Goal: Information Seeking & Learning: Learn about a topic

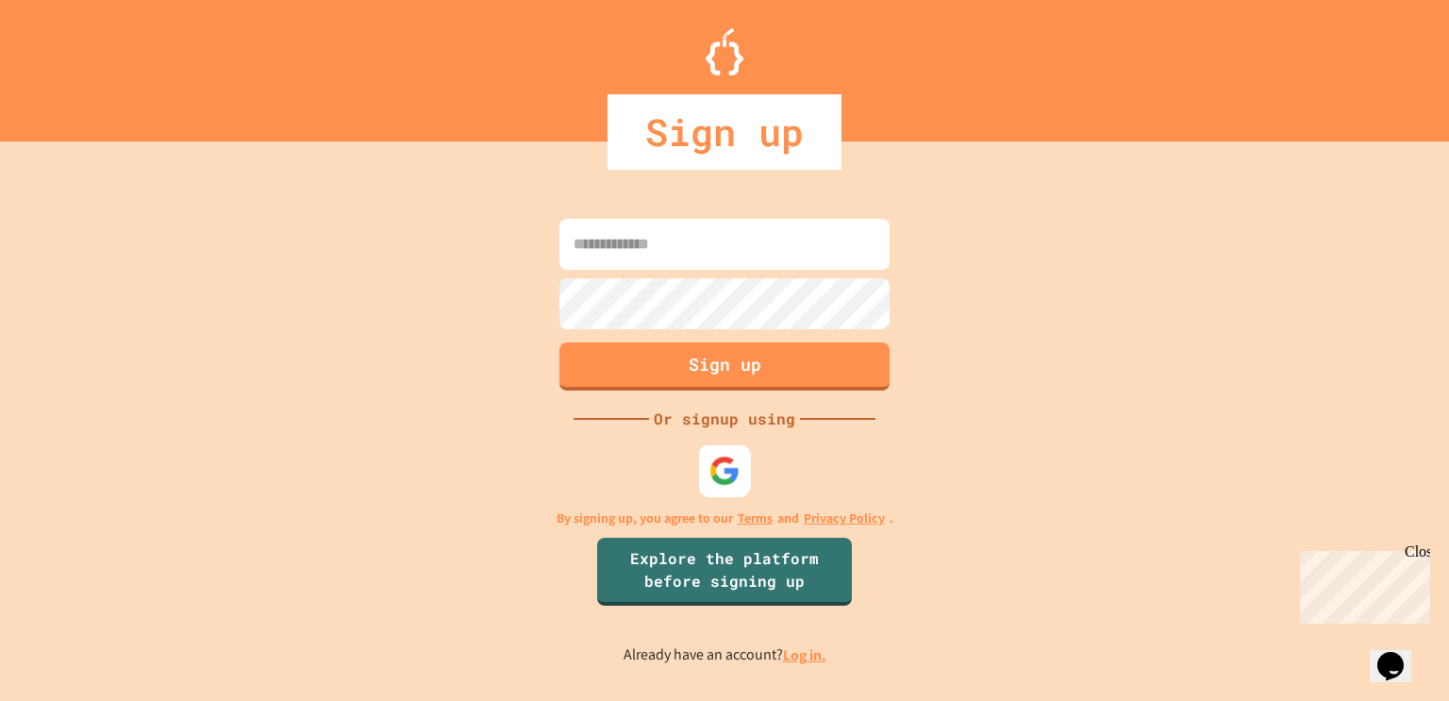
click at [710, 458] on img at bounding box center [724, 470] width 31 height 31
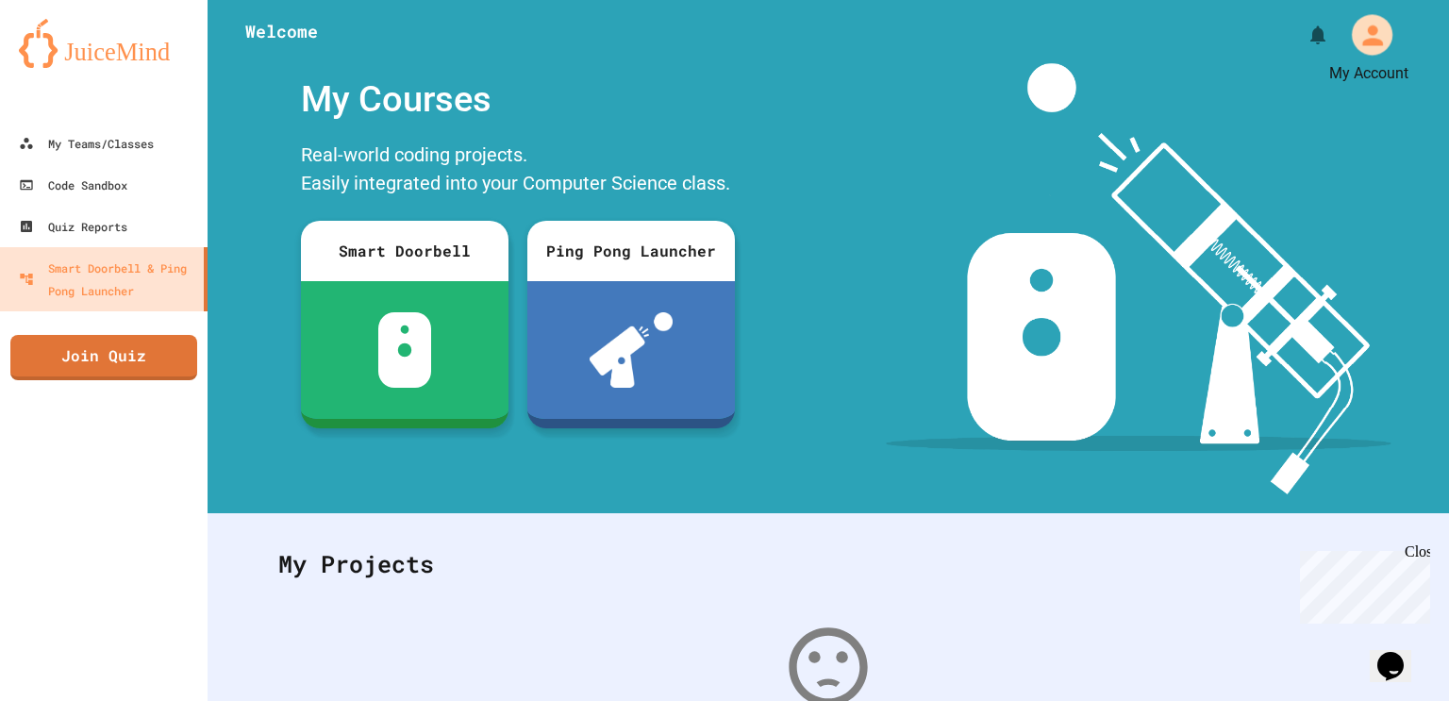
click at [1362, 39] on icon "My Account" at bounding box center [1371, 35] width 30 height 30
click at [1008, 700] on div at bounding box center [724, 701] width 1449 height 0
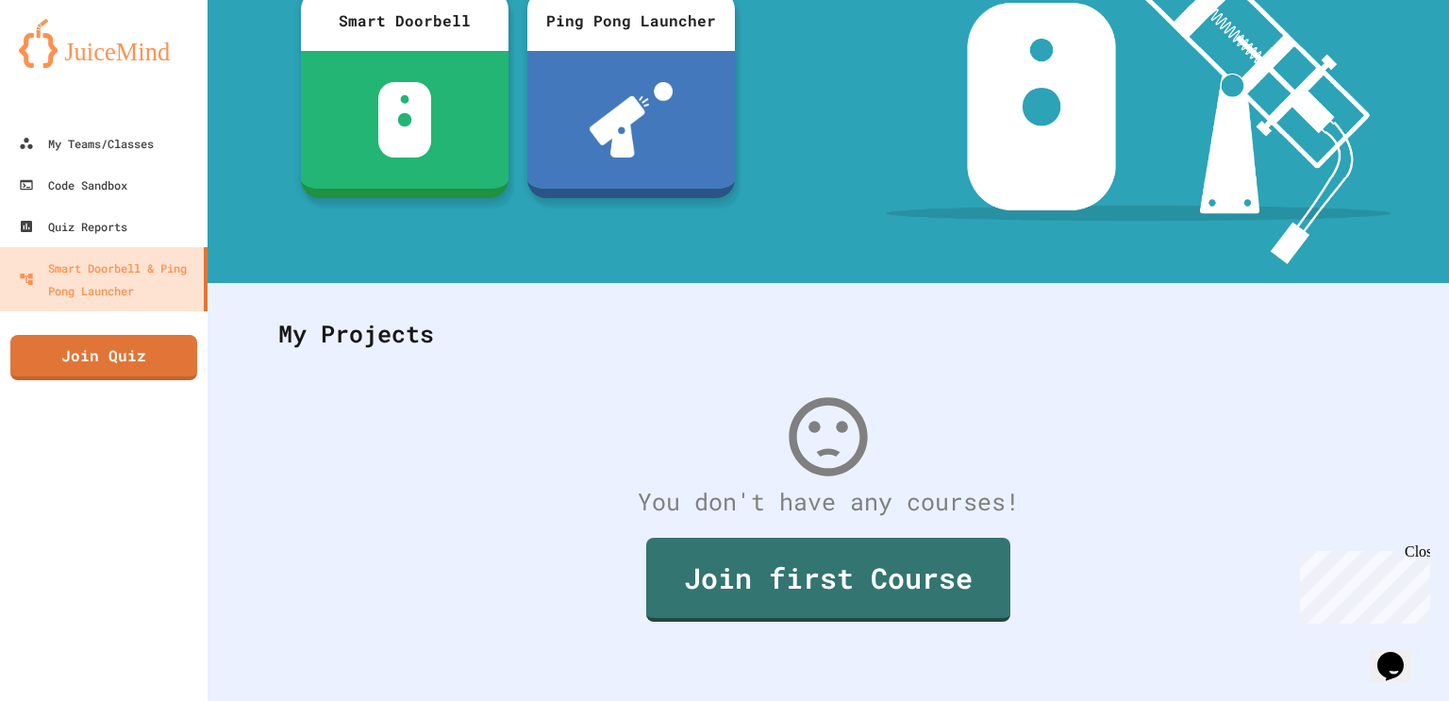
click at [1008, 306] on div "My Projects" at bounding box center [828, 334] width 1138 height 74
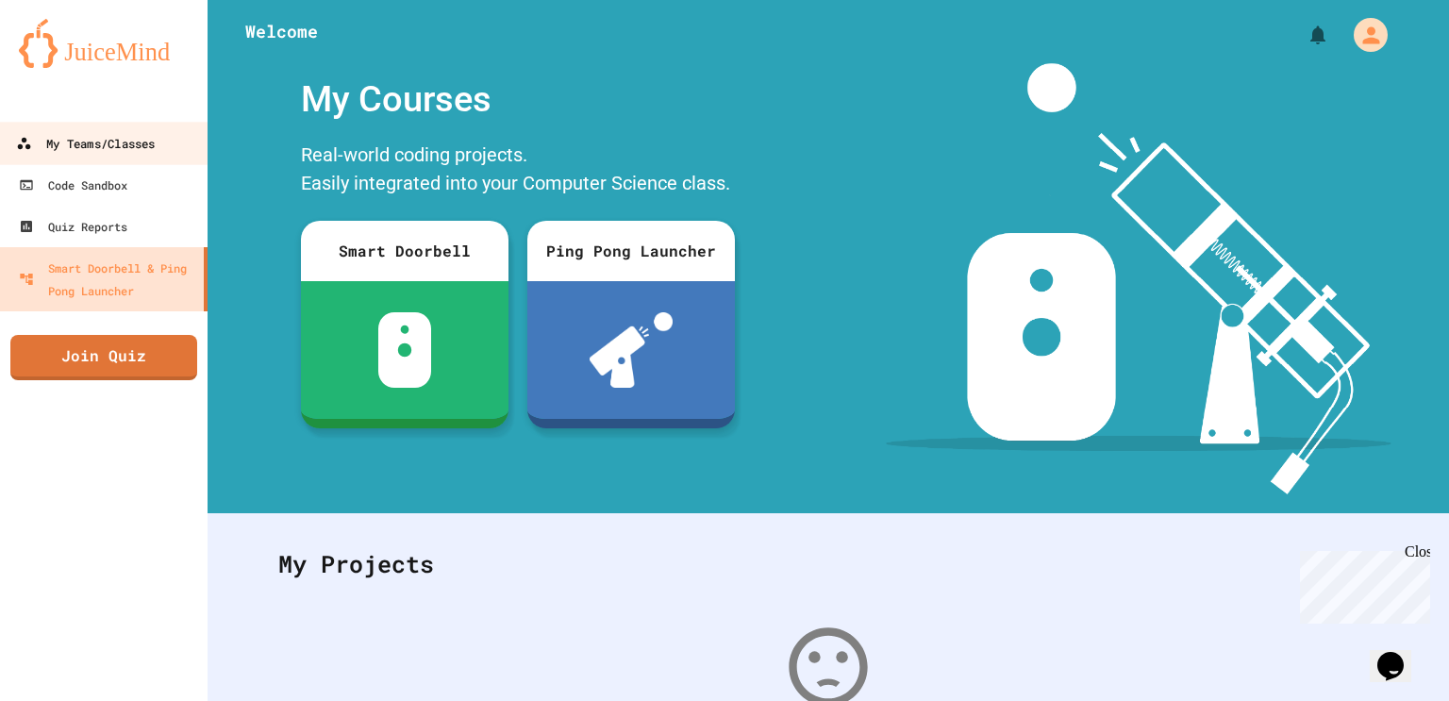
click at [187, 151] on link "My Teams/Classes" at bounding box center [104, 143] width 214 height 42
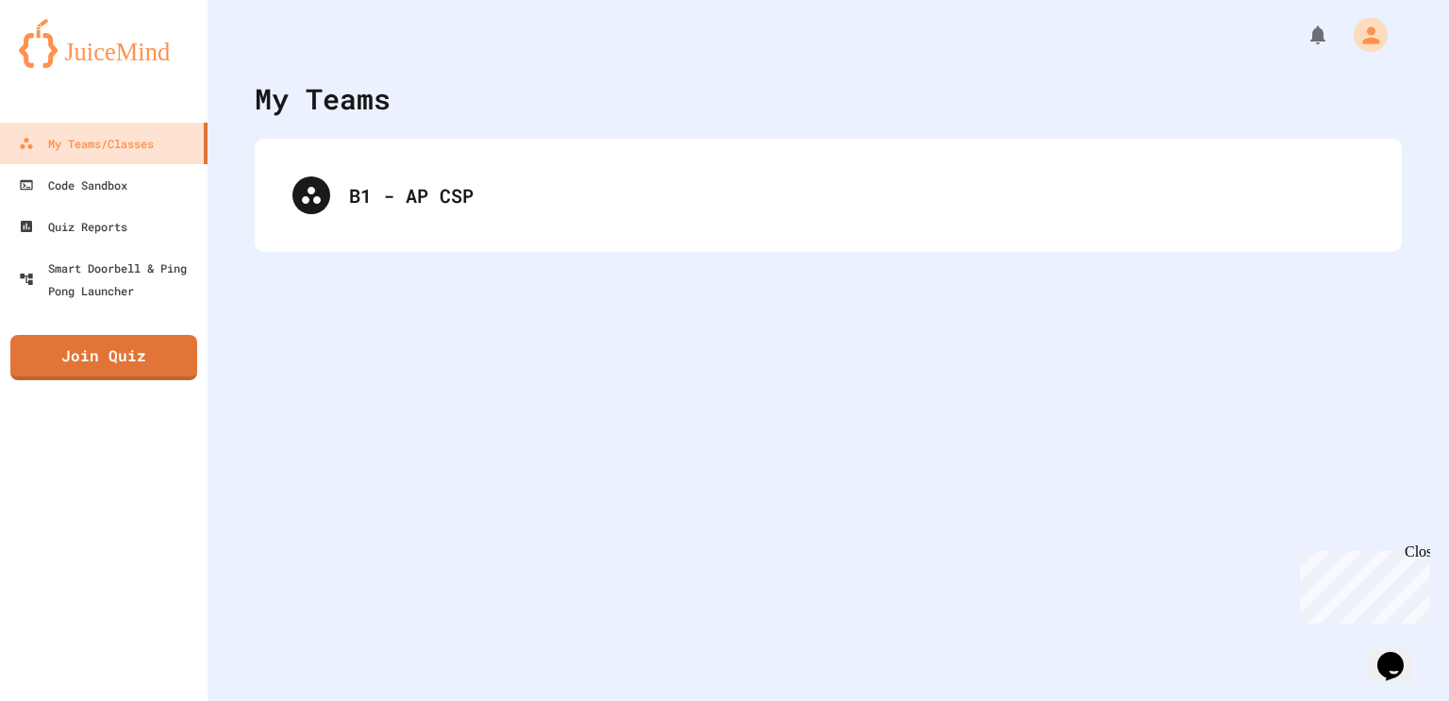
click at [457, 273] on div "My Teams B1 - AP CSP" at bounding box center [828, 350] width 1241 height 701
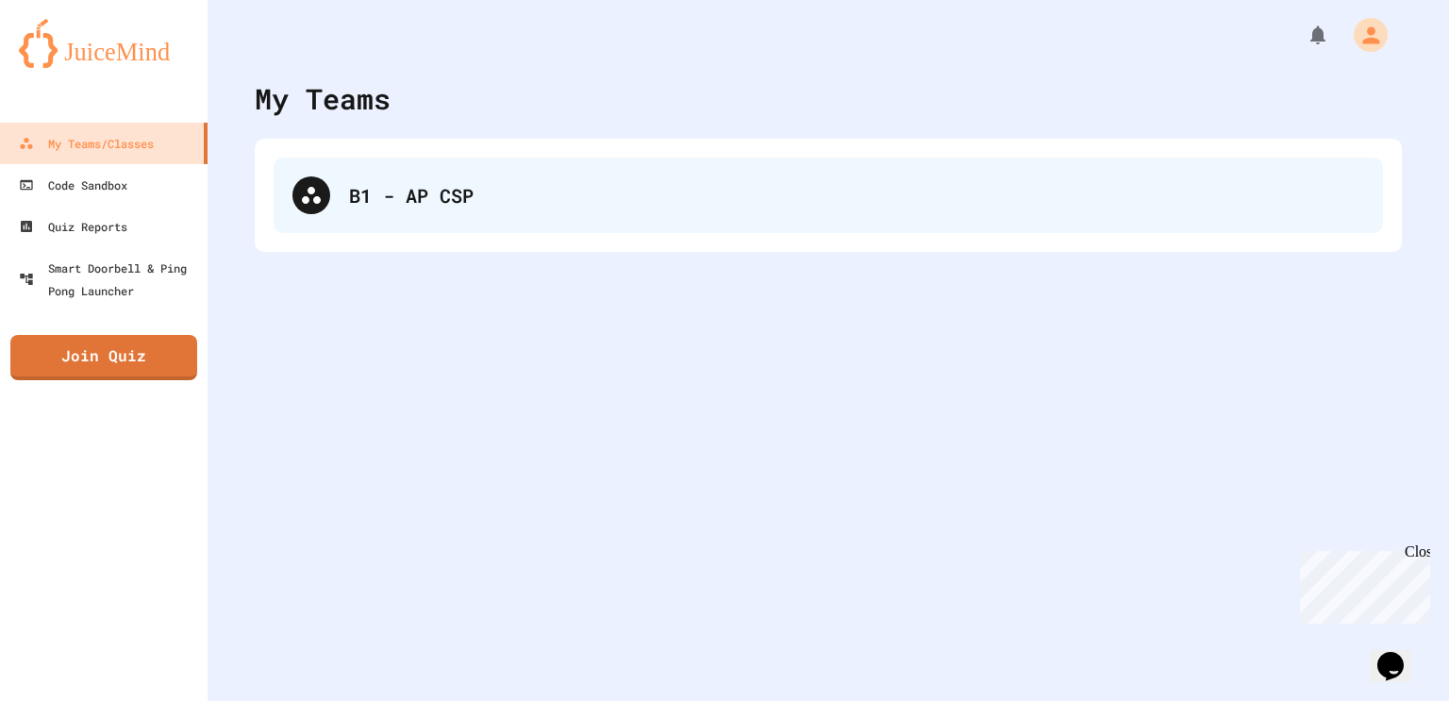
click at [439, 230] on div "B1 - AP CSP" at bounding box center [828, 195] width 1109 height 75
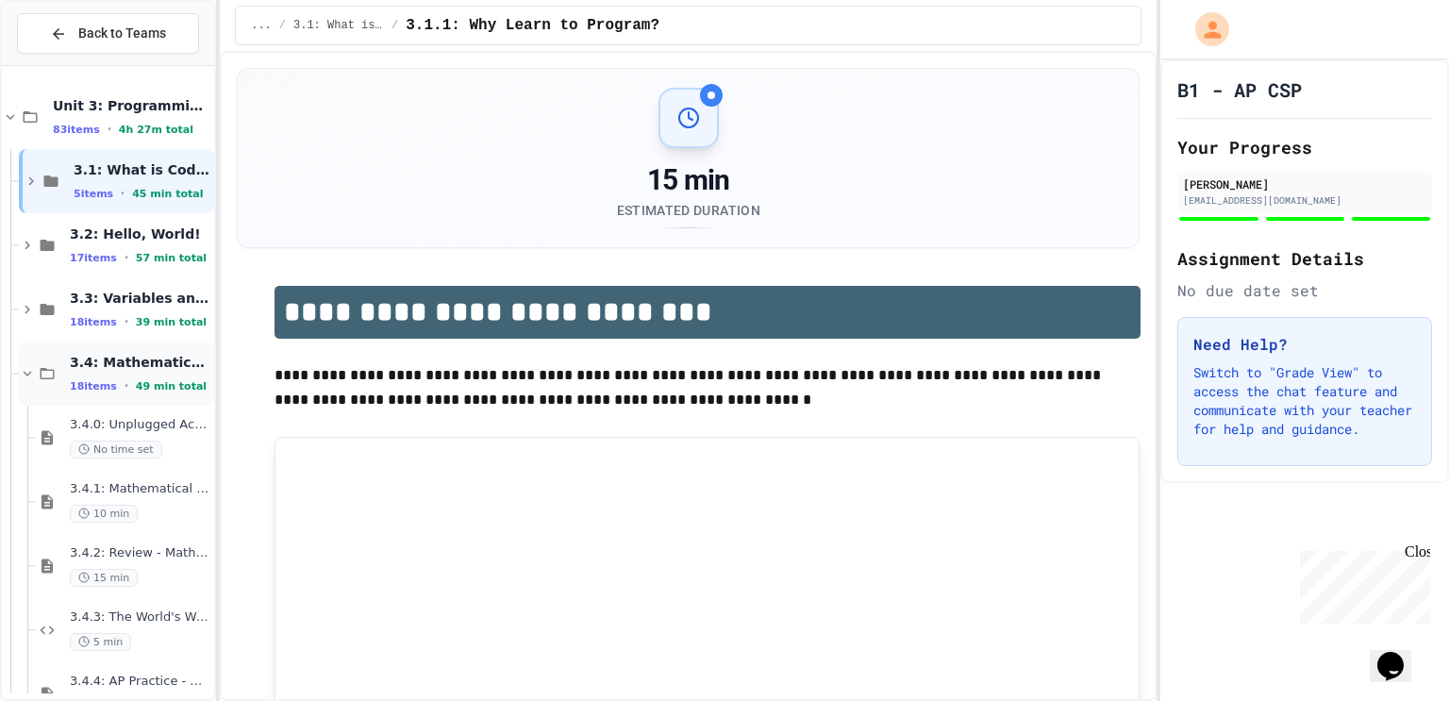
click at [143, 384] on span "49 min total" at bounding box center [171, 386] width 71 height 12
click at [132, 422] on span "3.5: String Operators" at bounding box center [140, 426] width 141 height 17
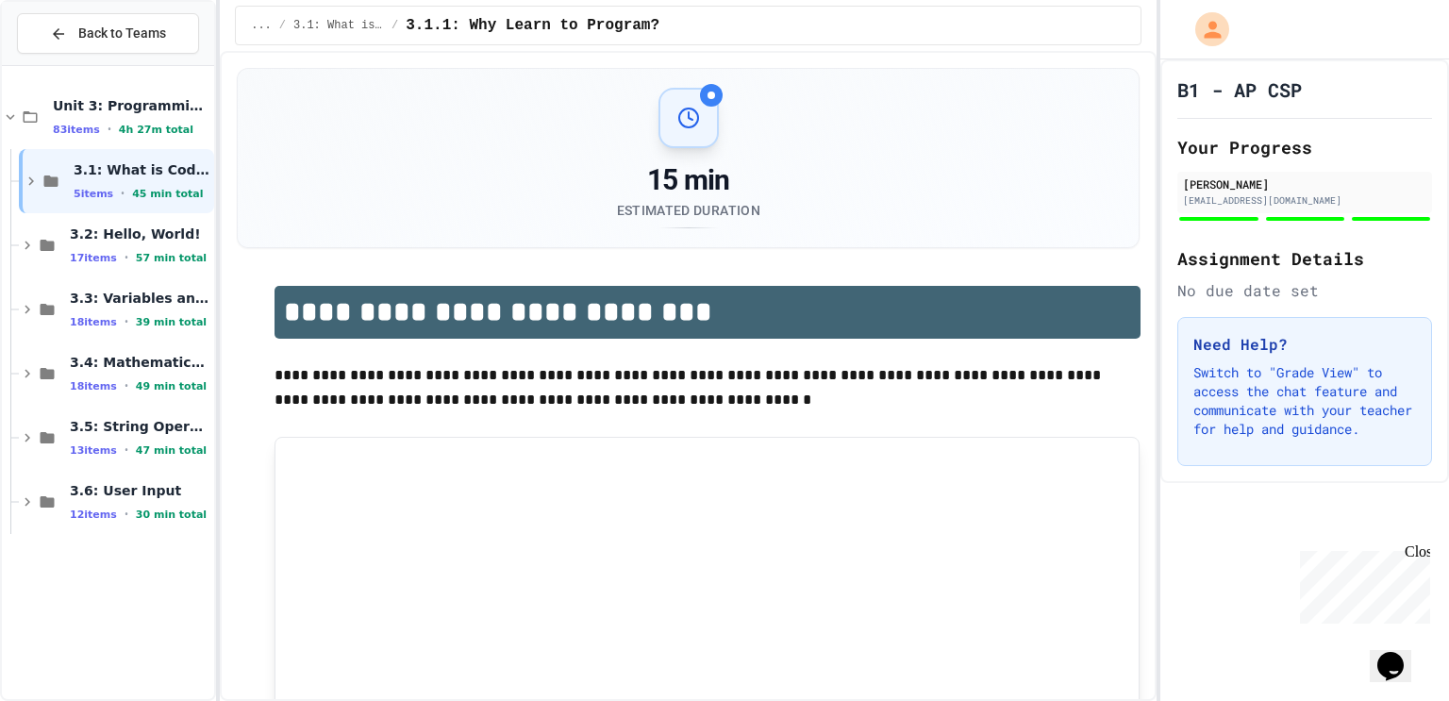
click at [132, 422] on span "3.5: String Operators" at bounding box center [140, 426] width 141 height 17
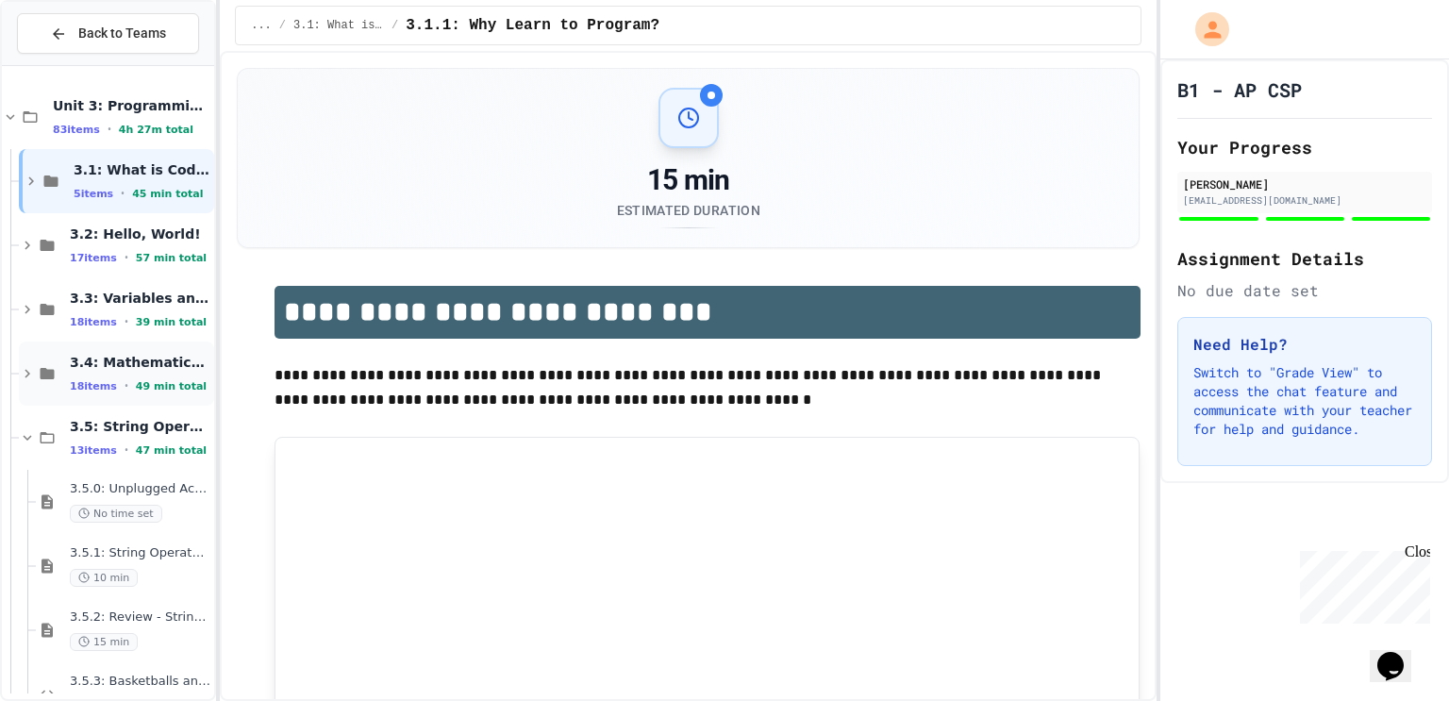
click at [138, 380] on span "49 min total" at bounding box center [171, 386] width 71 height 12
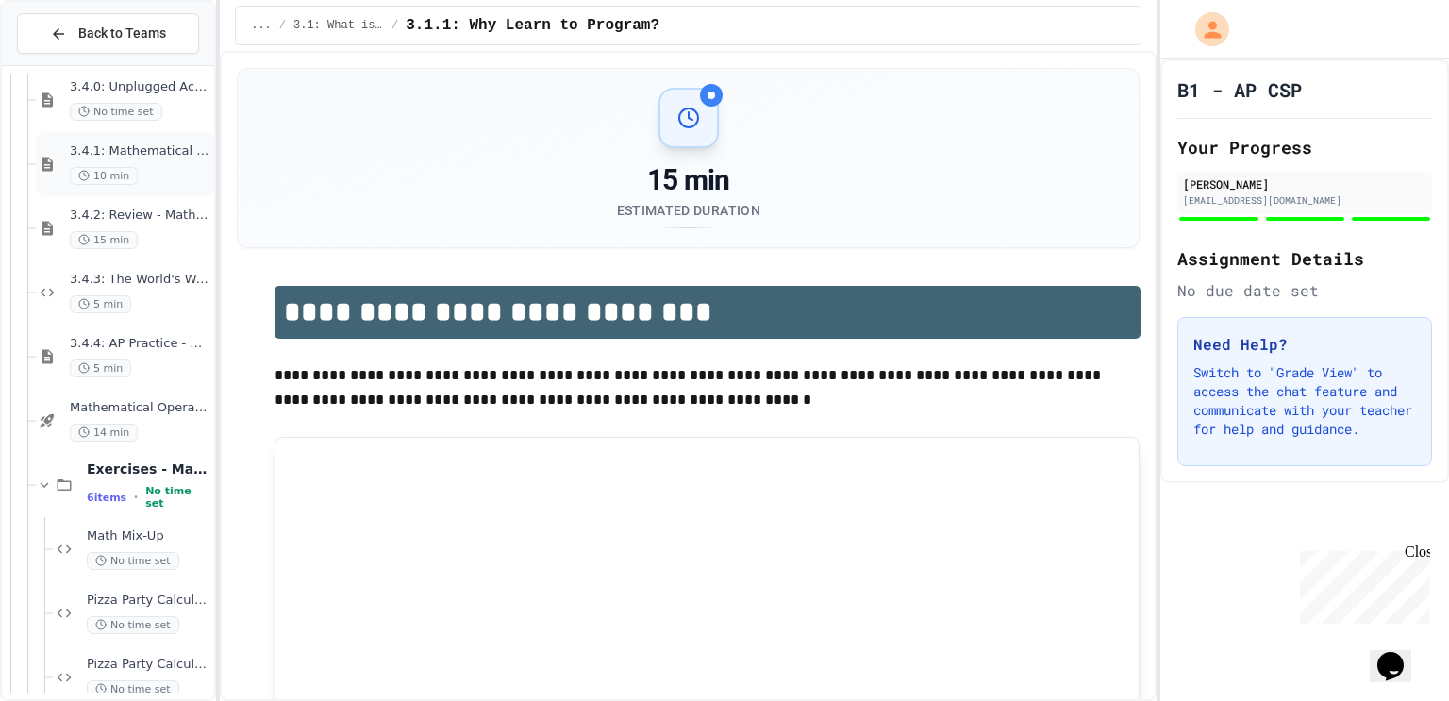
scroll to position [340, 0]
click at [149, 401] on span "Mathematical Operators - Quiz" at bounding box center [140, 406] width 141 height 16
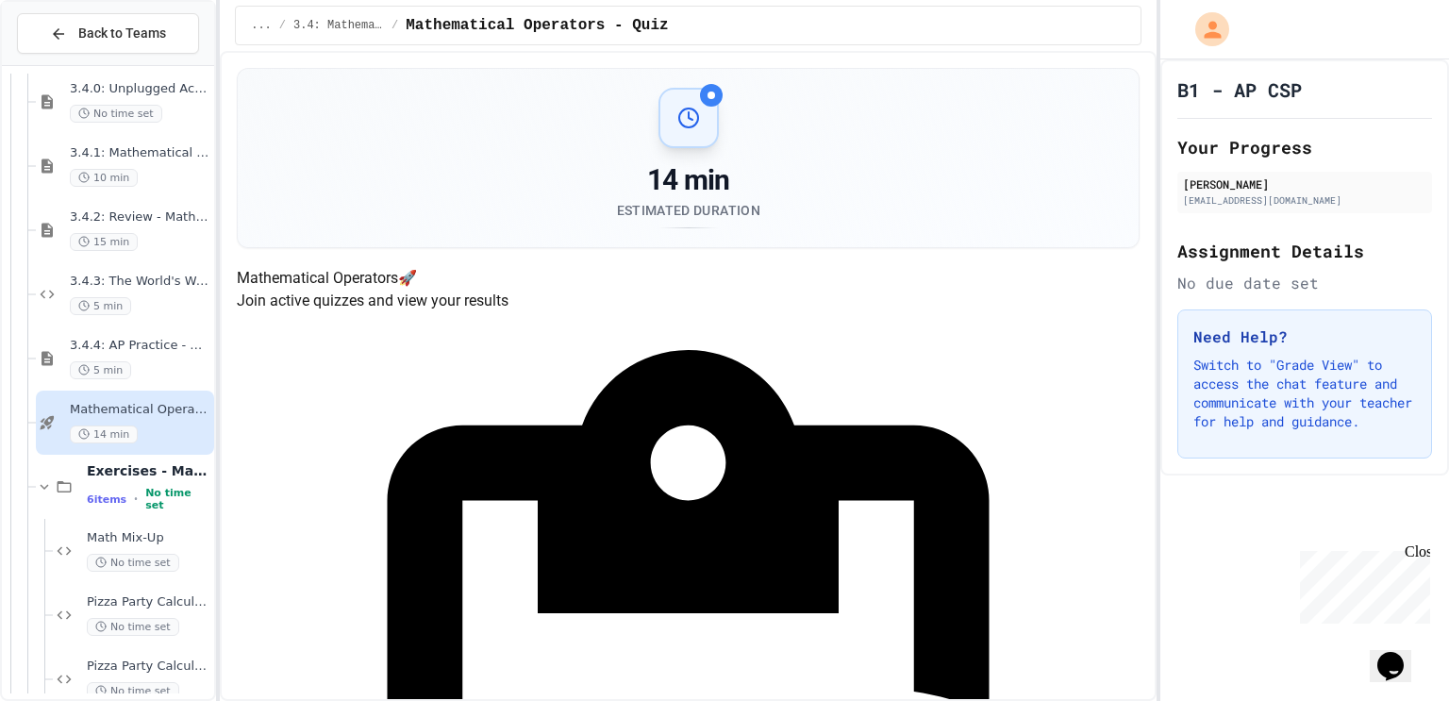
scroll to position [282, 0]
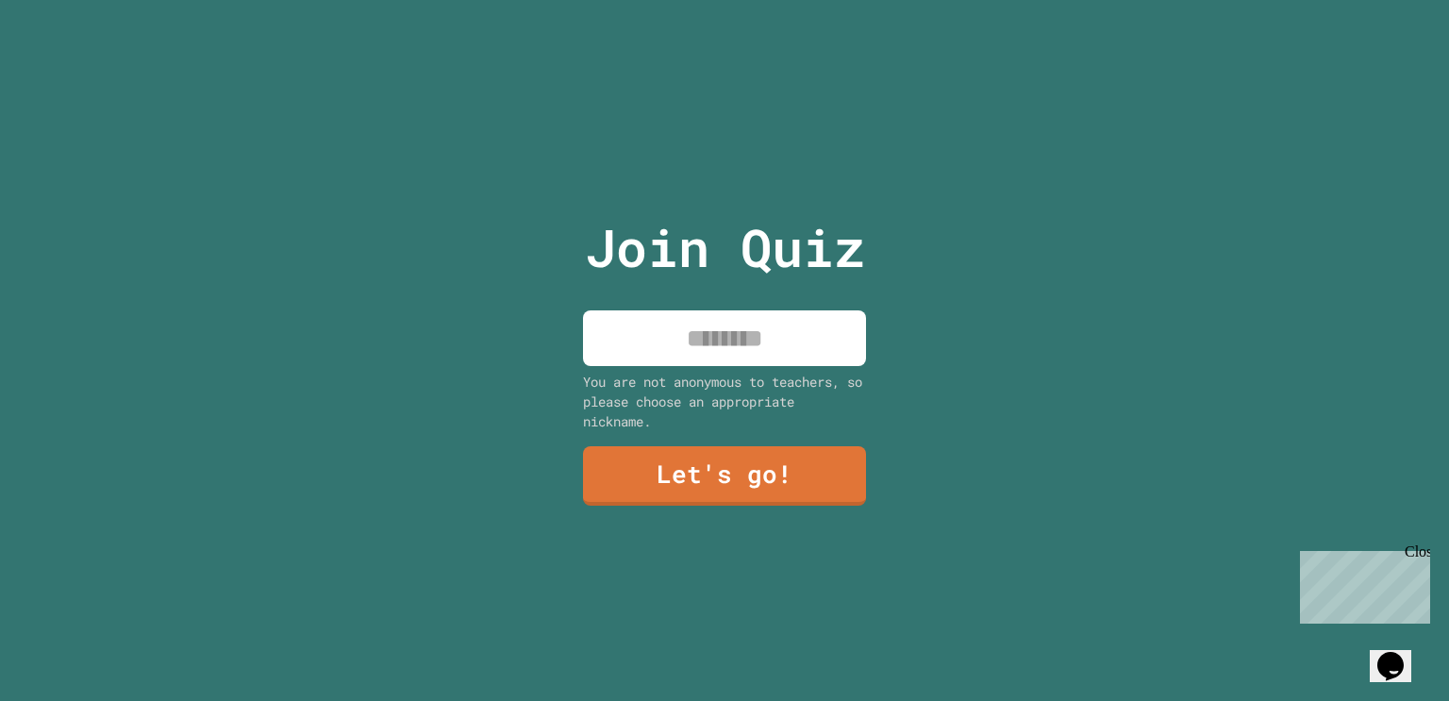
click at [793, 333] on input at bounding box center [724, 338] width 283 height 56
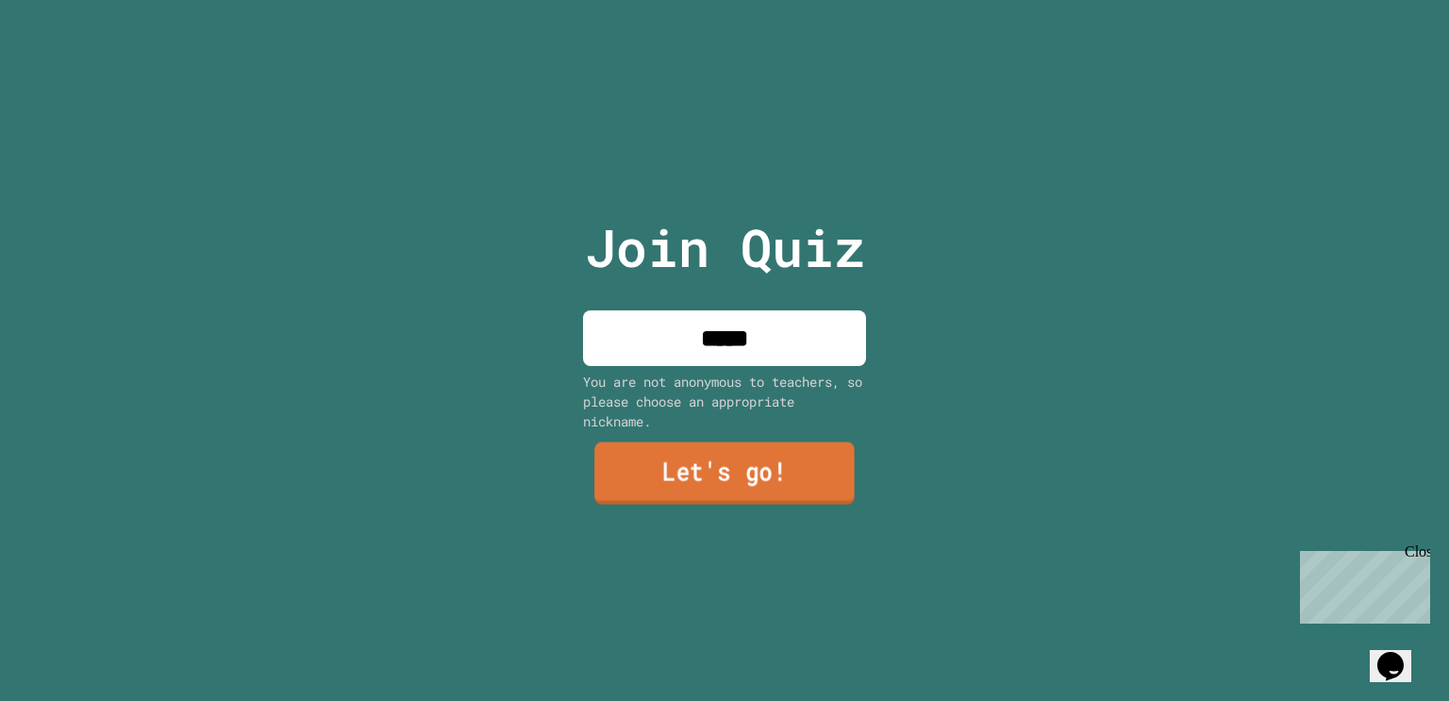
type input "*****"
click at [733, 463] on link "Let's go!" at bounding box center [724, 473] width 260 height 62
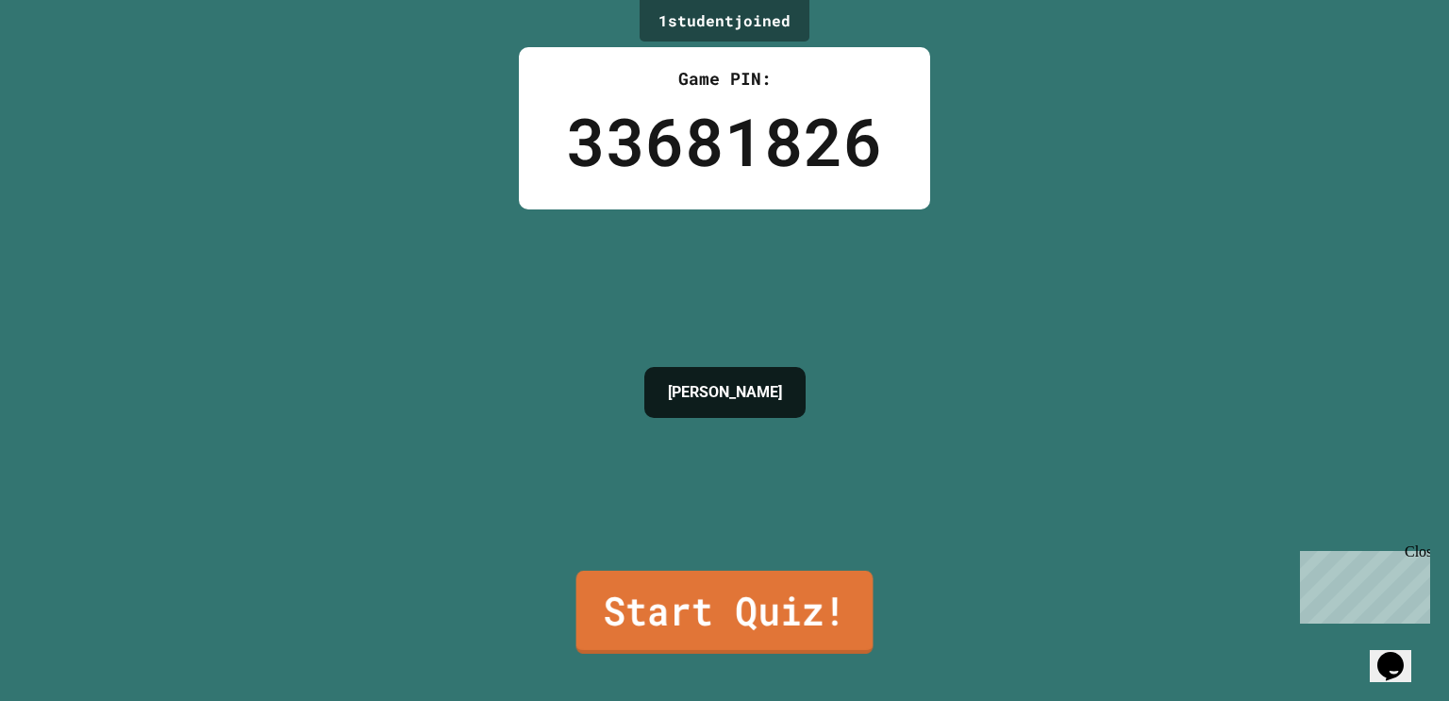
click at [709, 601] on link "Start Quiz!" at bounding box center [724, 612] width 297 height 83
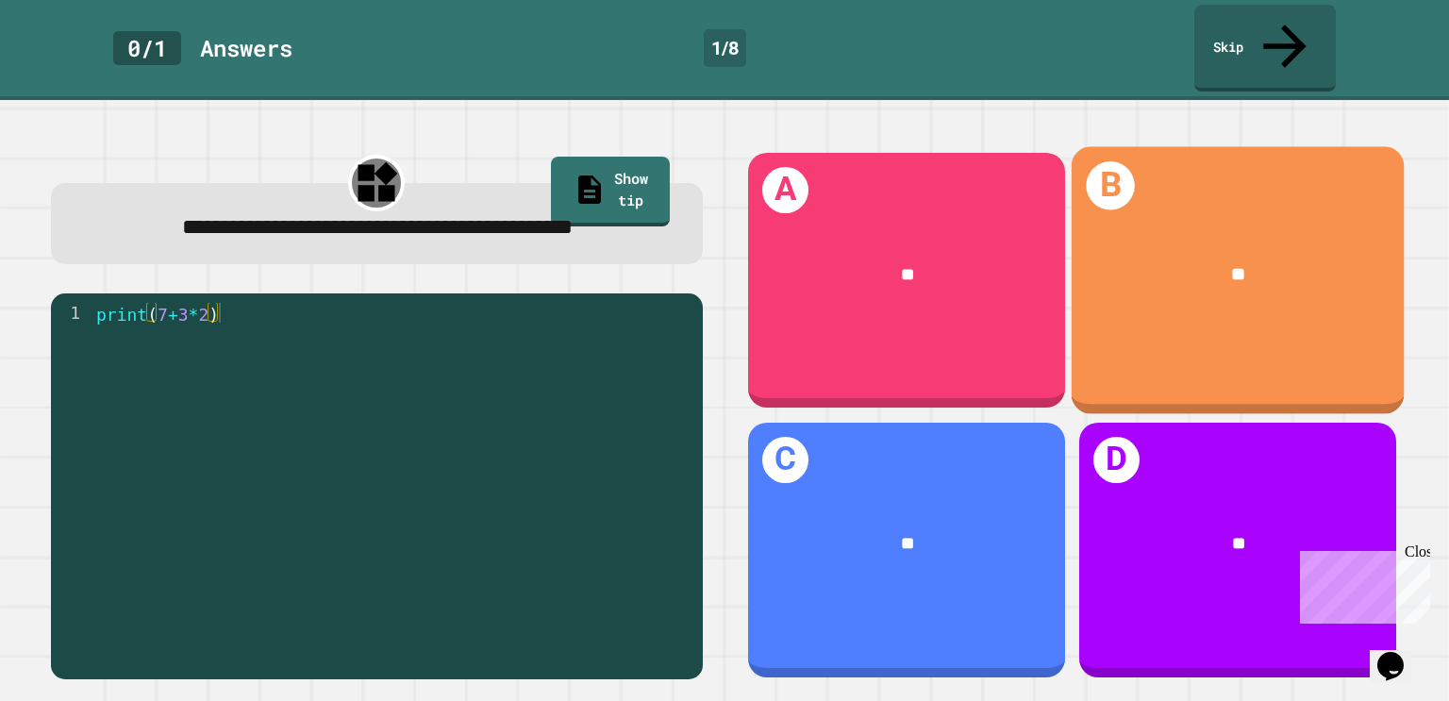
click at [1209, 302] on div "B **" at bounding box center [1238, 280] width 332 height 268
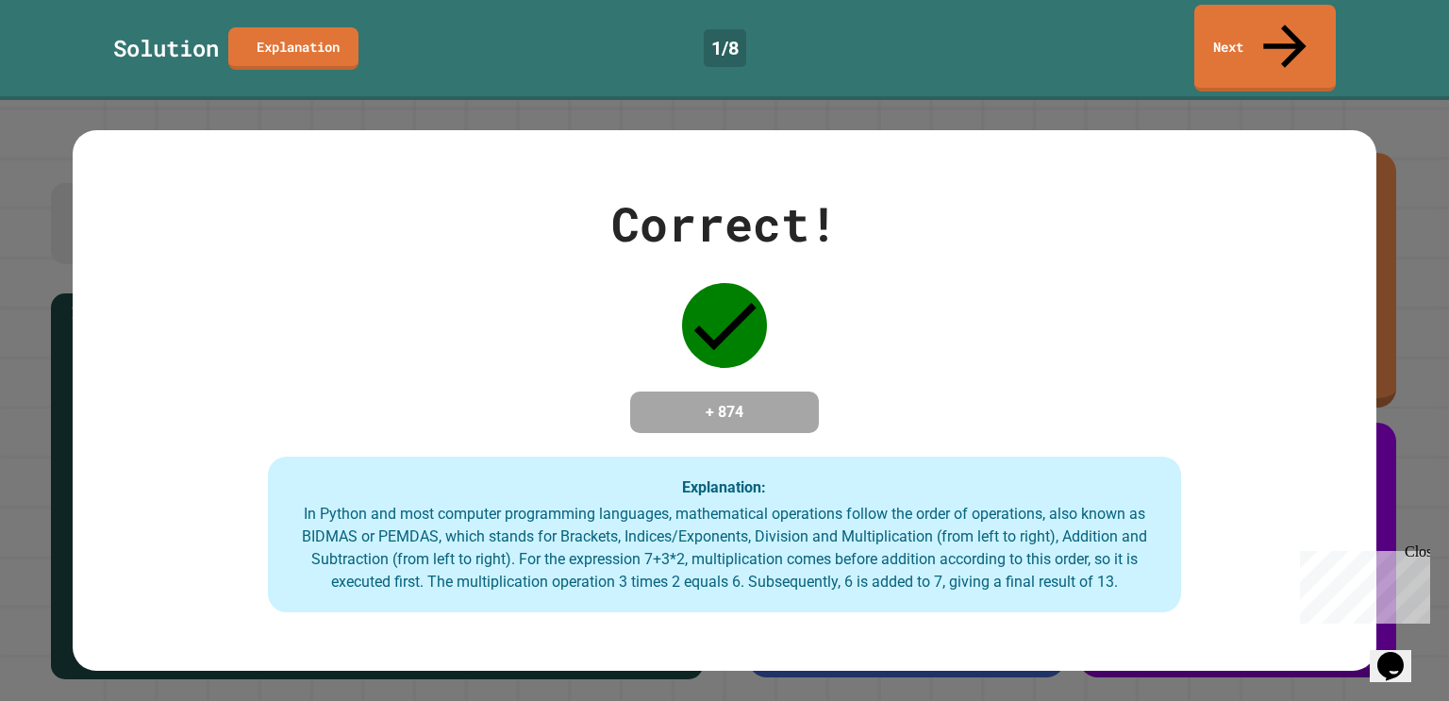
click at [559, 558] on div "In Python and most computer programming languages, mathematical operations foll…" at bounding box center [724, 548] width 875 height 91
click at [1241, 13] on link "Next" at bounding box center [1265, 47] width 140 height 88
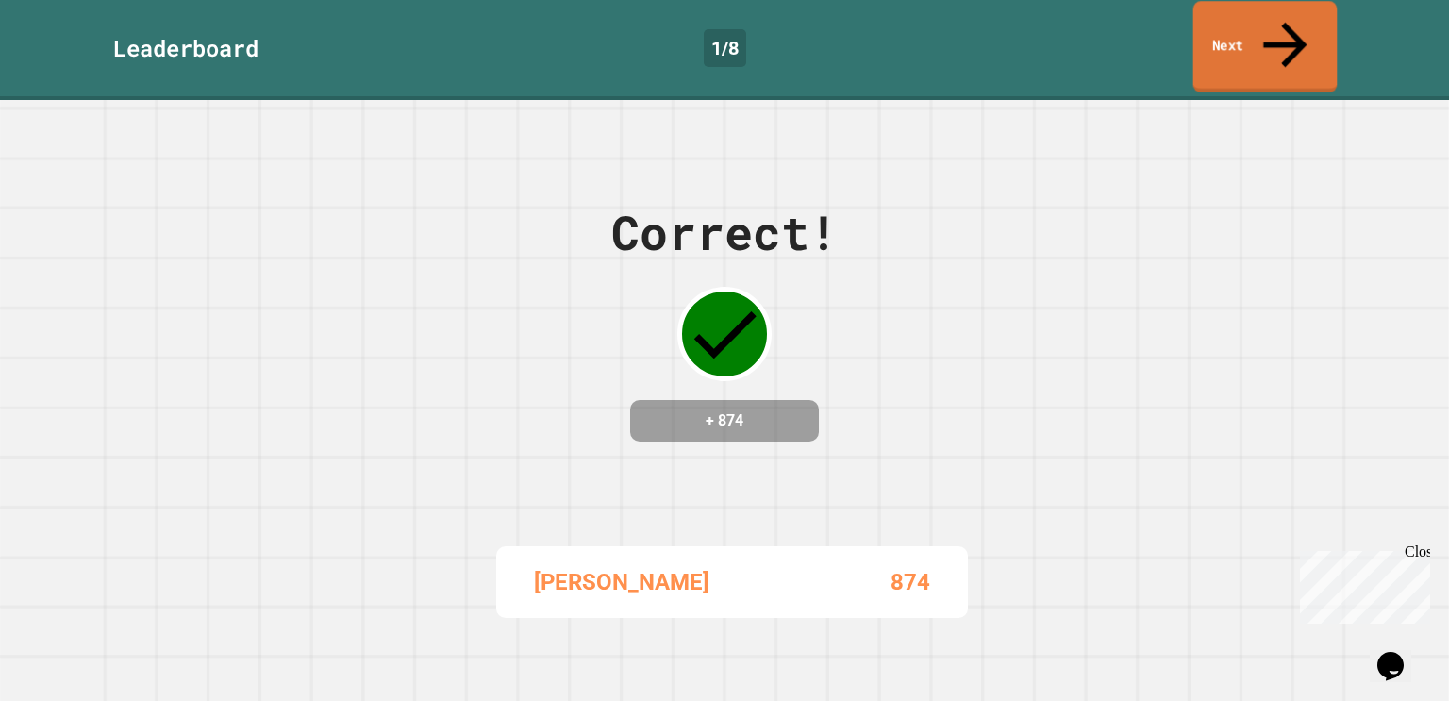
click at [1250, 43] on link "Next" at bounding box center [1265, 46] width 144 height 91
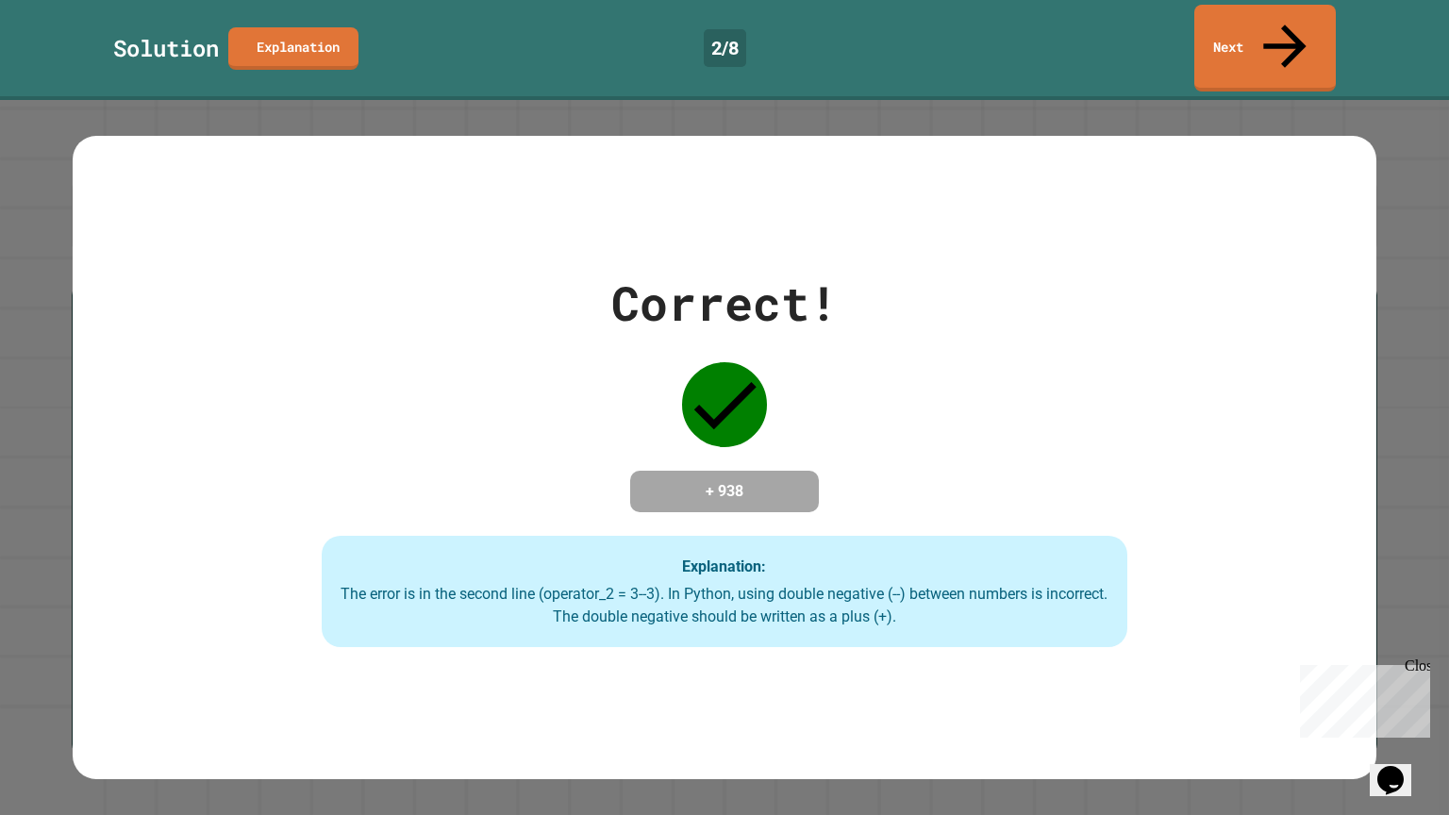
click at [433, 291] on div "Correct! + 938 Explanation: The error is in the second line (operator_2 = 3--3)…" at bounding box center [724, 457] width 1152 height 379
click at [1240, 24] on link "Next" at bounding box center [1264, 46] width 141 height 91
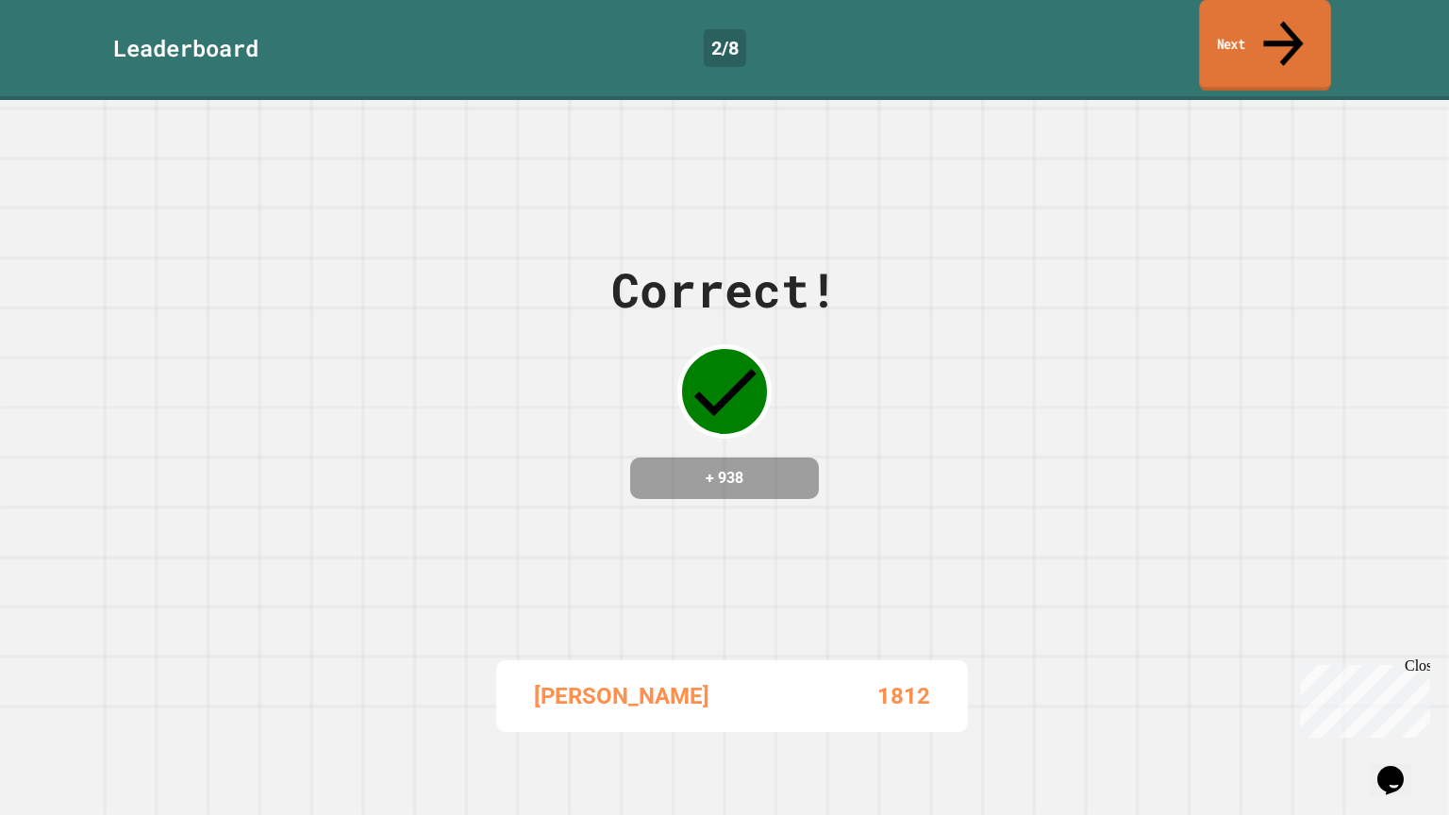
click at [1205, 40] on link "Next" at bounding box center [1264, 45] width 131 height 91
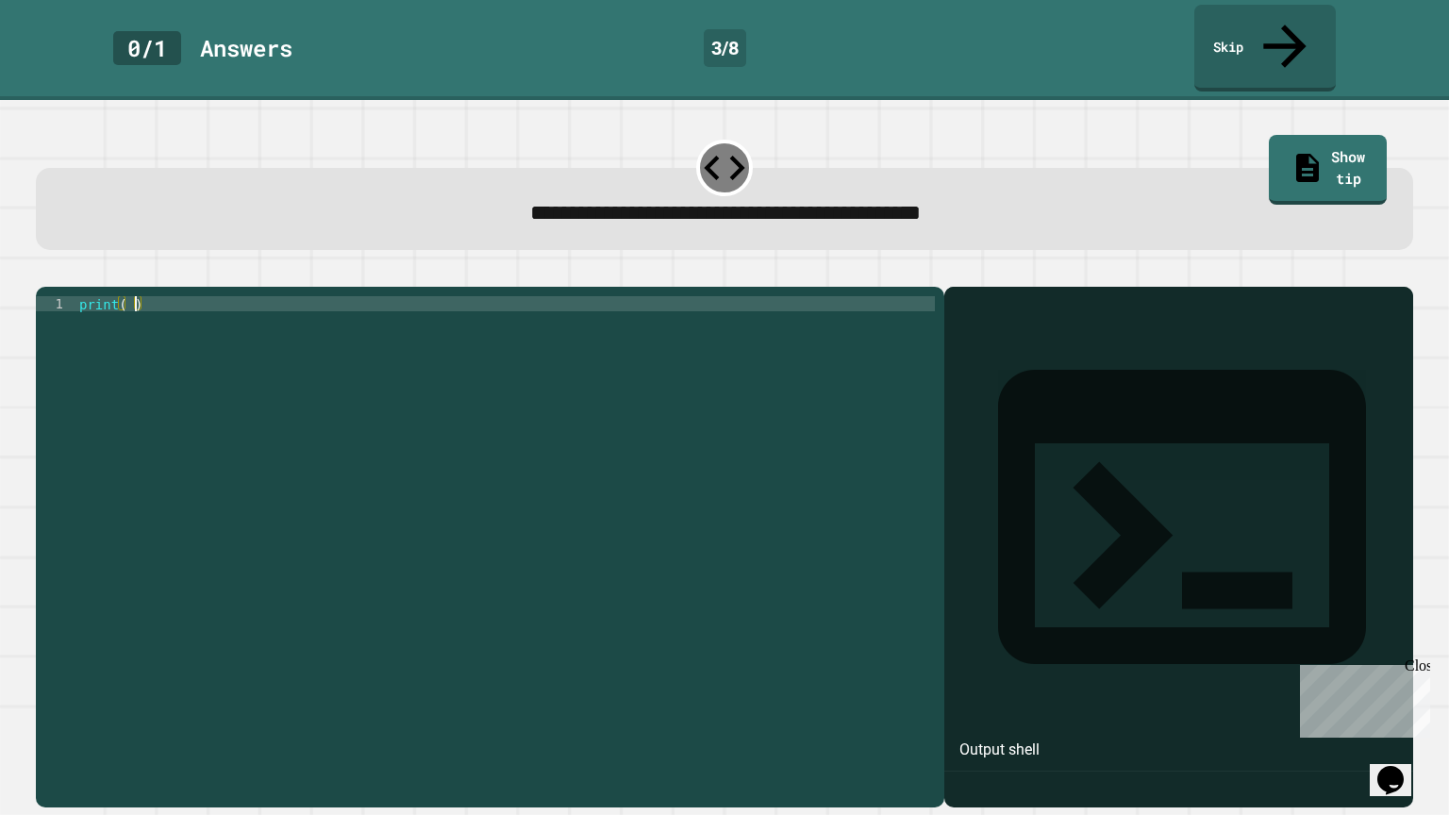
click at [133, 296] on div "print ( )" at bounding box center [504, 560] width 859 height 528
type textarea "**********"
click at [45, 272] on icon "button" at bounding box center [45, 272] width 0 height 0
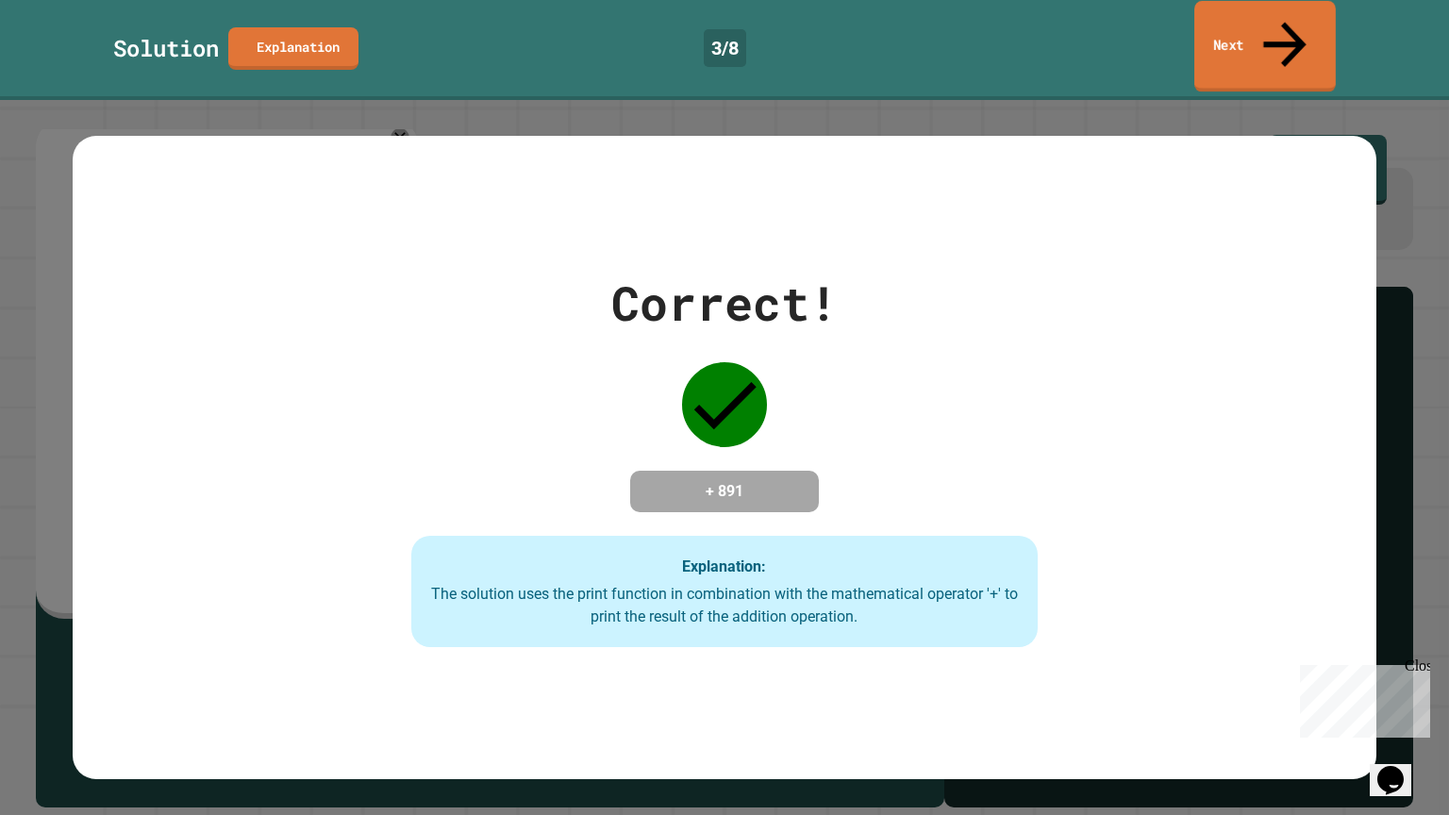
click at [1256, 22] on link "Next" at bounding box center [1264, 46] width 141 height 91
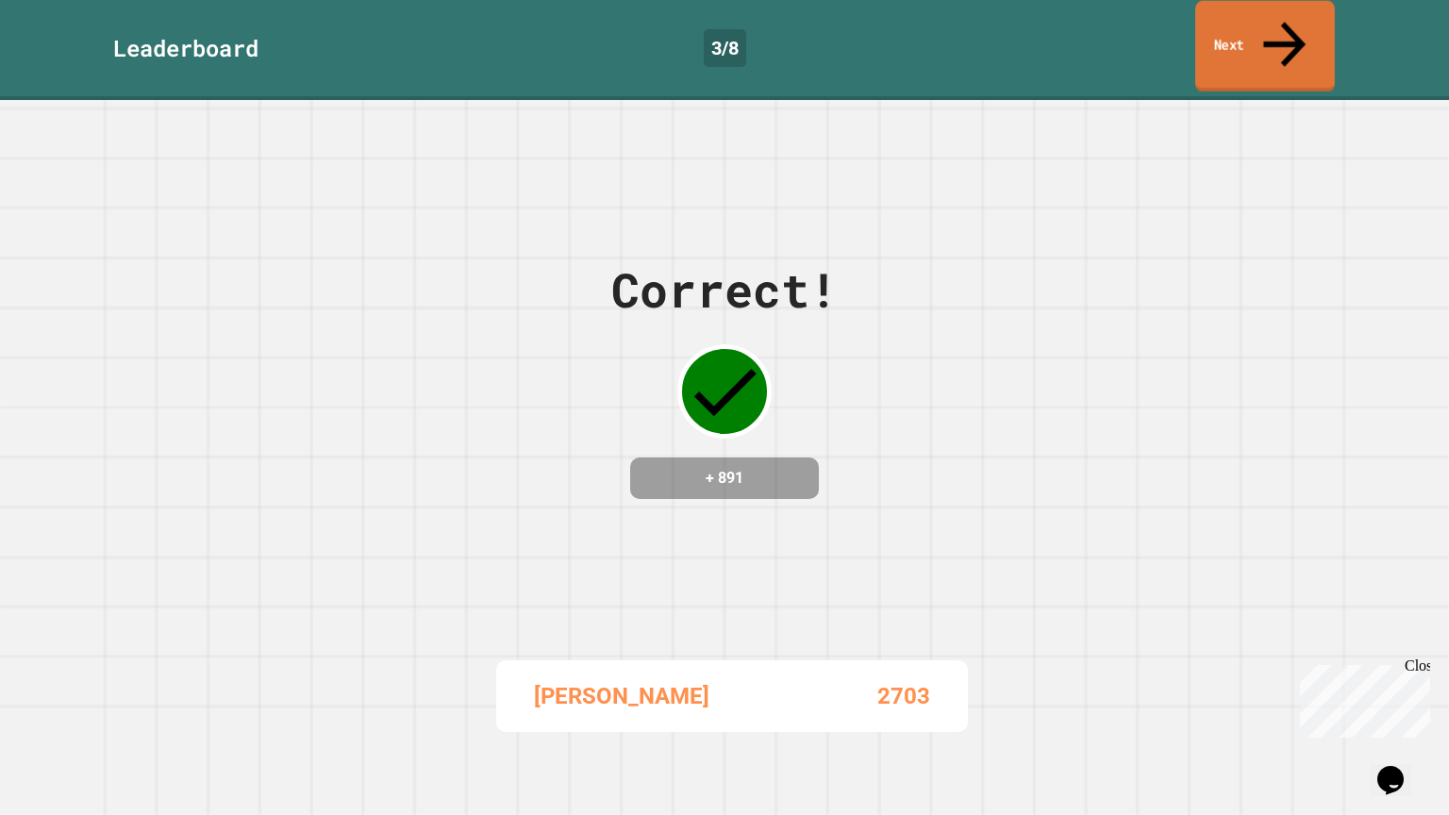
click at [1239, 14] on link "Next" at bounding box center [1265, 46] width 140 height 91
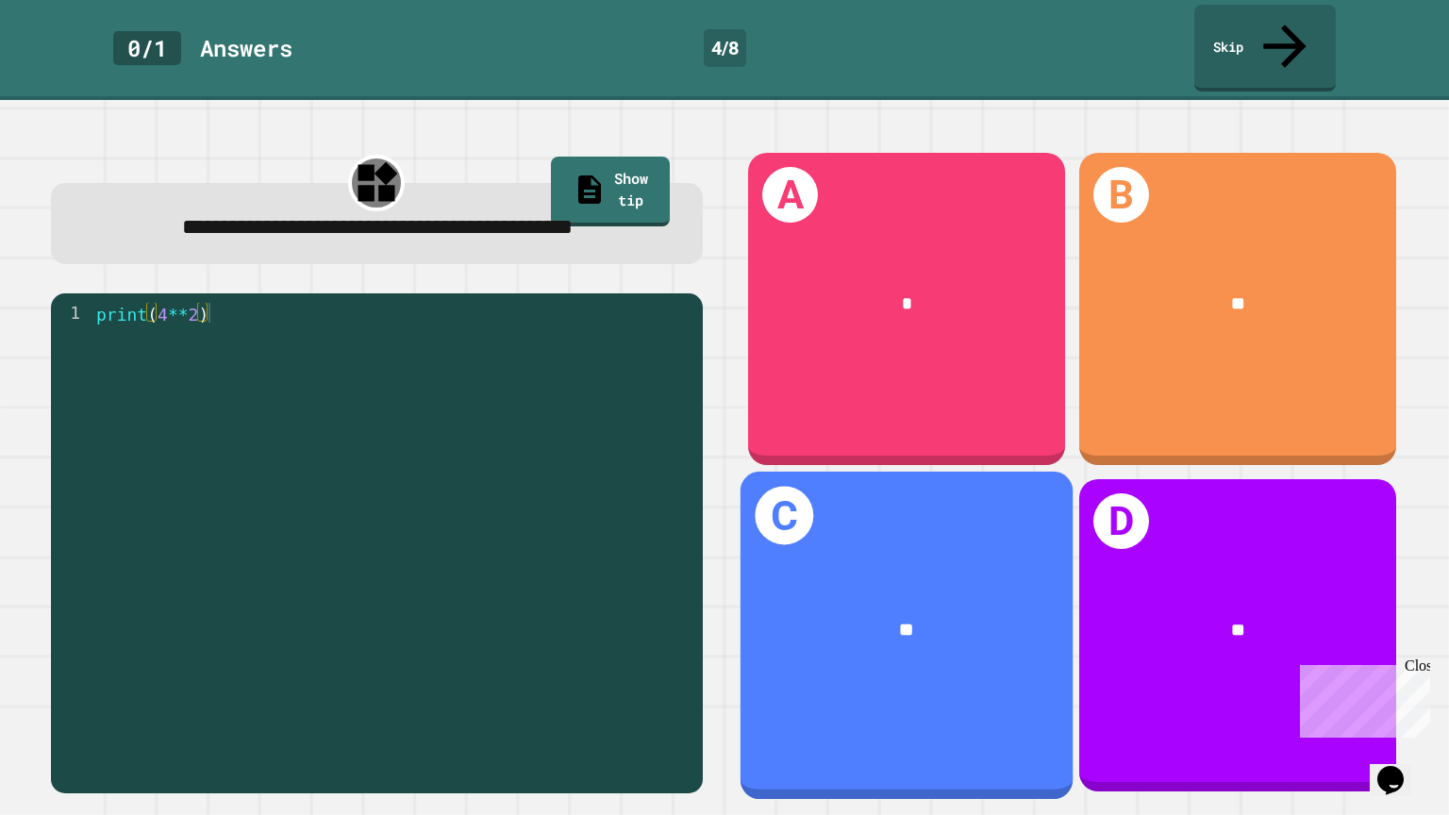
click at [905, 590] on div "**" at bounding box center [906, 630] width 332 height 102
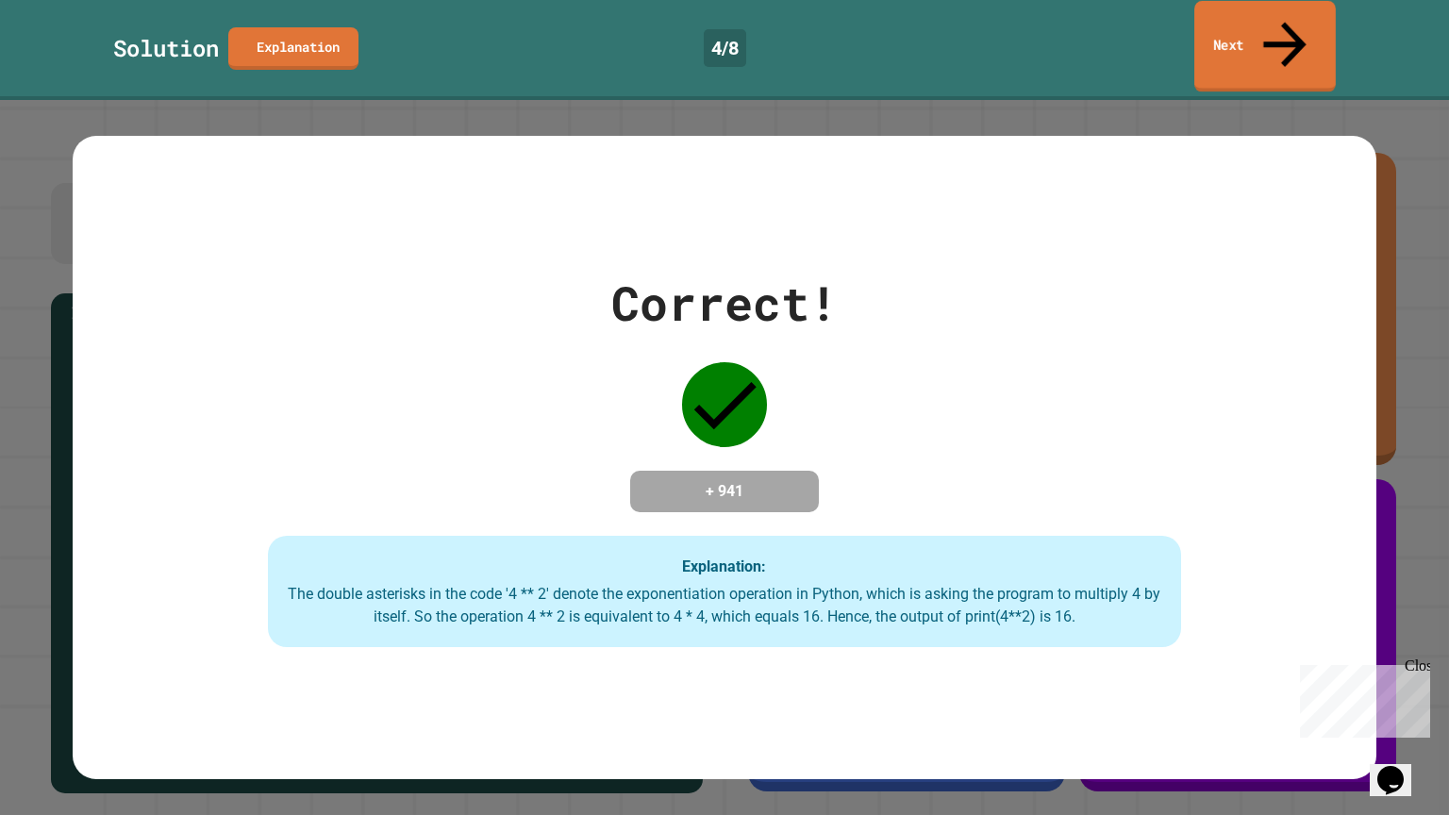
click at [1243, 37] on link "Next" at bounding box center [1264, 46] width 141 height 91
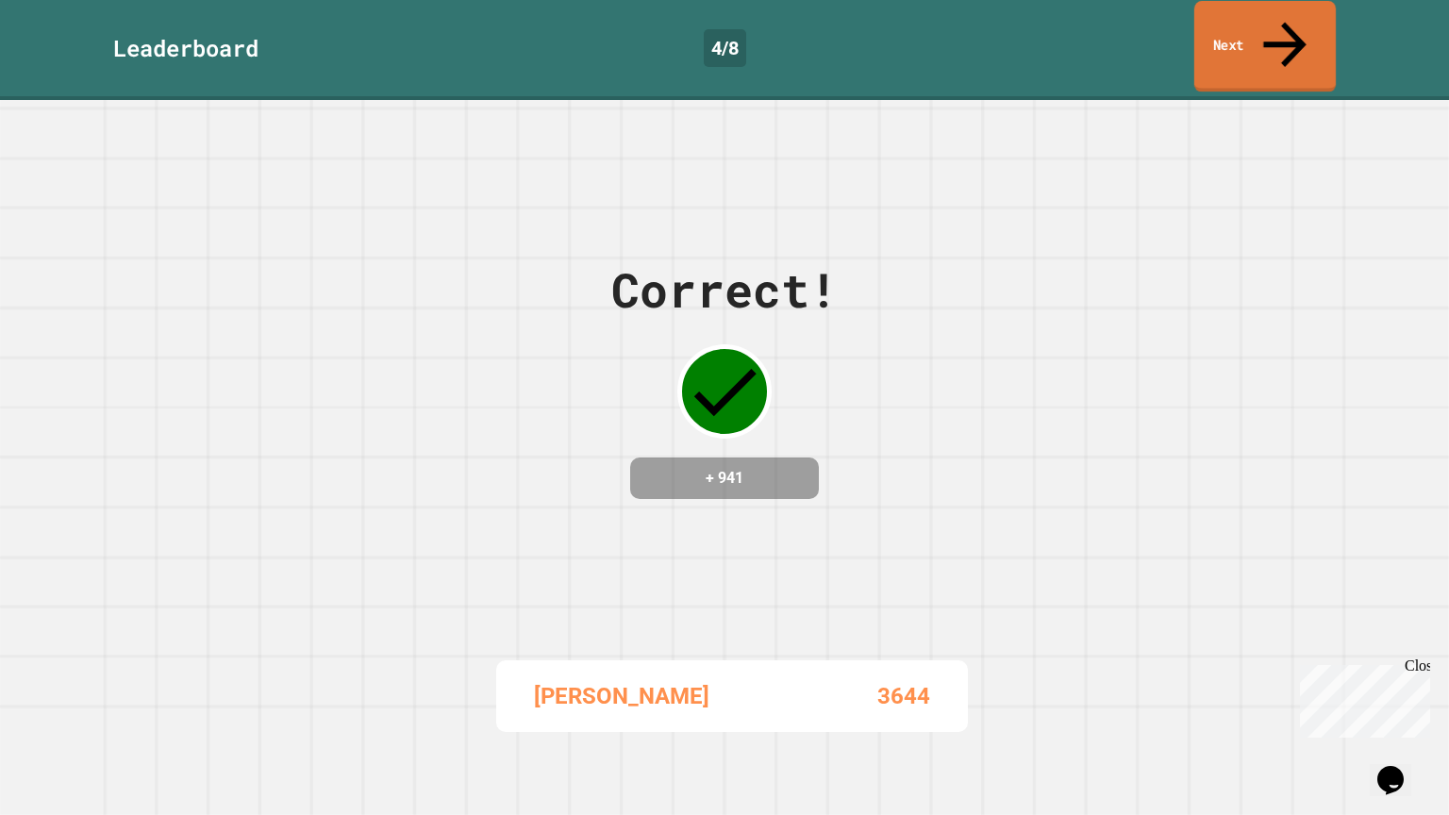
click at [1318, 33] on link "Next" at bounding box center [1264, 46] width 141 height 91
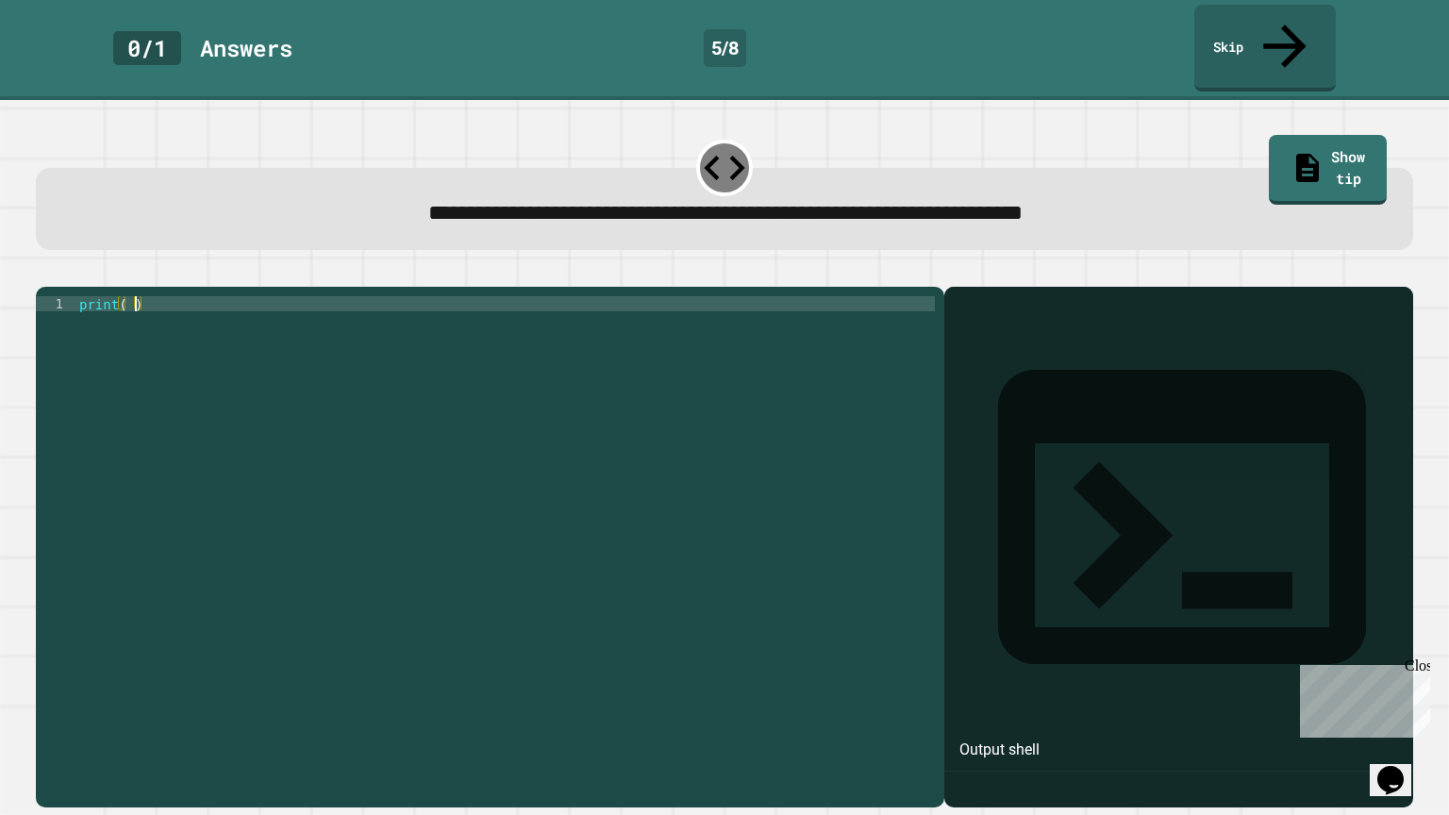
click at [133, 296] on div "print ( )" at bounding box center [504, 560] width 859 height 528
click at [196, 296] on div "print ( 60 * 60 * 60 * 24 )" at bounding box center [504, 560] width 859 height 528
type textarea "**********"
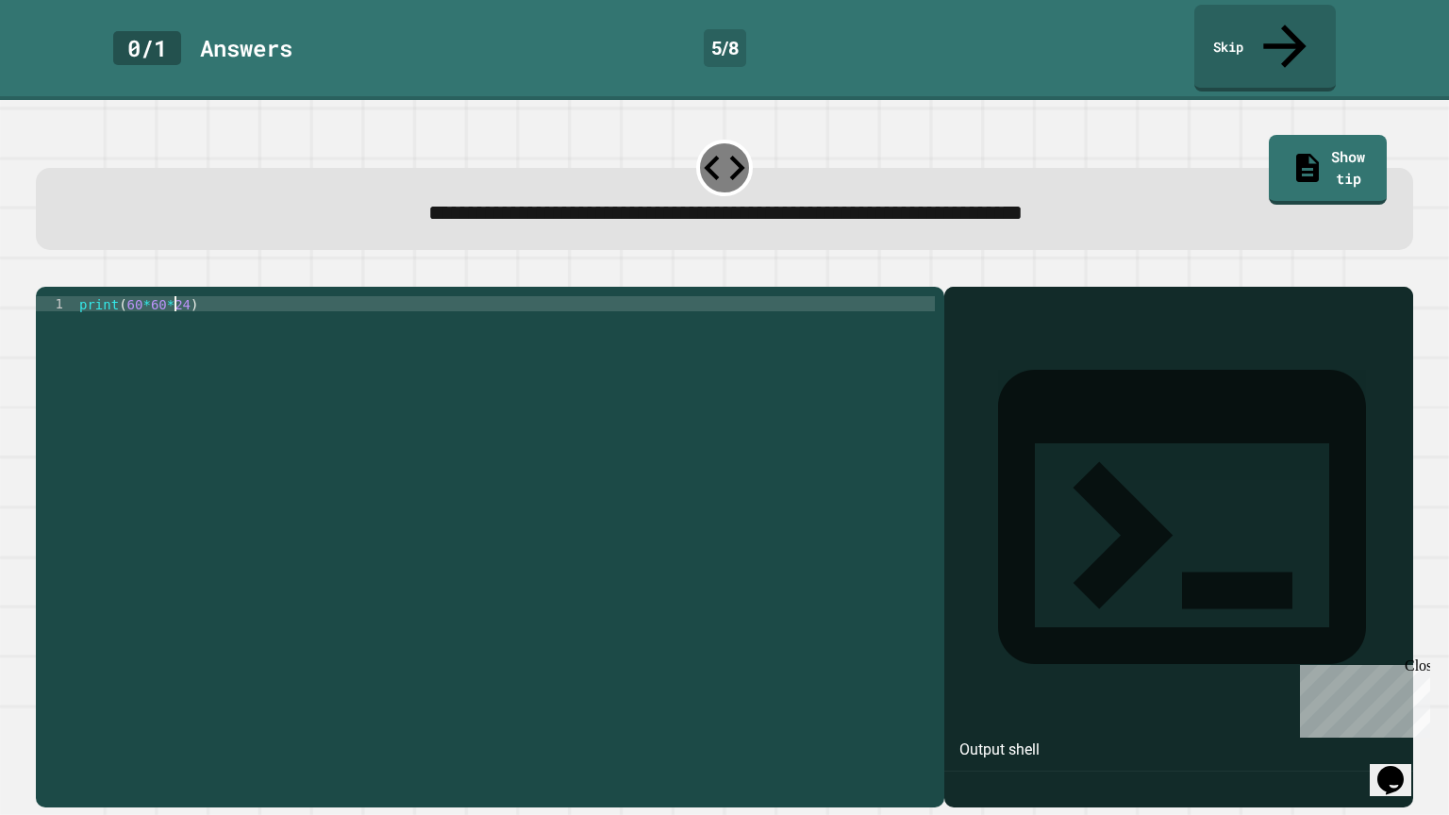
click at [63, 276] on icon "button" at bounding box center [58, 282] width 10 height 13
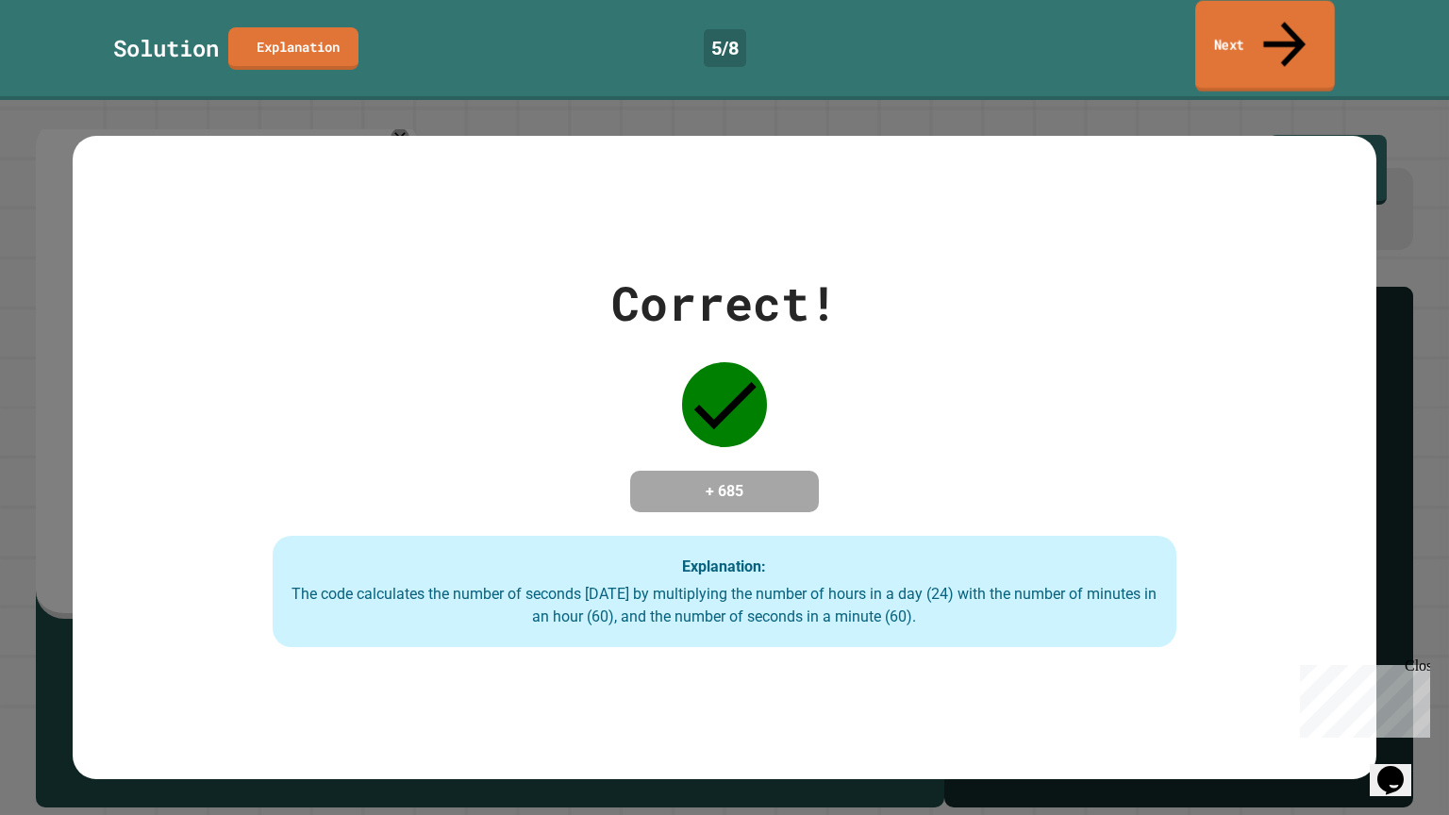
click at [1232, 11] on link "Next" at bounding box center [1265, 46] width 140 height 91
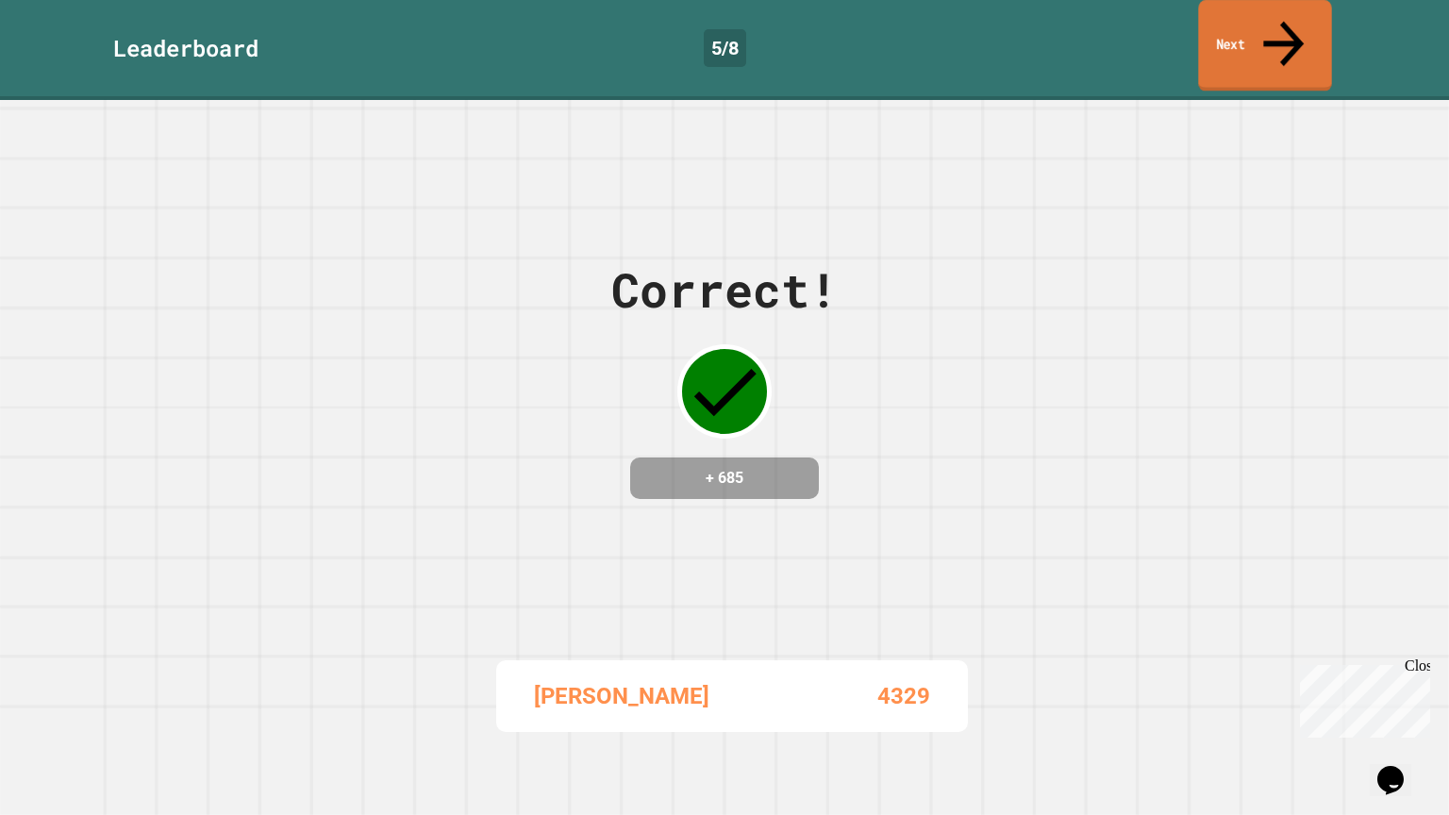
click at [1289, 22] on icon at bounding box center [1283, 43] width 41 height 45
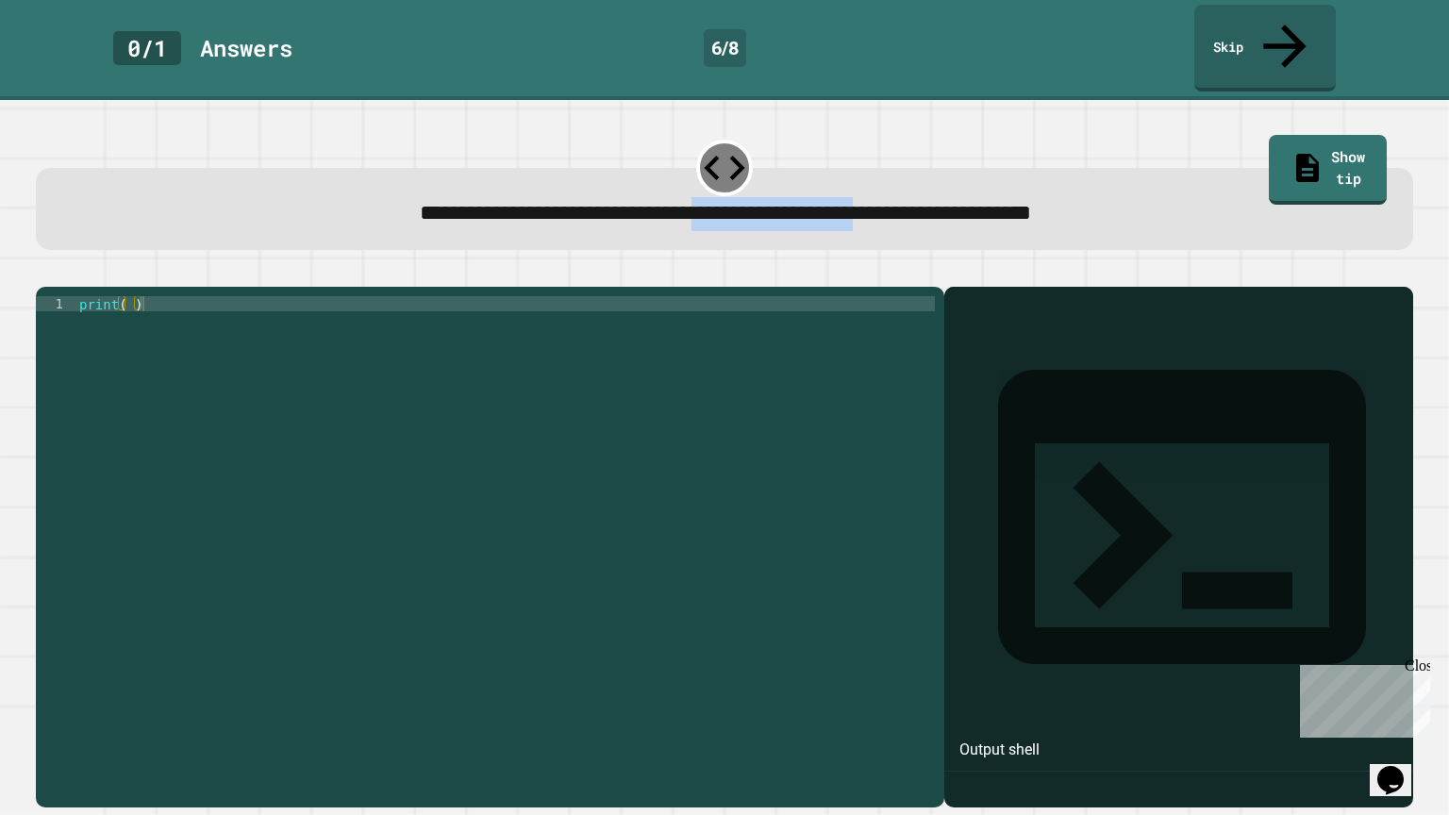
drag, startPoint x: 670, startPoint y: 172, endPoint x: 916, endPoint y: 175, distance: 246.2
click at [916, 202] on span "**********" at bounding box center [725, 213] width 611 height 22
copy span "**********"
click at [130, 296] on div "print ( )" at bounding box center [504, 560] width 859 height 528
paste textarea "**********"
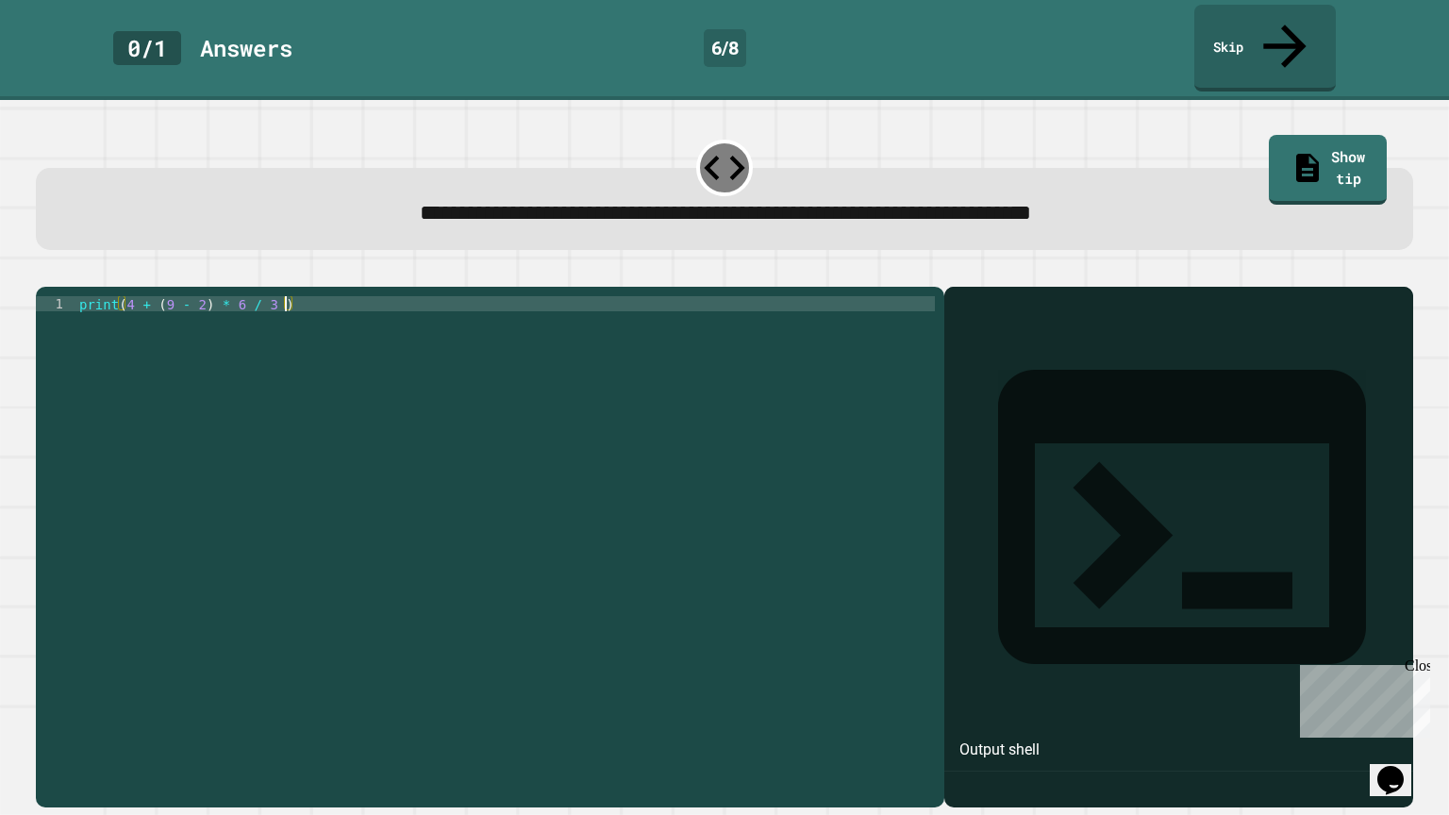
type textarea "**********"
click at [45, 272] on icon "button" at bounding box center [45, 272] width 0 height 0
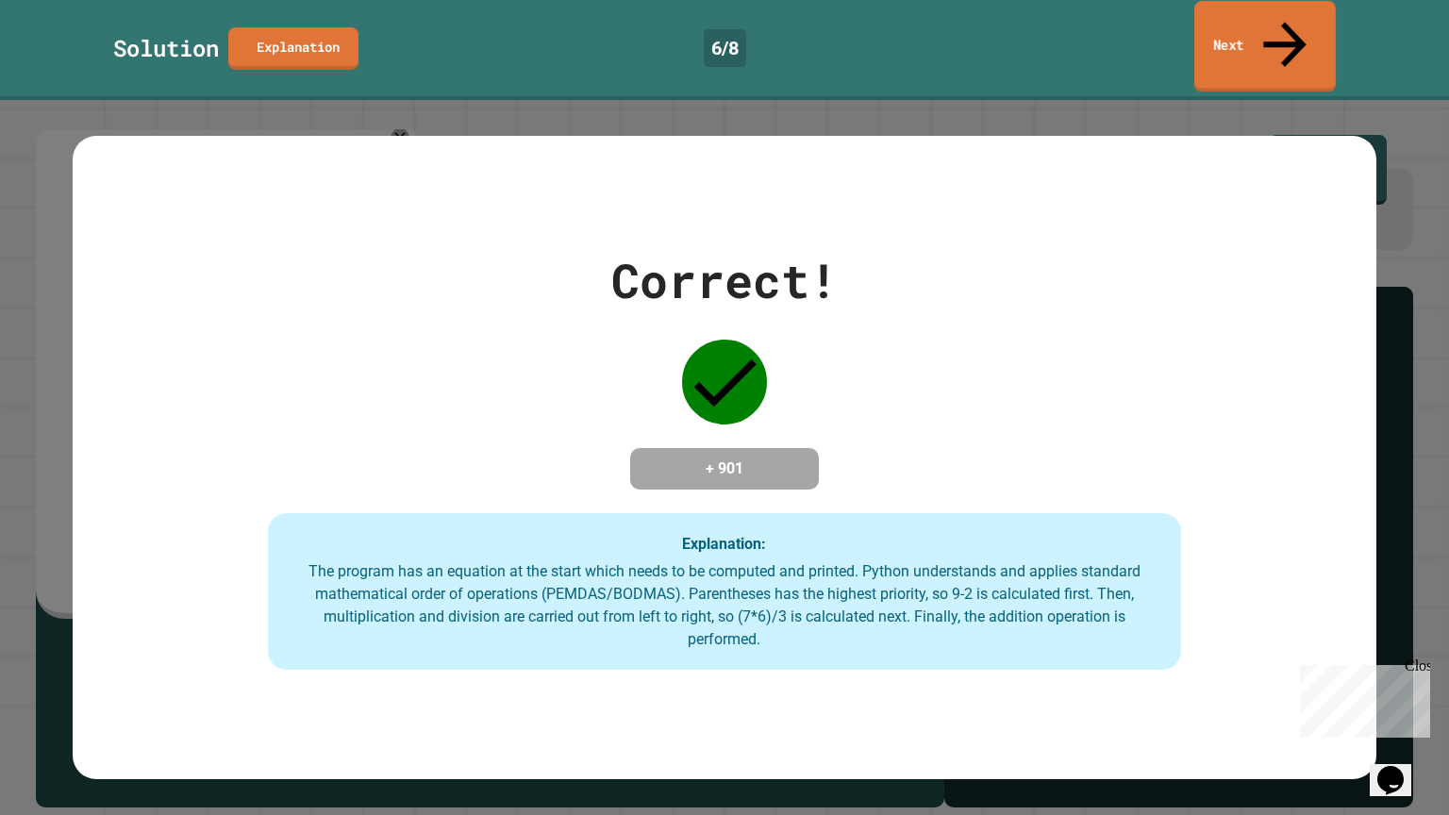
click at [1234, 28] on link "Next" at bounding box center [1264, 46] width 141 height 91
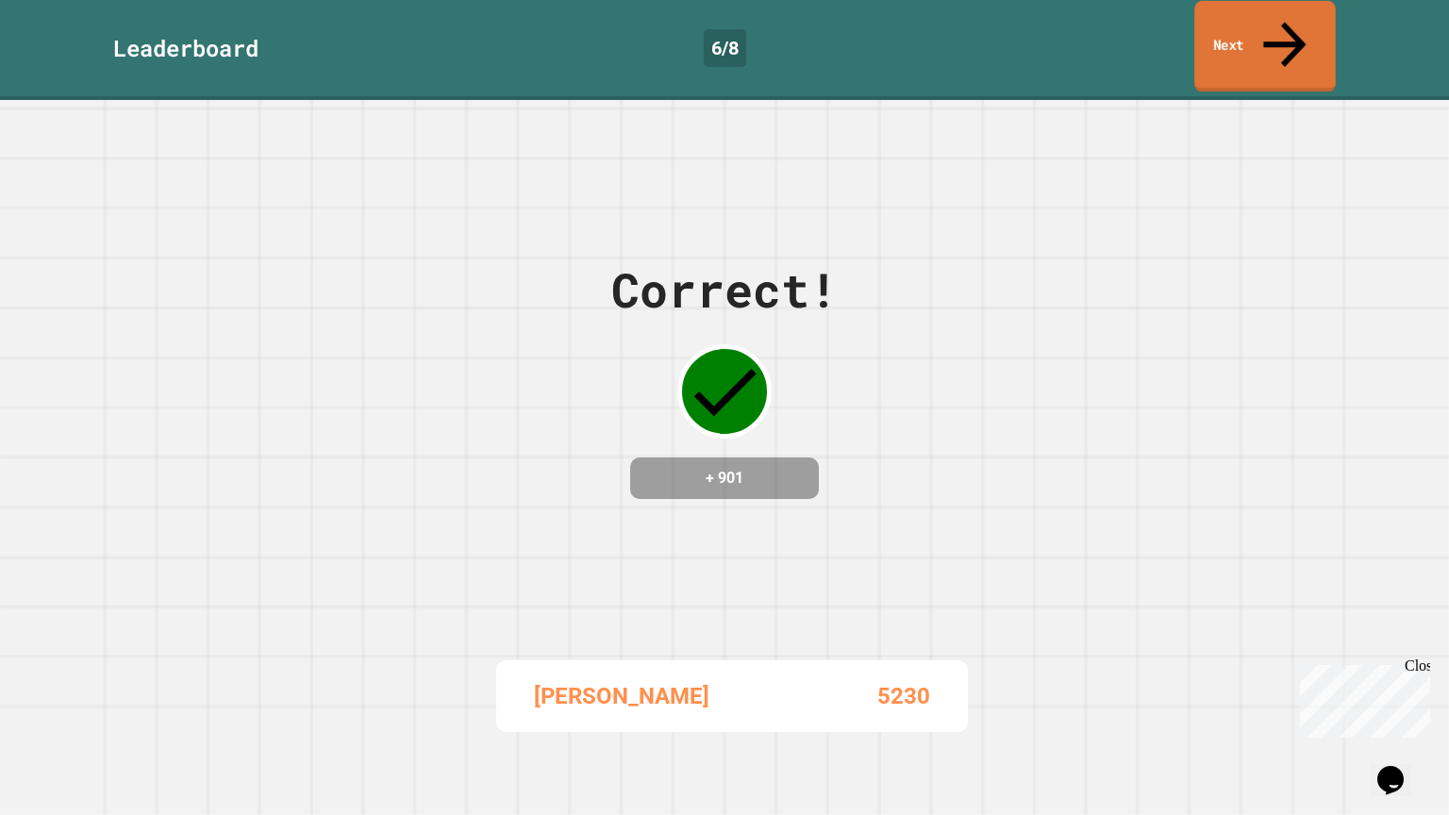
click at [1235, 30] on link "Next" at bounding box center [1264, 46] width 141 height 91
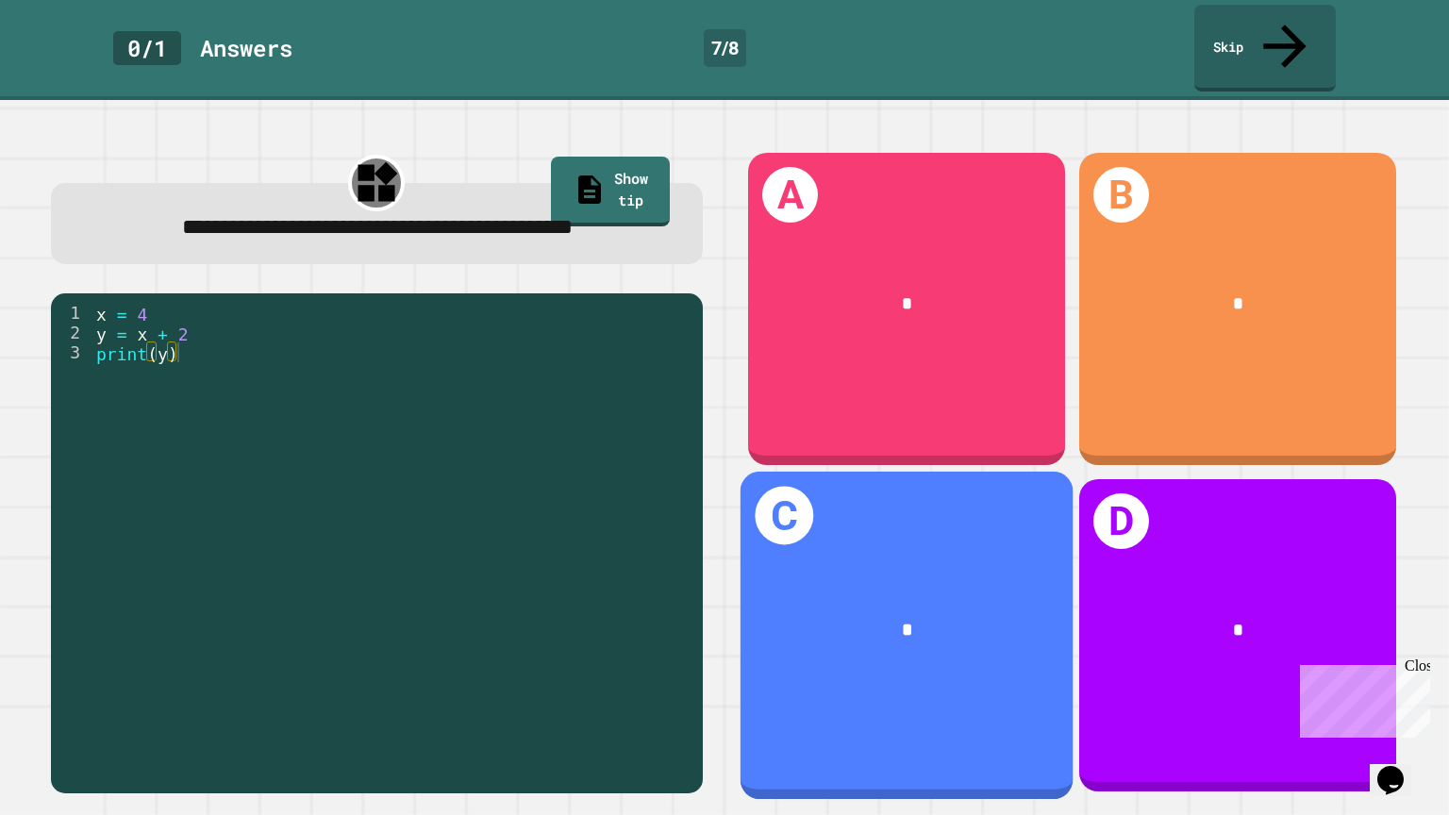
click at [973, 664] on div "*" at bounding box center [906, 630] width 332 height 102
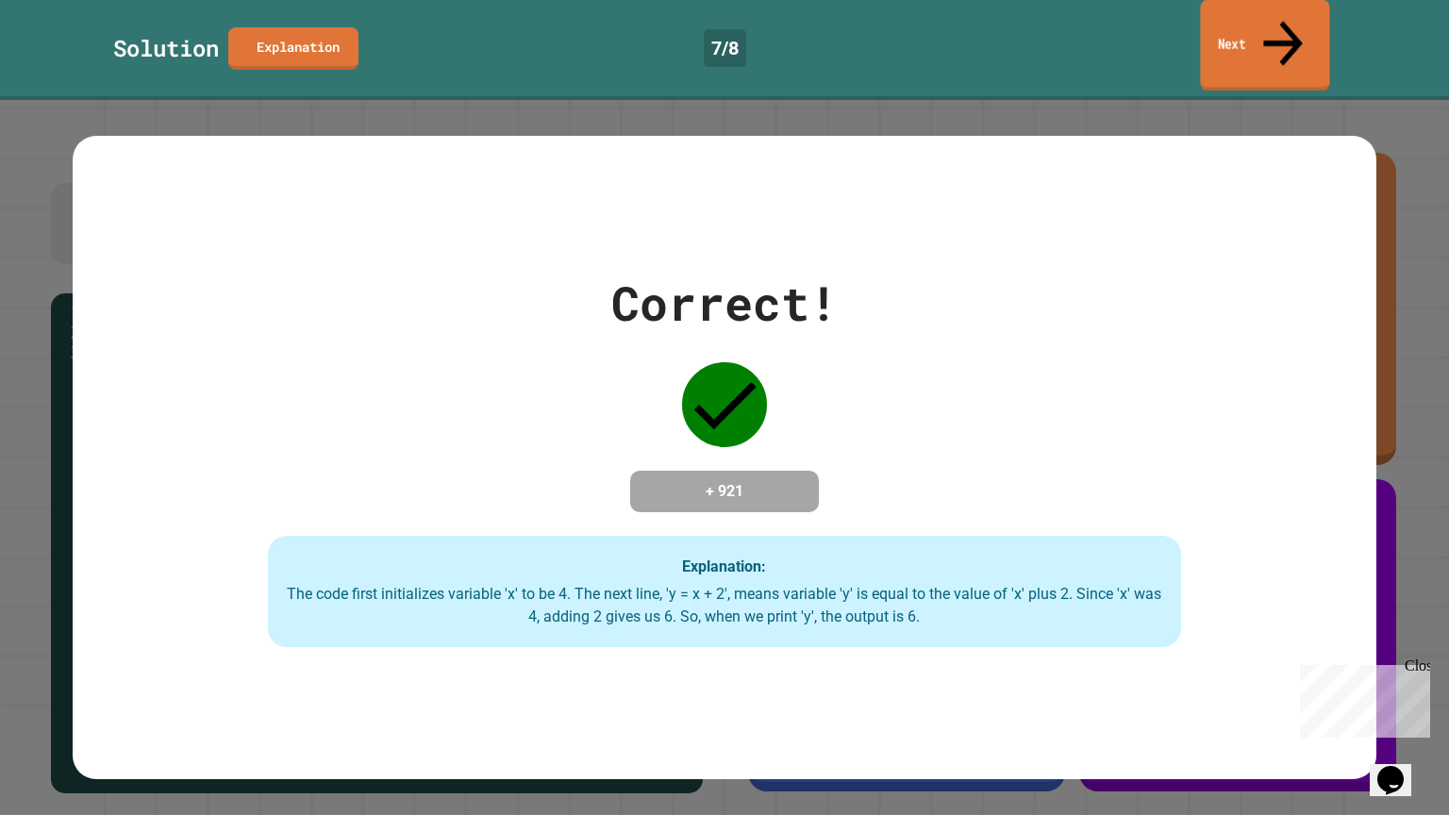
click at [1292, 36] on link "Next" at bounding box center [1264, 45] width 129 height 91
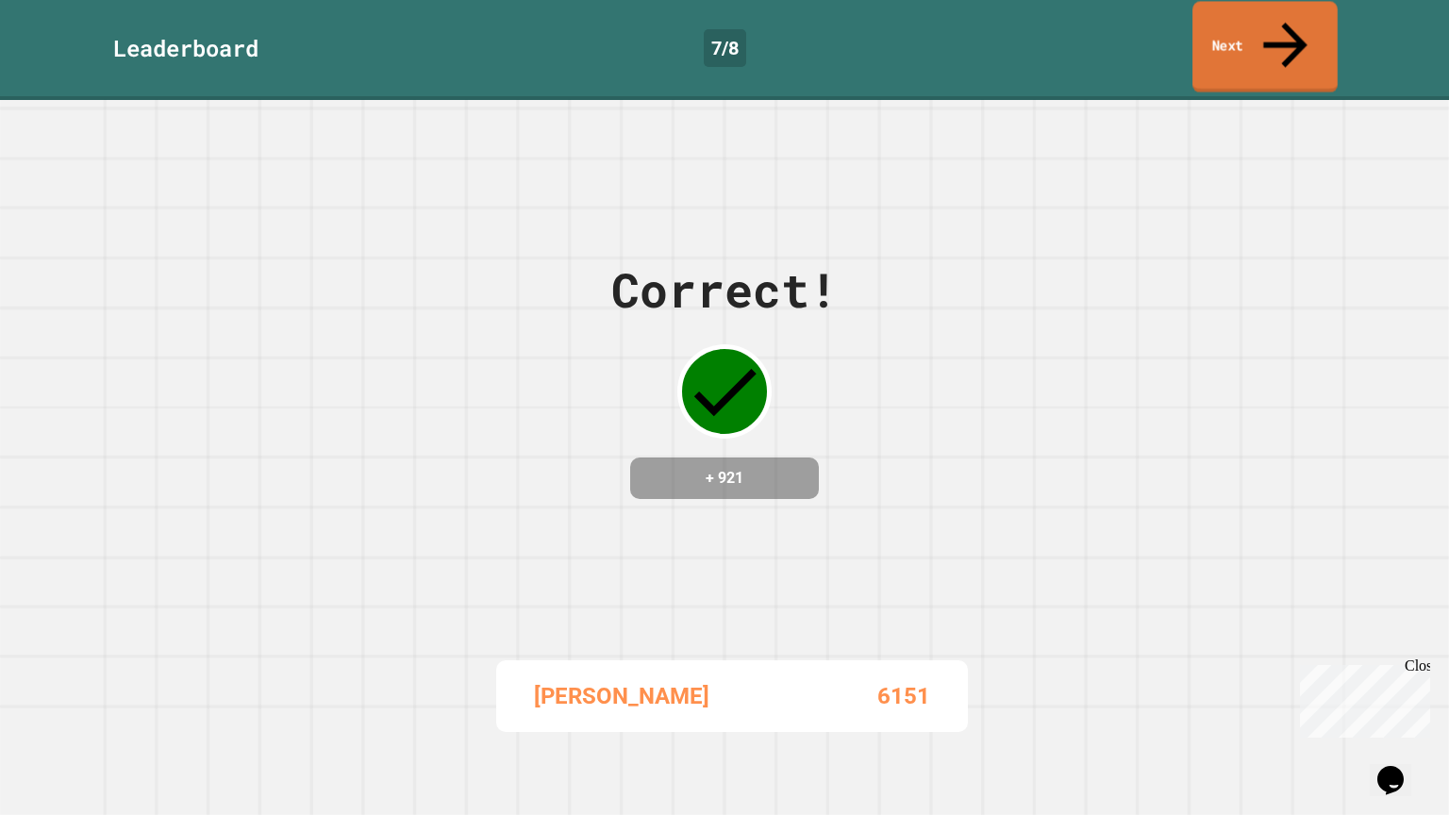
click at [1293, 38] on link "Next" at bounding box center [1264, 46] width 145 height 91
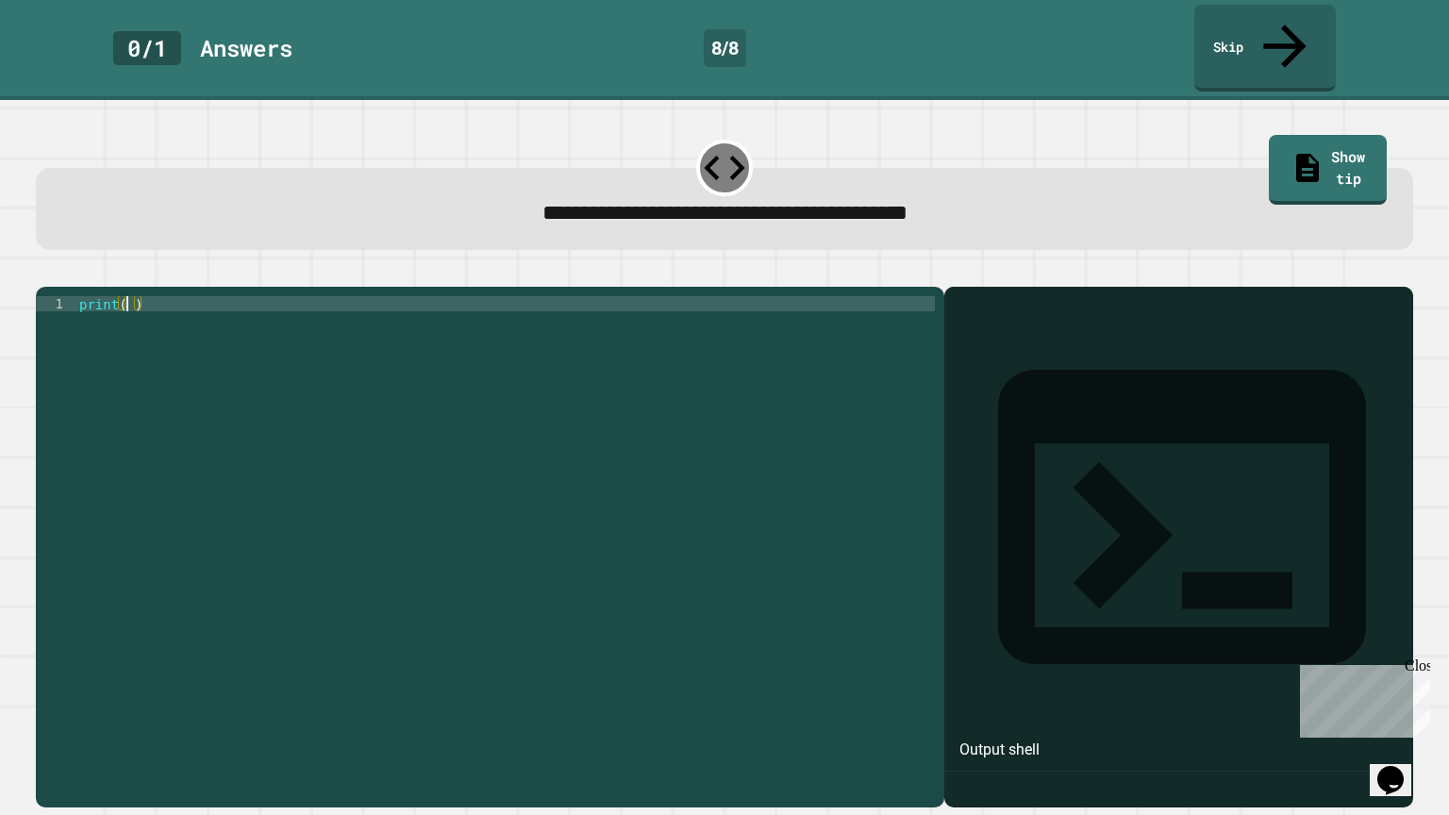
click at [128, 296] on div "print ( )" at bounding box center [504, 560] width 859 height 528
click at [133, 296] on div "print ( )" at bounding box center [504, 560] width 859 height 528
type textarea "**********"
click at [45, 272] on icon "button" at bounding box center [45, 272] width 0 height 0
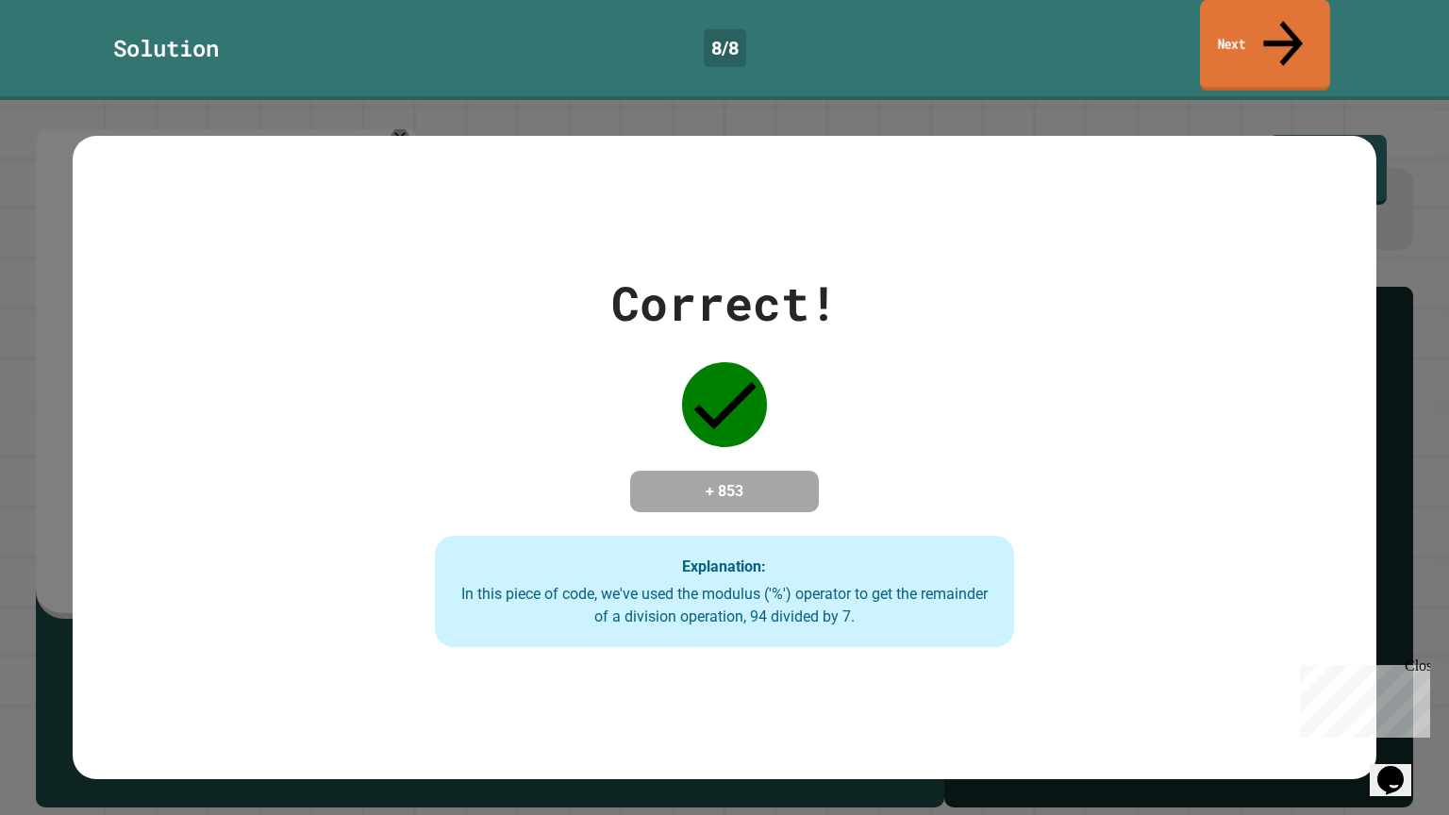
click at [1250, 40] on link "Next" at bounding box center [1265, 45] width 130 height 91
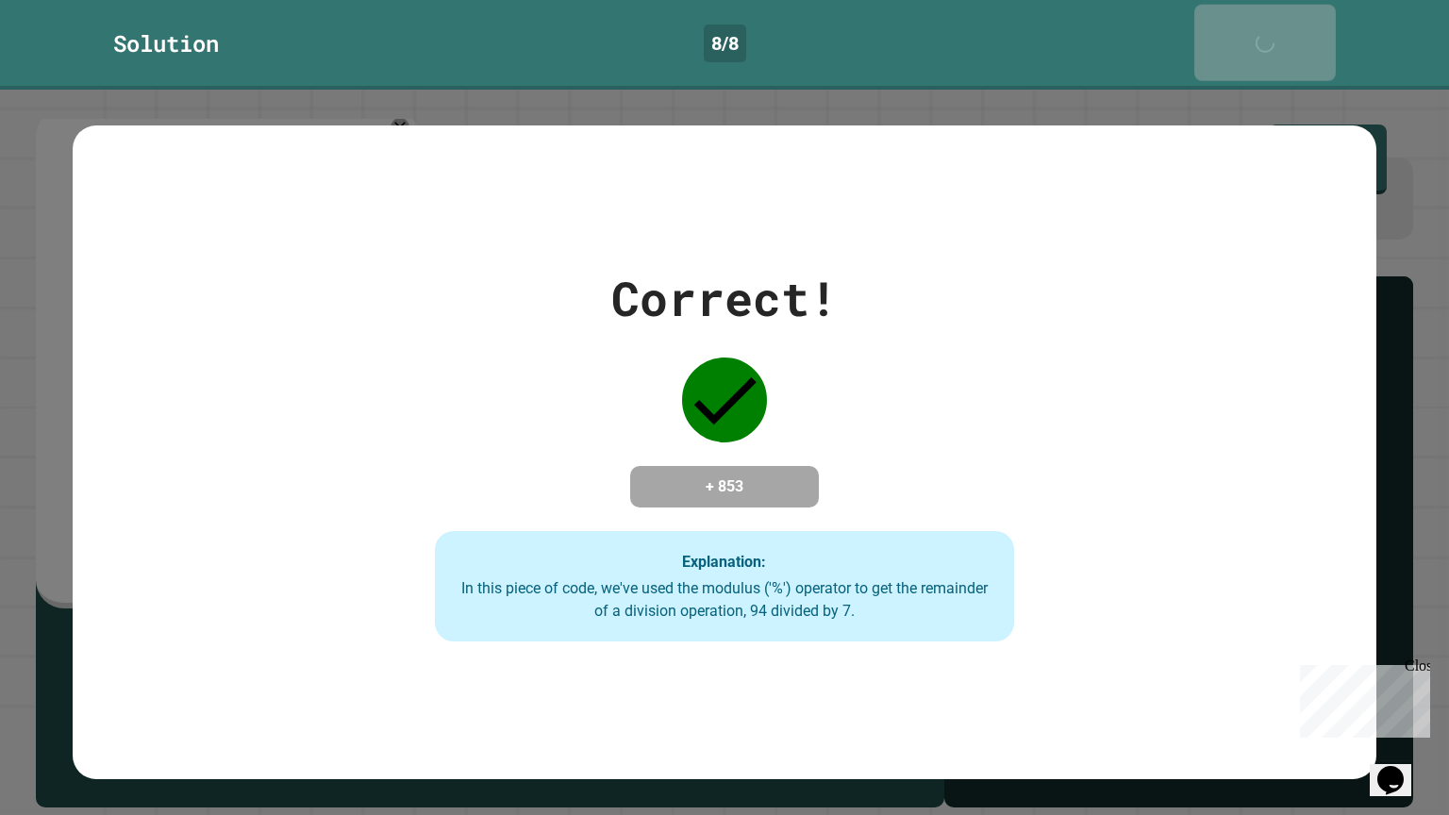
click at [1250, 40] on link "Next" at bounding box center [1264, 43] width 141 height 76
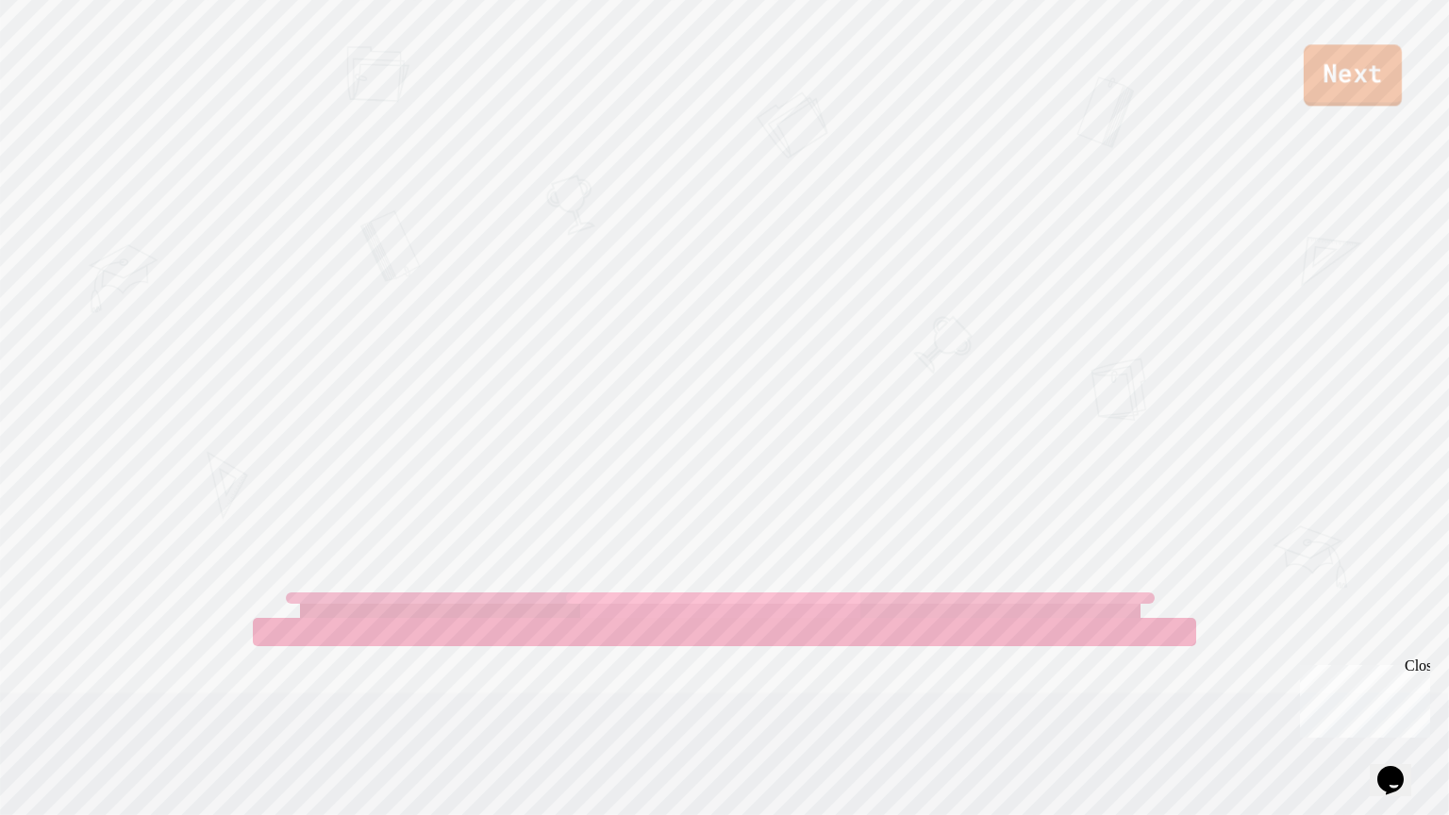
click at [1318, 68] on link "Next" at bounding box center [1353, 74] width 98 height 61
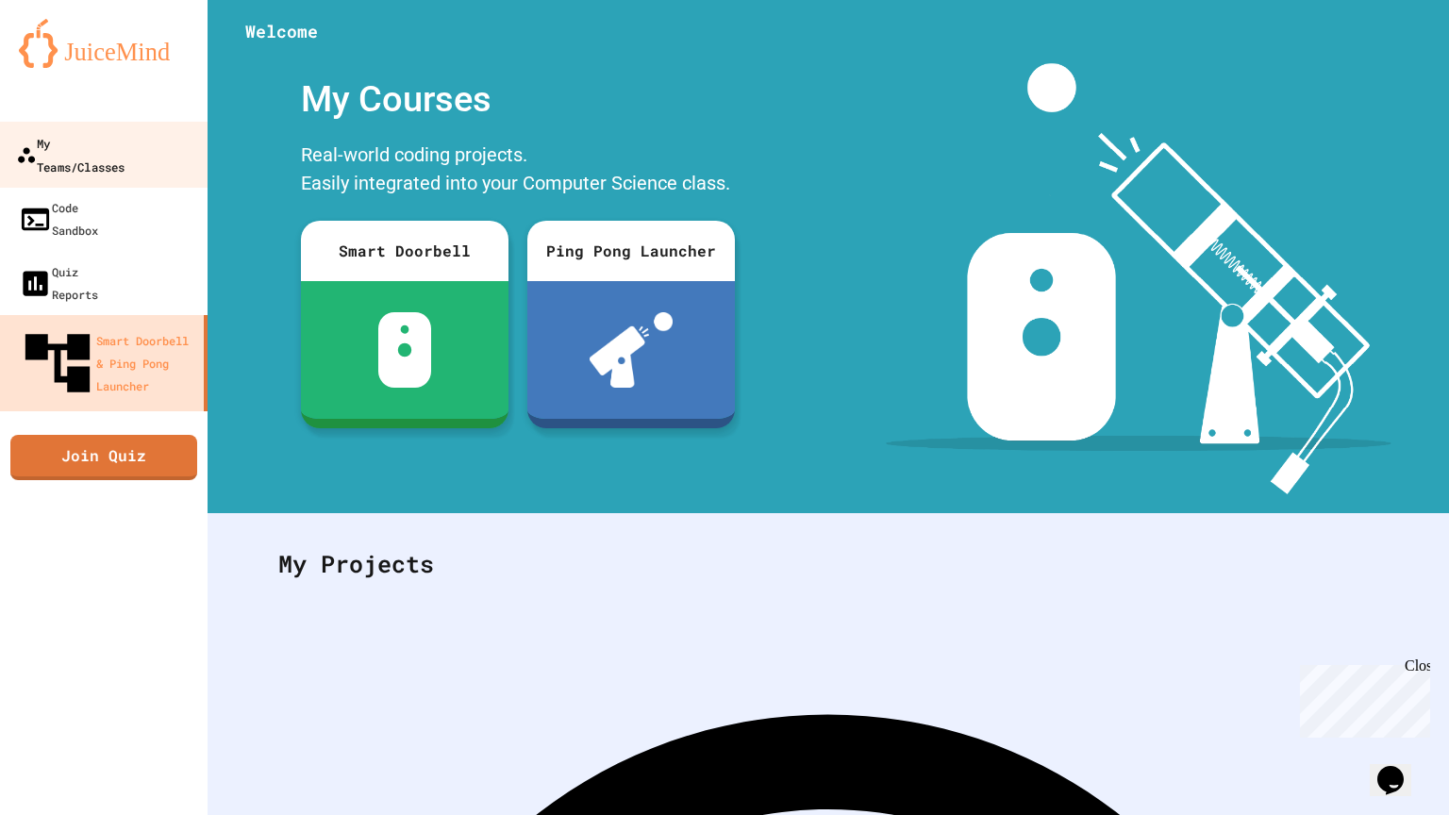
click at [133, 130] on link "My Teams/Classes" at bounding box center [104, 155] width 214 height 66
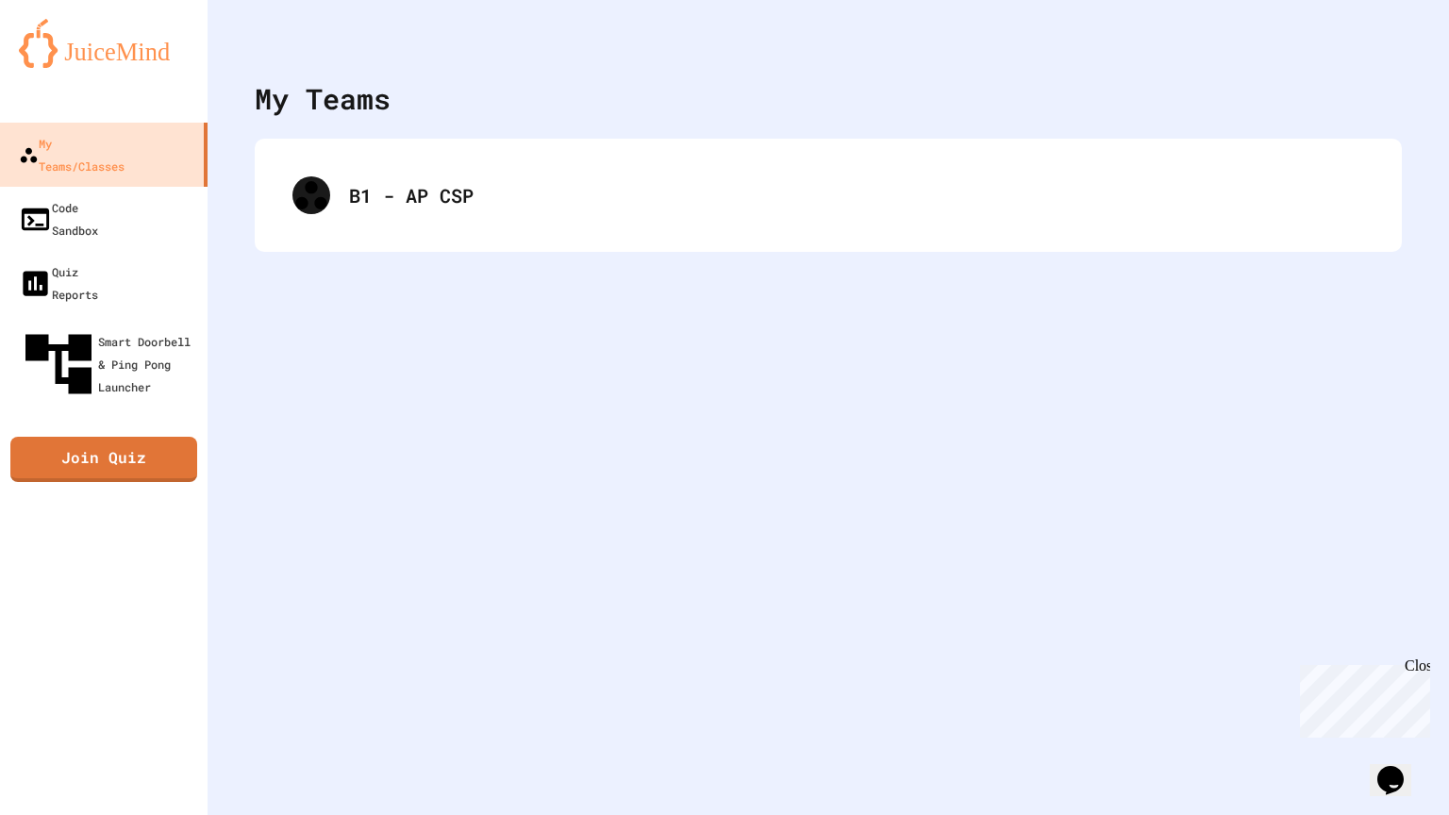
click at [449, 154] on div "B1 - AP CSP" at bounding box center [828, 195] width 1147 height 113
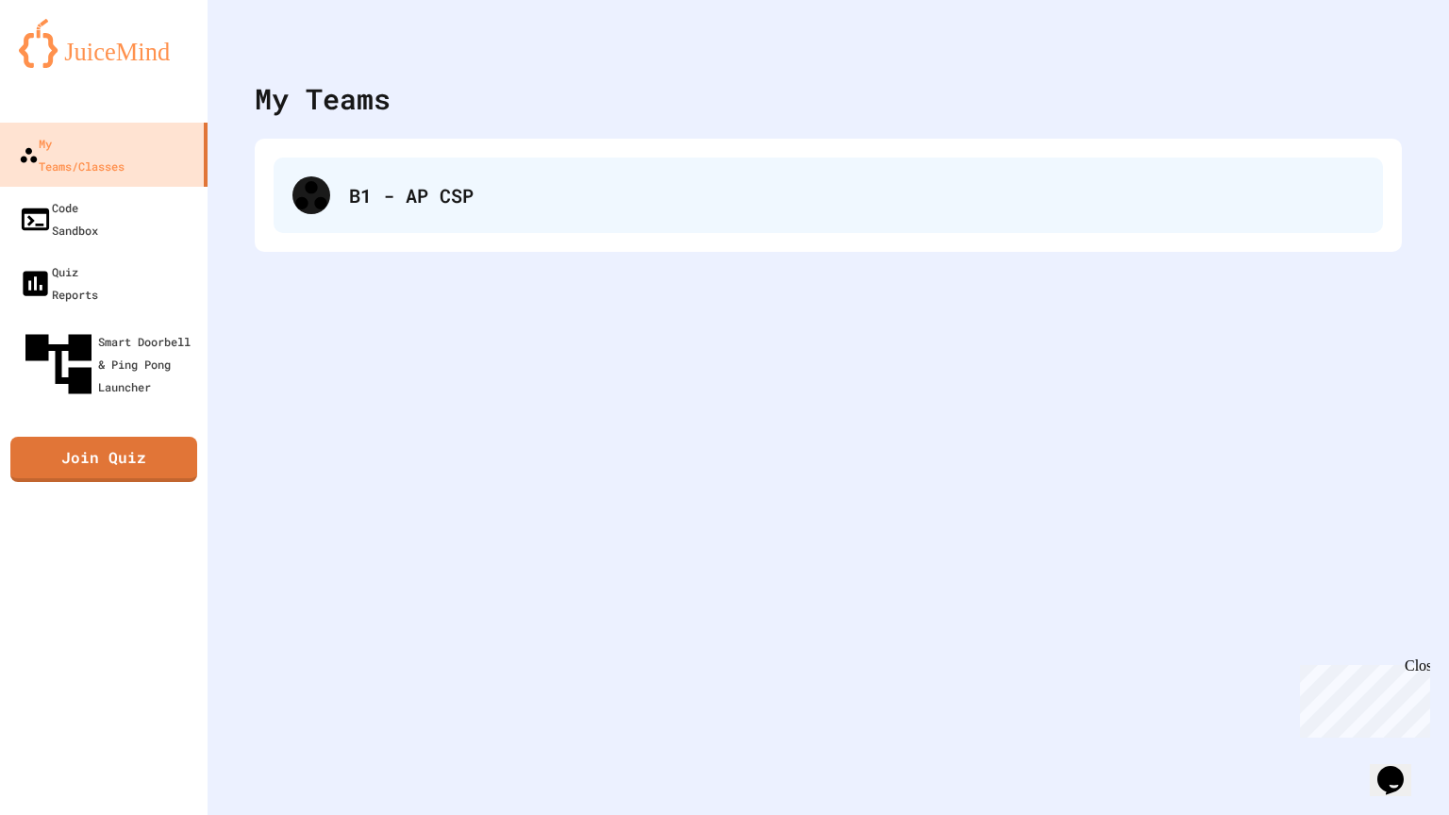
click at [436, 181] on div "B1 - AP CSP" at bounding box center [856, 195] width 1015 height 28
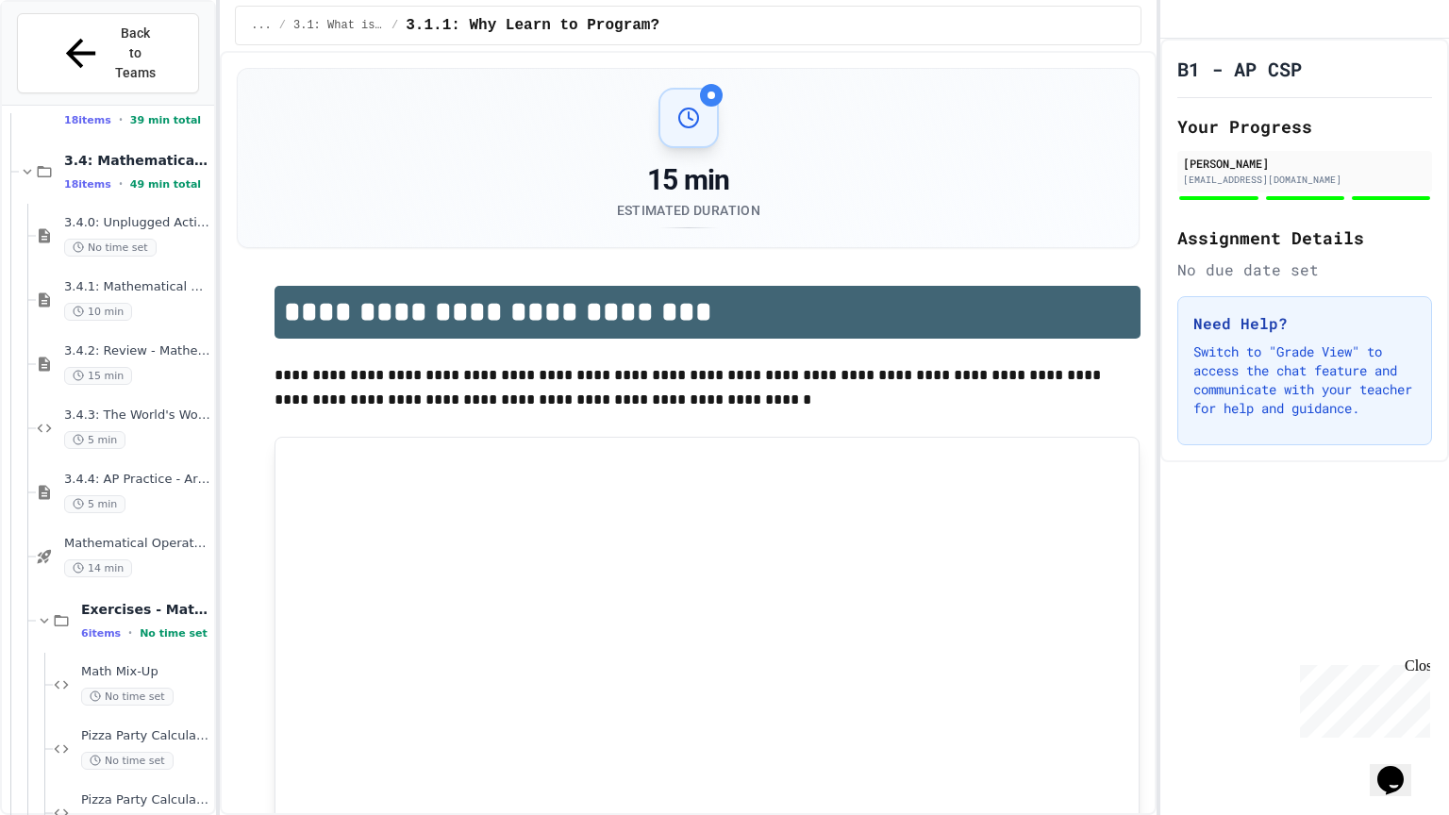
scroll to position [238, 0]
click at [148, 605] on span "Exercises - Mathematical Operators" at bounding box center [145, 613] width 129 height 17
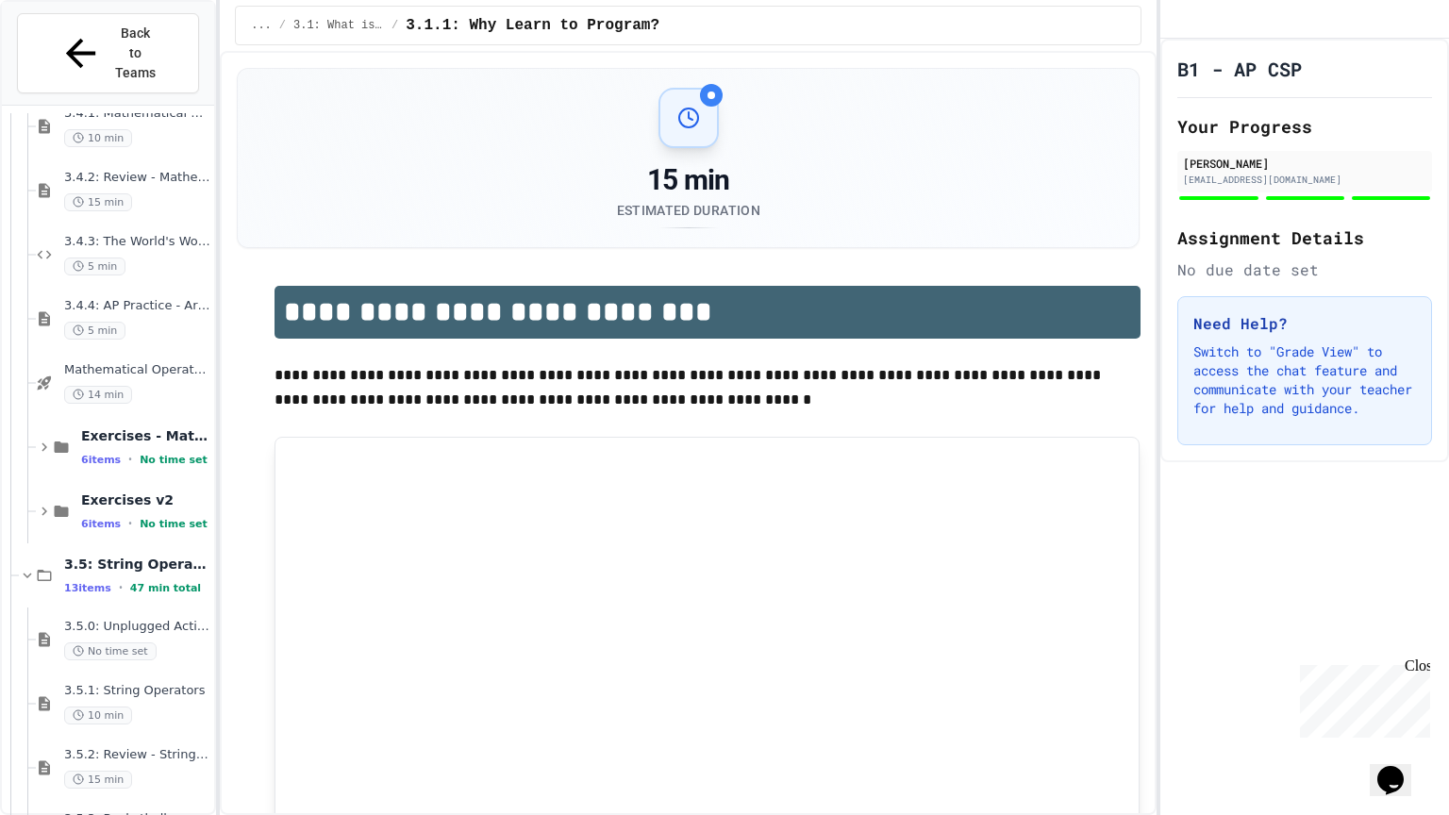
scroll to position [419, 0]
click at [156, 514] on span "No time set" at bounding box center [174, 520] width 68 height 12
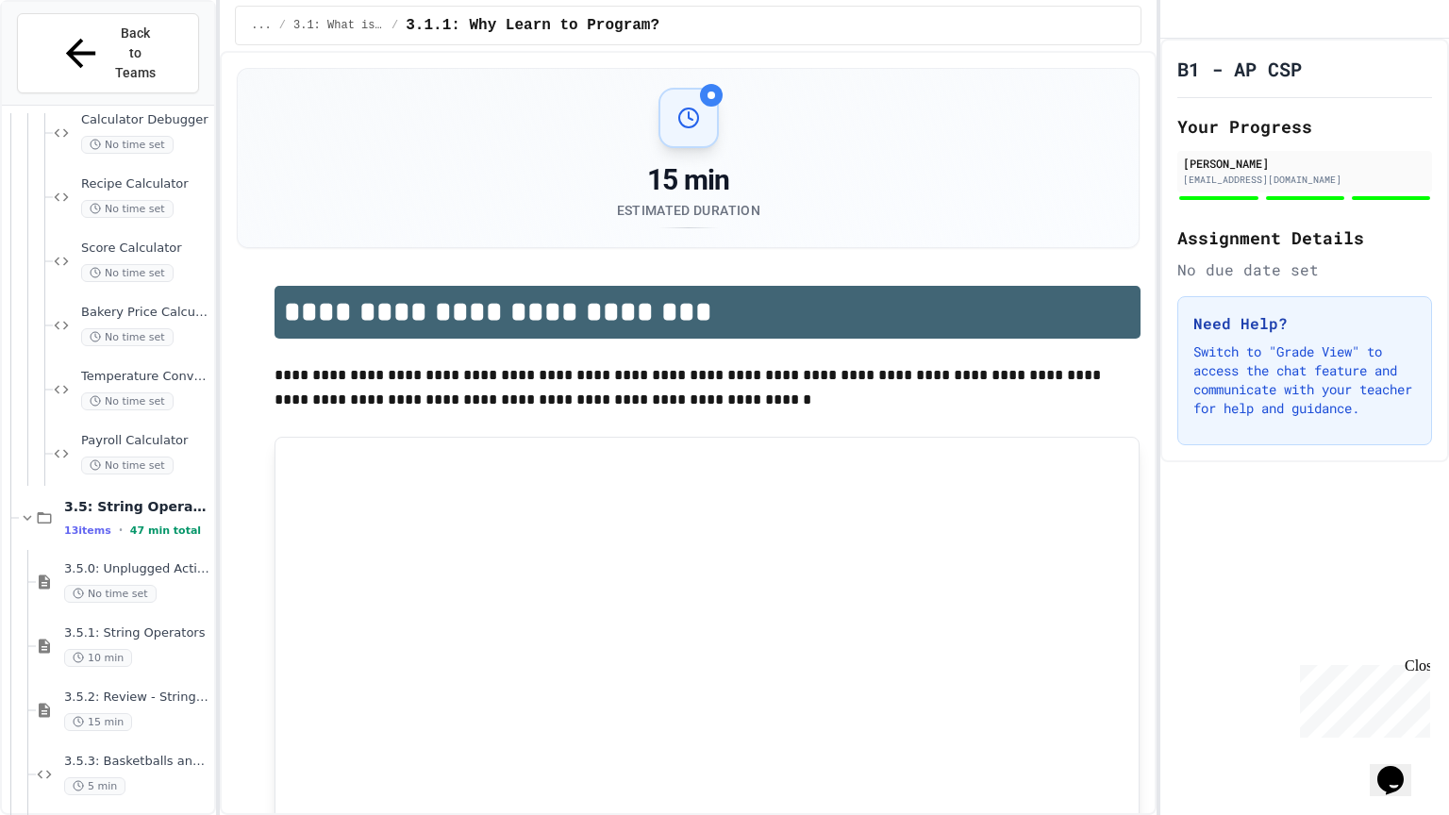
scroll to position [923, 0]
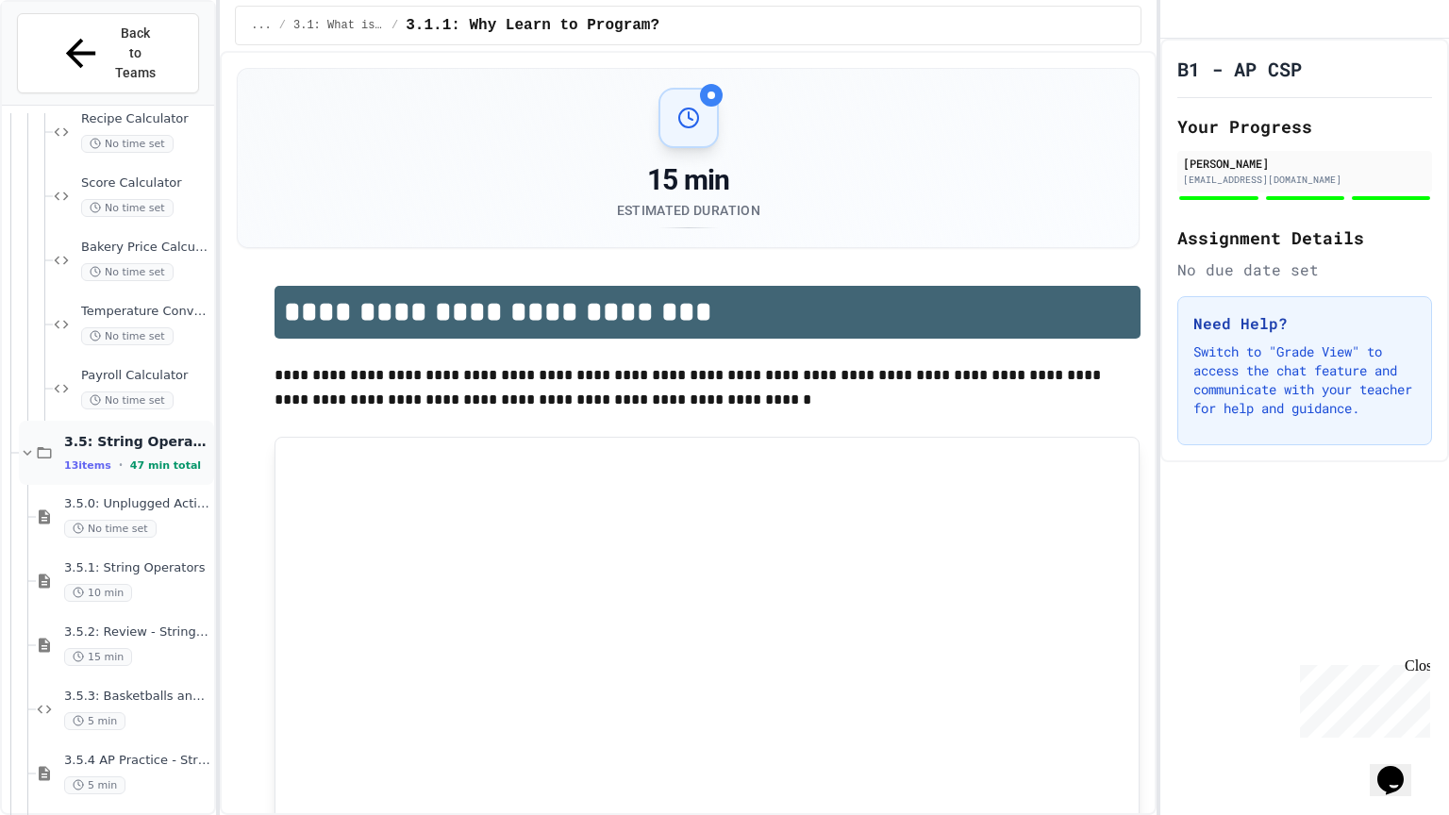
click at [163, 433] on span "3.5: String Operators" at bounding box center [137, 441] width 146 height 17
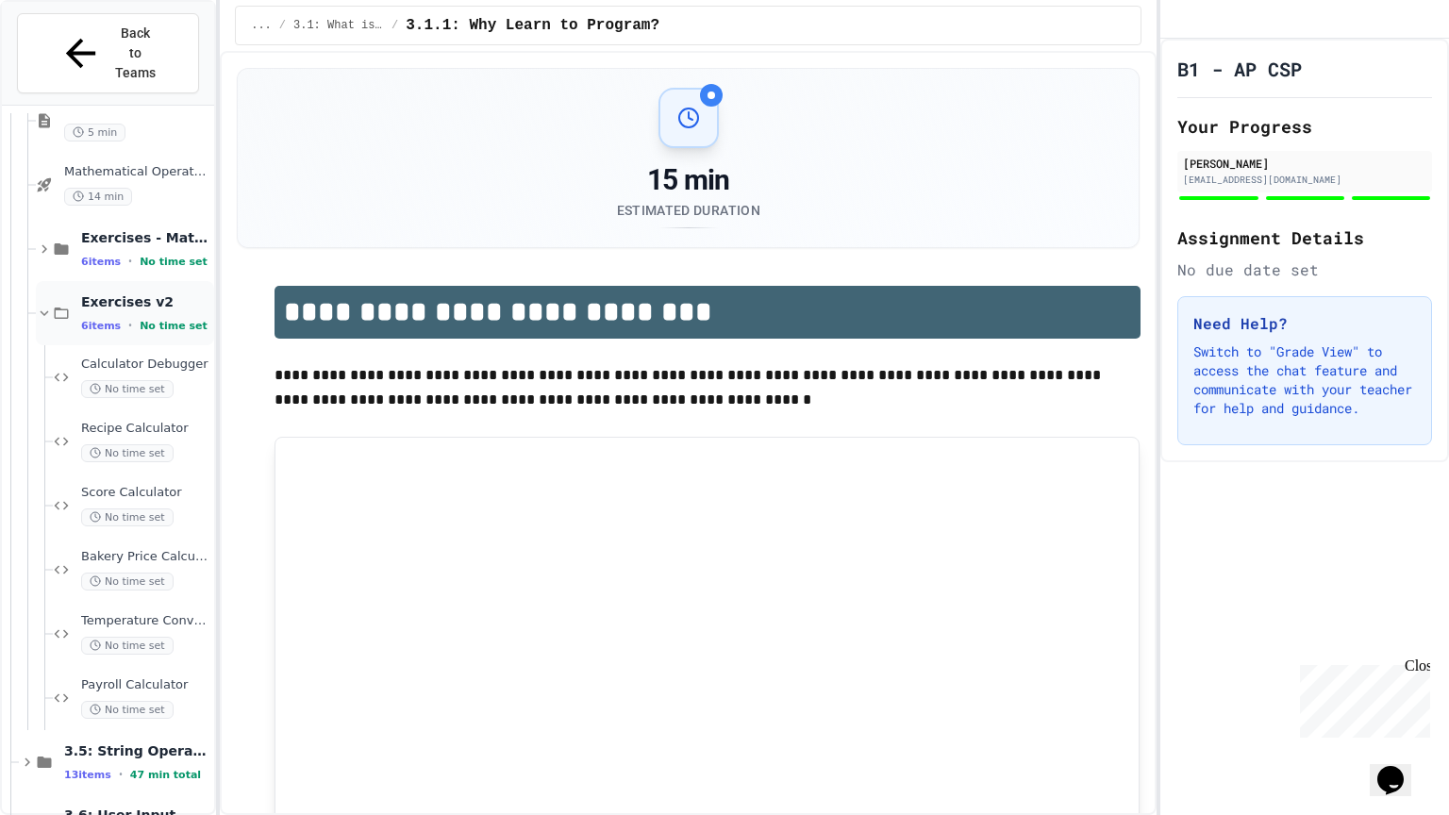
scroll to position [636, 0]
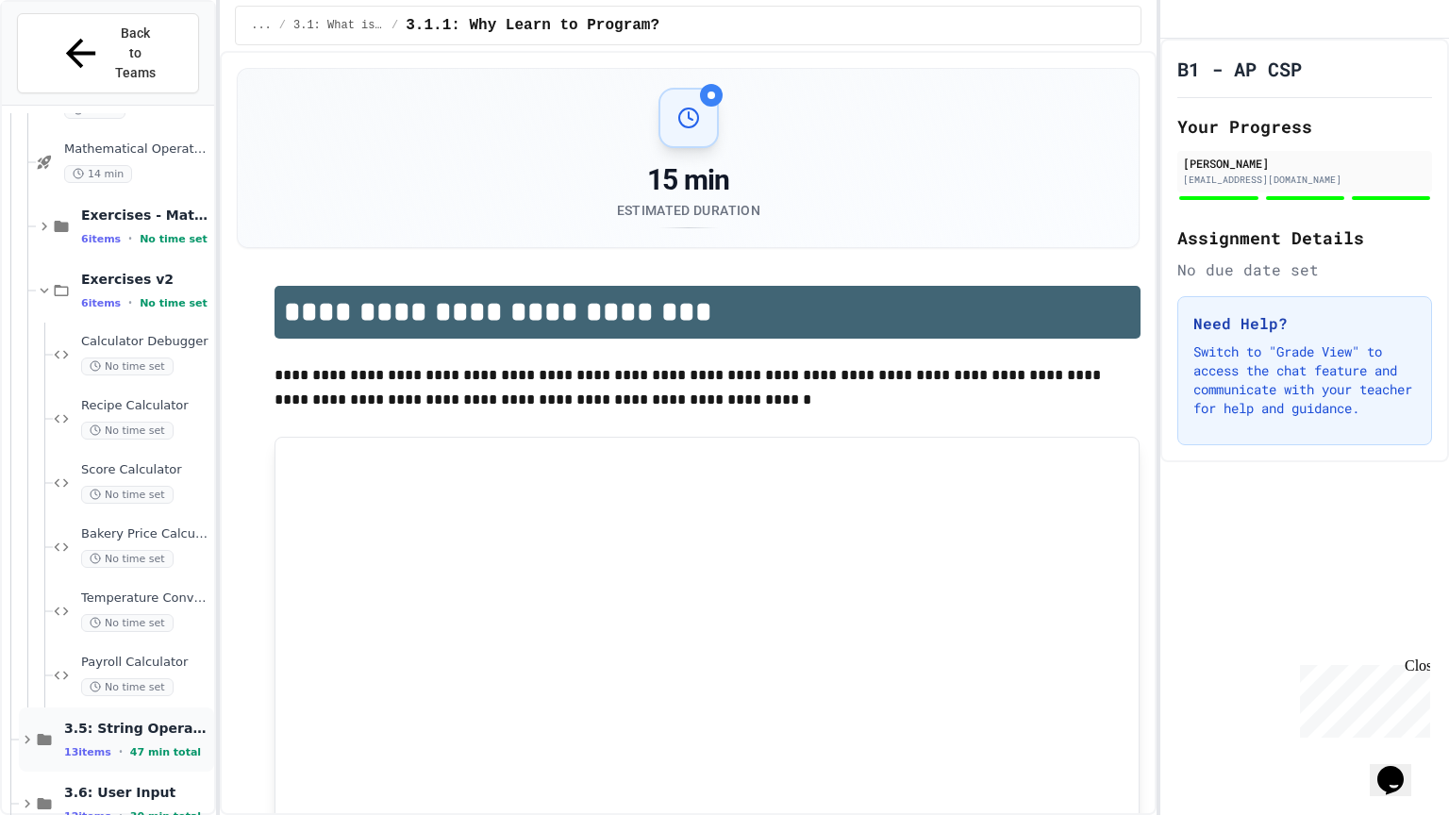
click at [105, 700] on span "3.5: String Operators" at bounding box center [137, 728] width 146 height 17
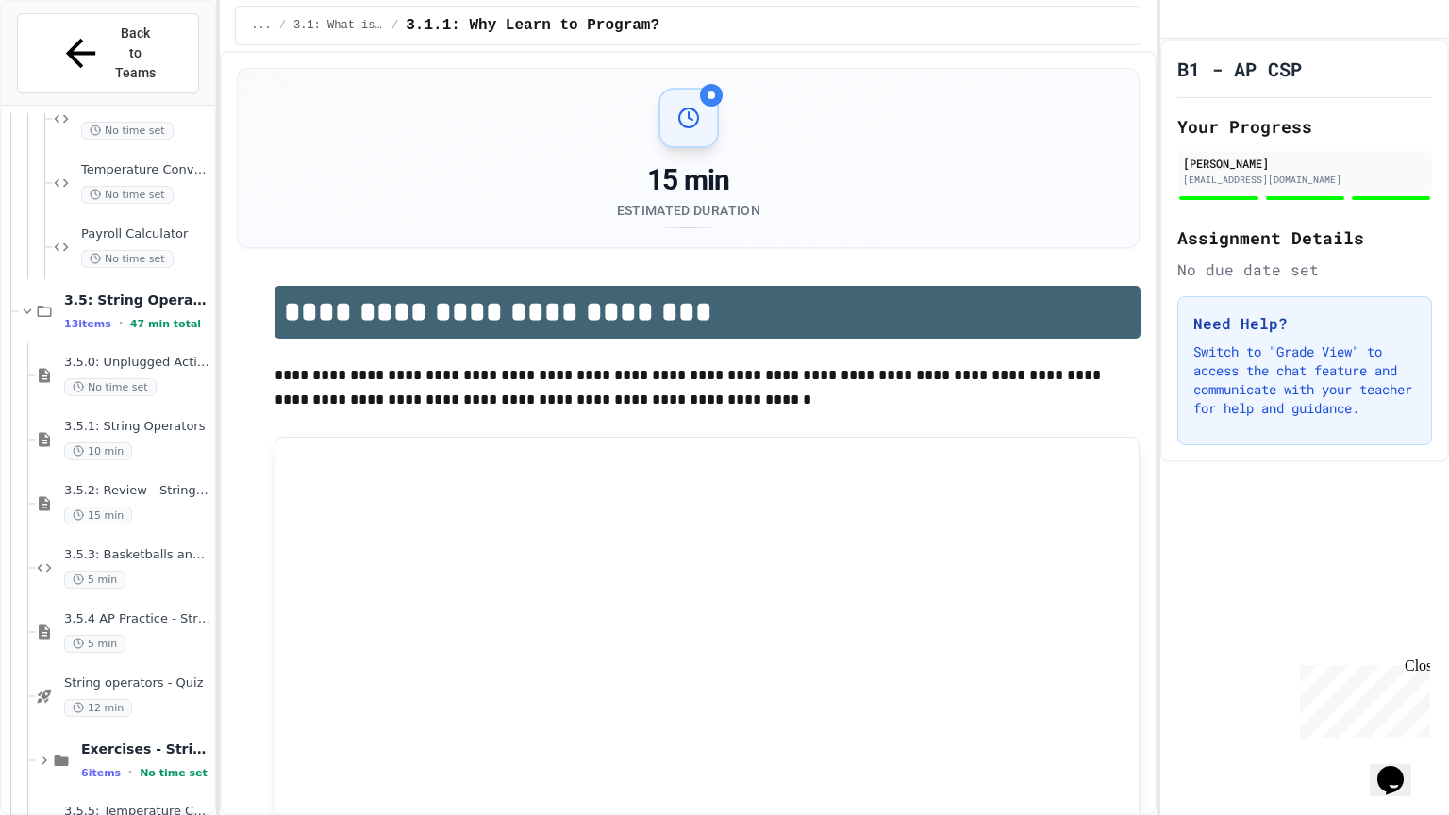
scroll to position [1149, 0]
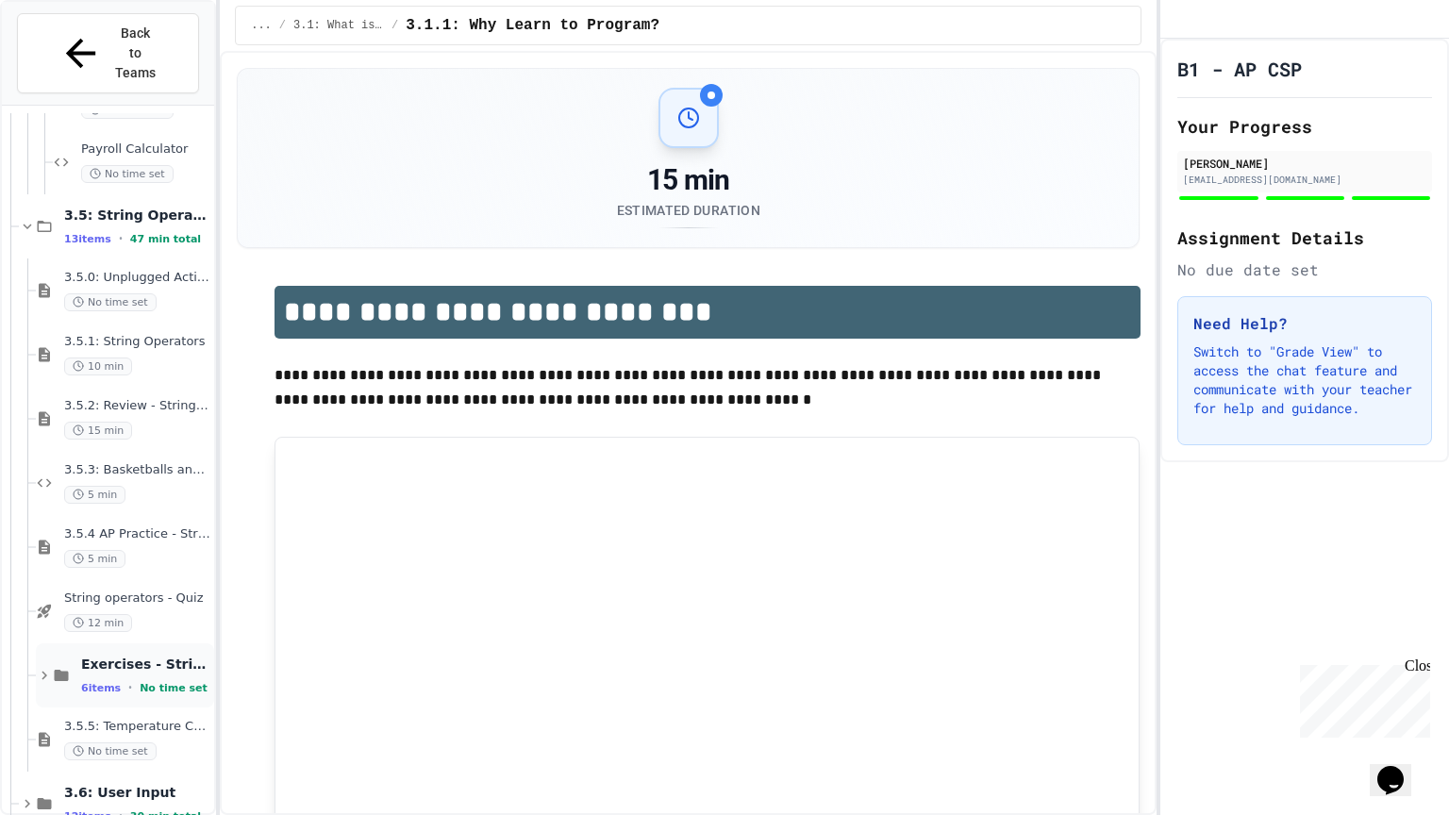
click at [157, 643] on div "Exercises - String Operators 6 items • No time set" at bounding box center [125, 675] width 178 height 64
click at [159, 614] on div "12 min" at bounding box center [137, 623] width 146 height 18
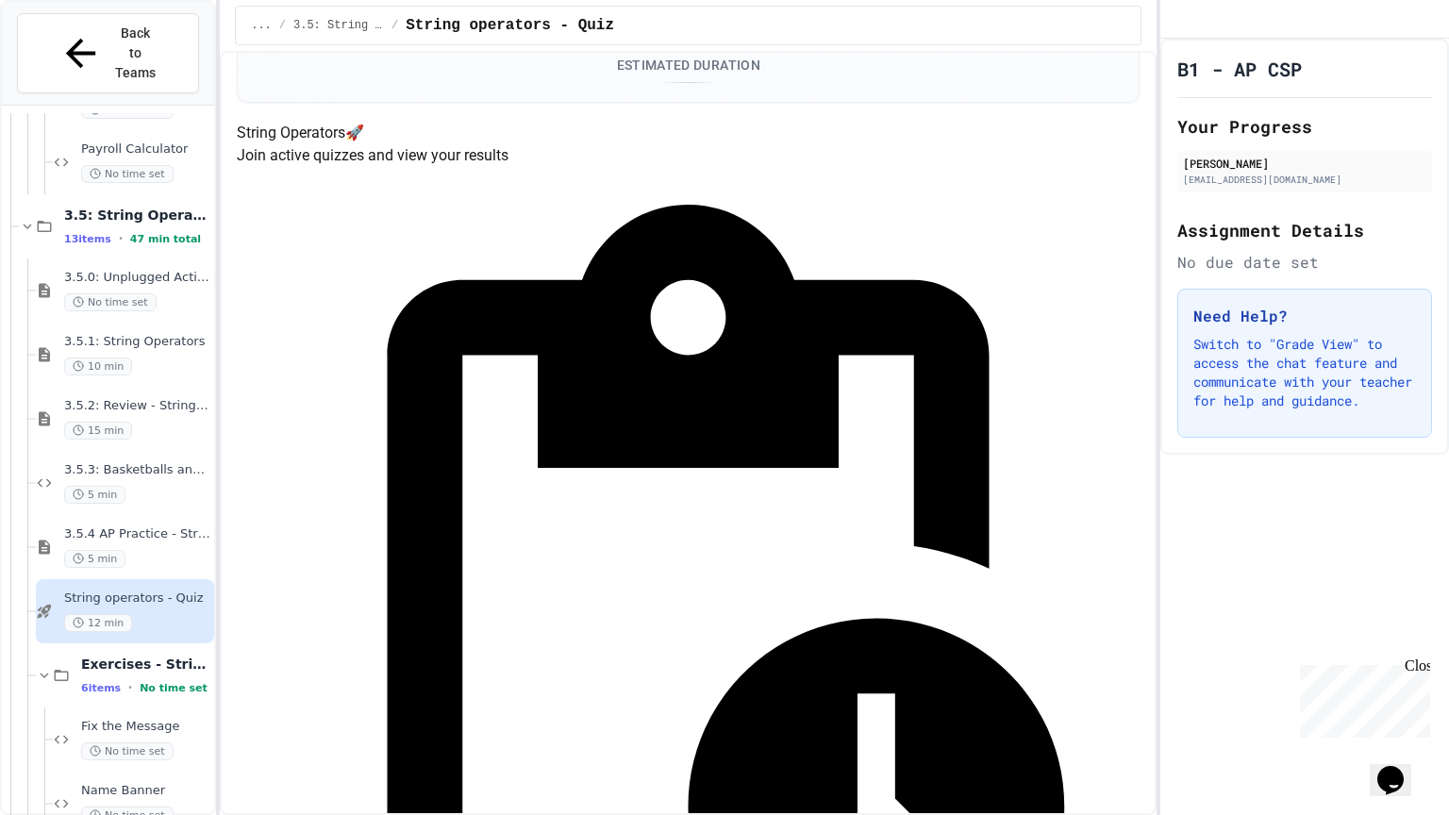
scroll to position [150, 0]
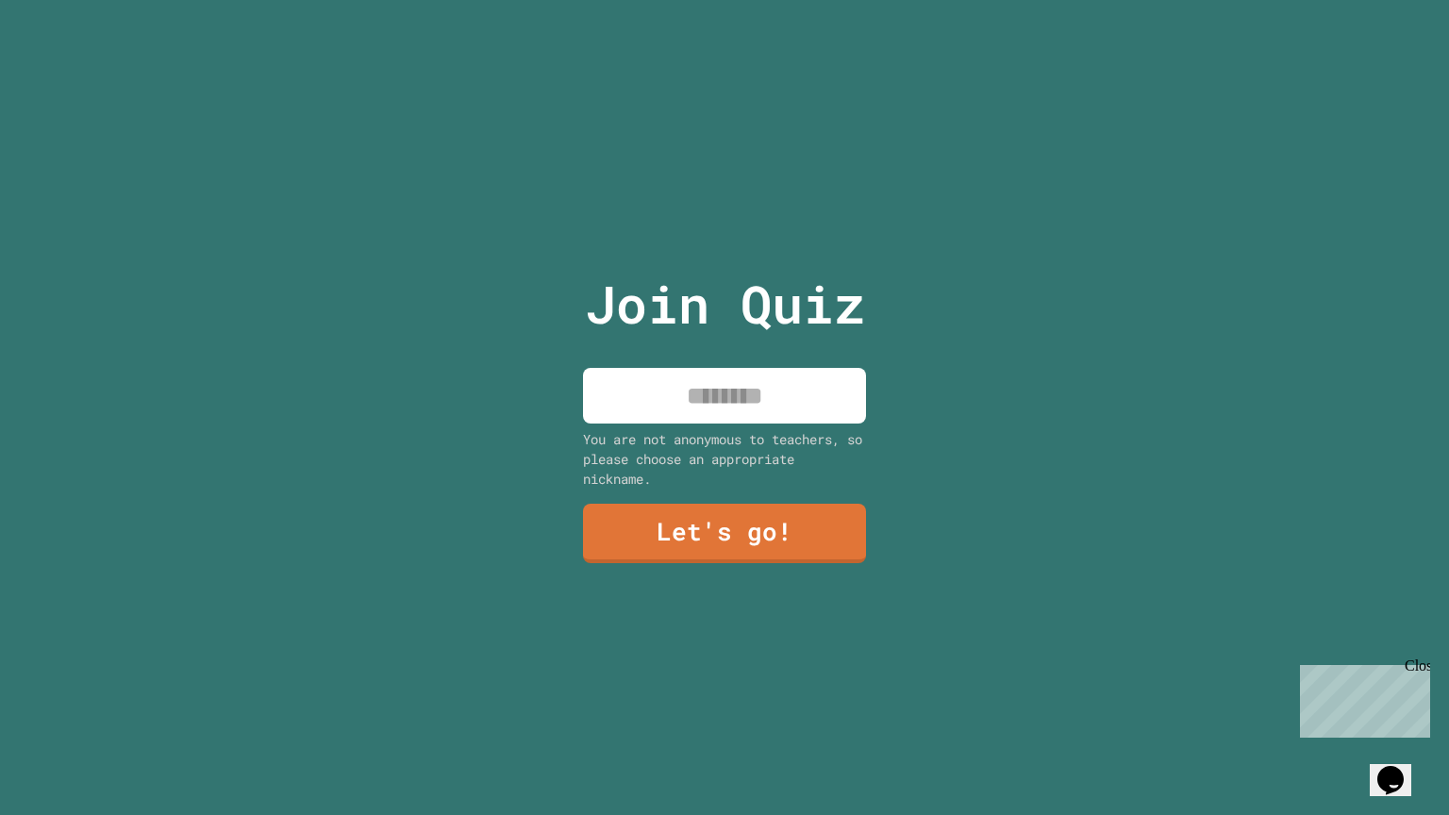
click at [823, 391] on input at bounding box center [724, 396] width 283 height 56
type input "*****"
click at [792, 503] on link "Let's go!" at bounding box center [725, 531] width 274 height 62
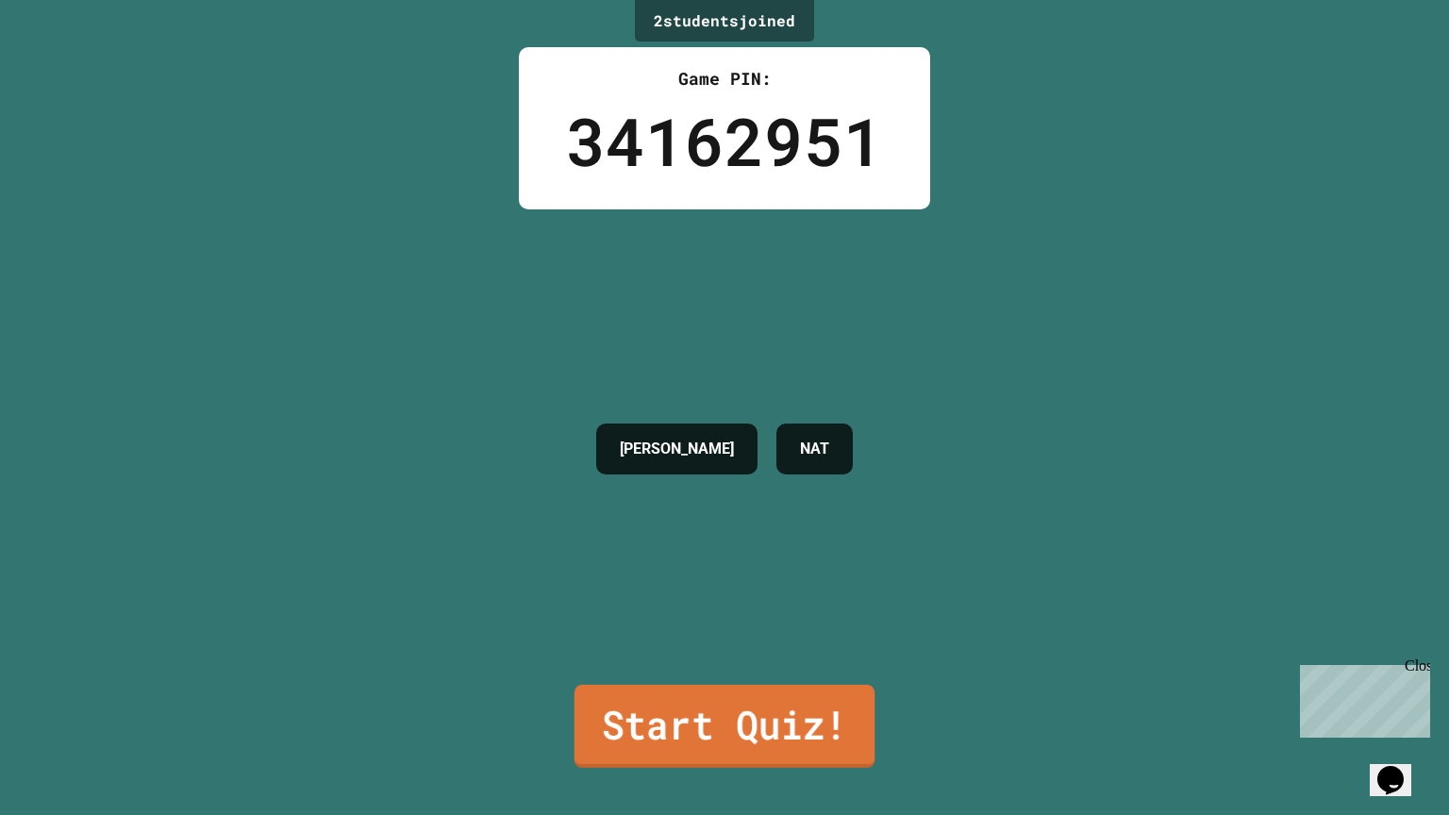
click at [720, 756] on link "Start Quiz!" at bounding box center [724, 726] width 301 height 83
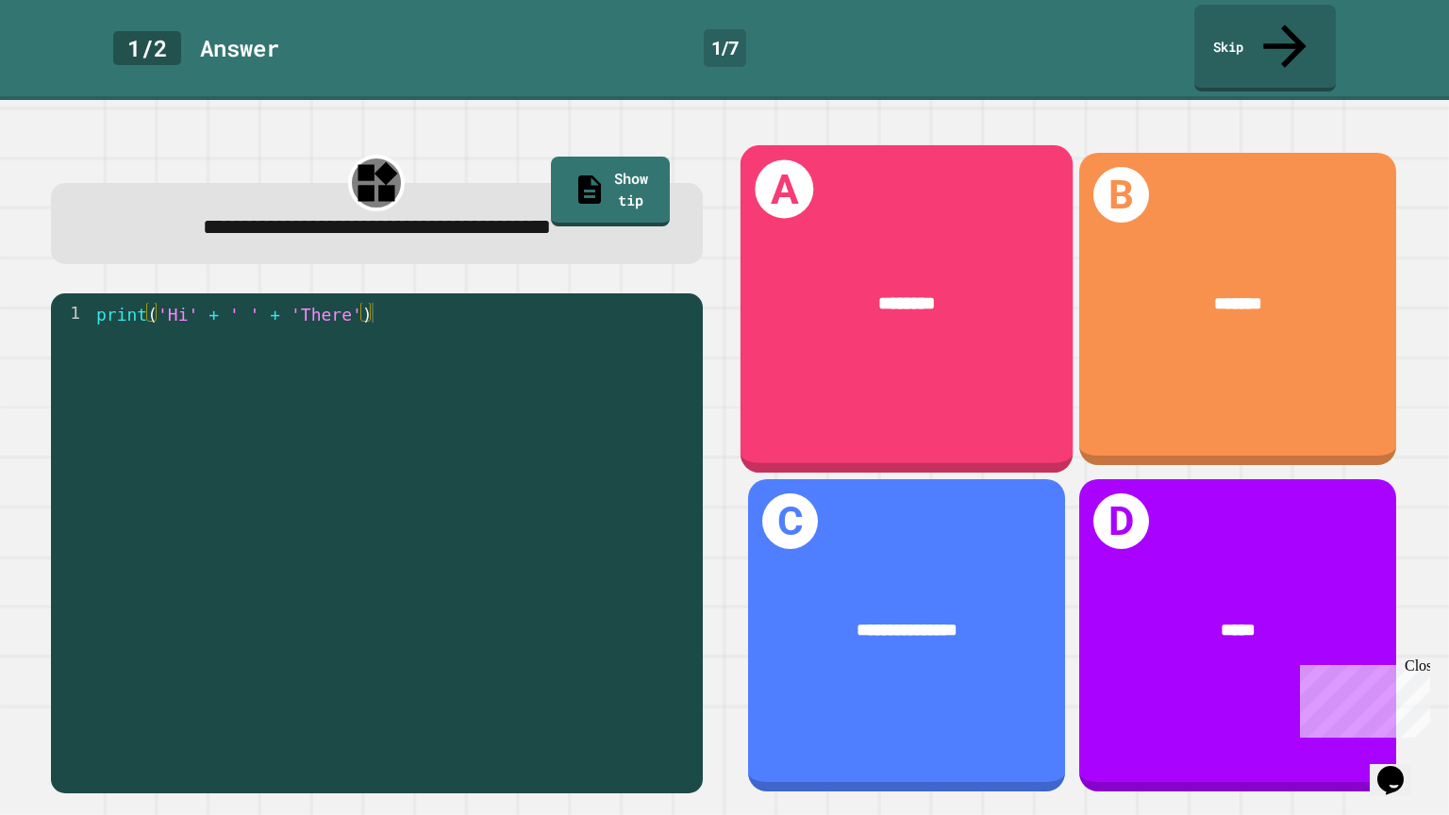
click at [859, 393] on div "A ********" at bounding box center [906, 308] width 332 height 327
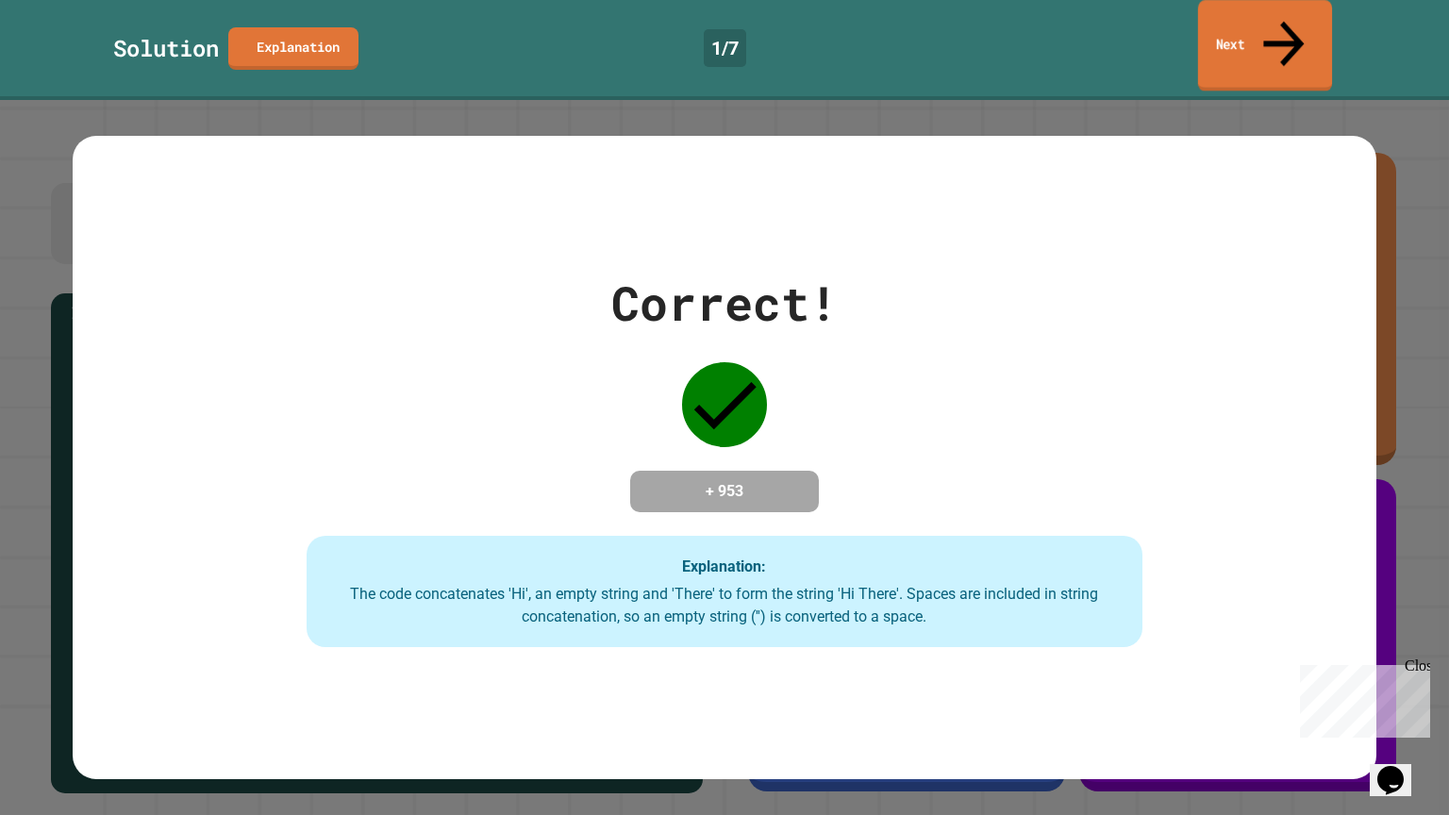
click at [1257, 40] on link "Next" at bounding box center [1265, 45] width 134 height 91
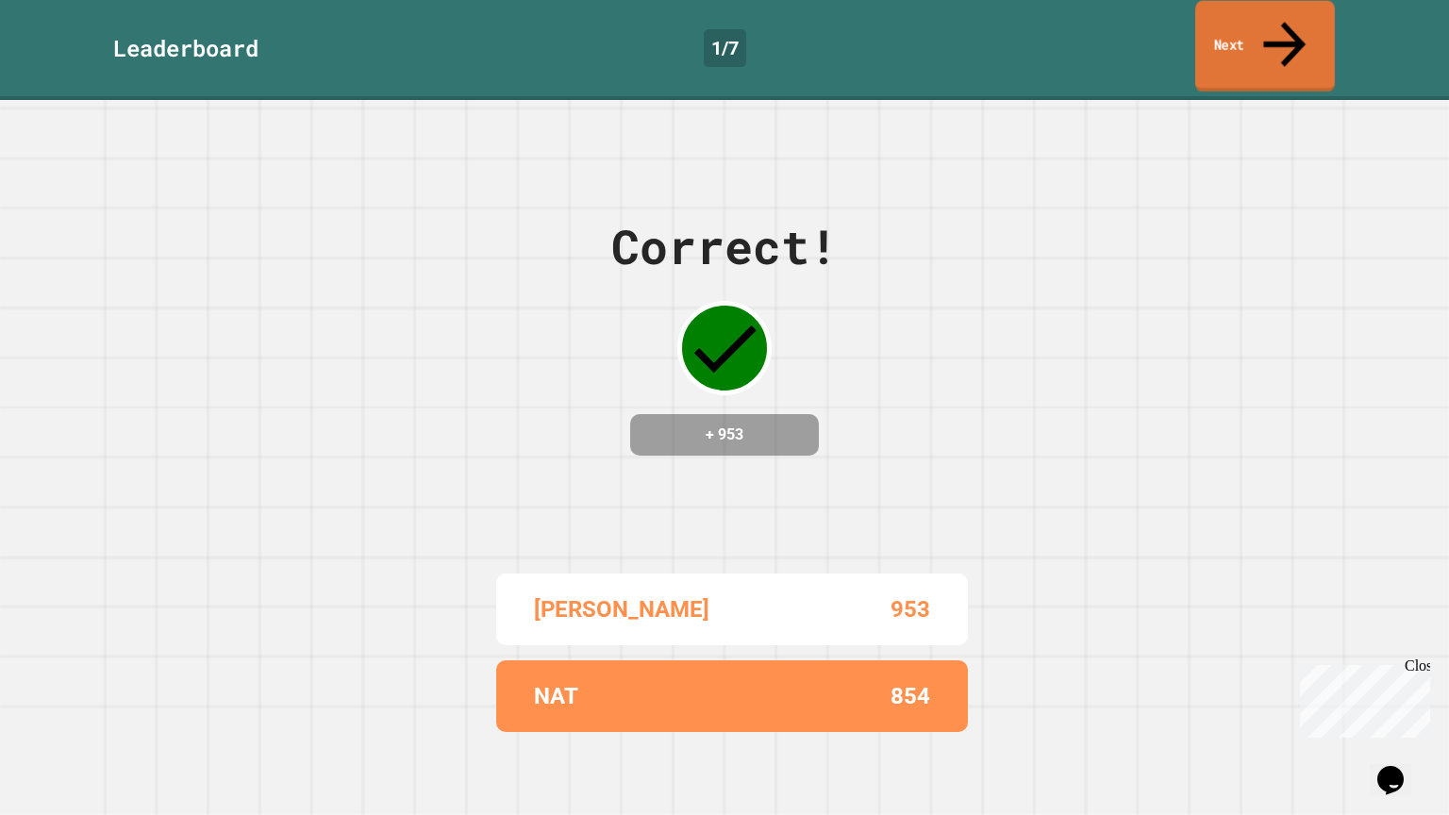
click at [1257, 40] on link "Next" at bounding box center [1265, 46] width 140 height 91
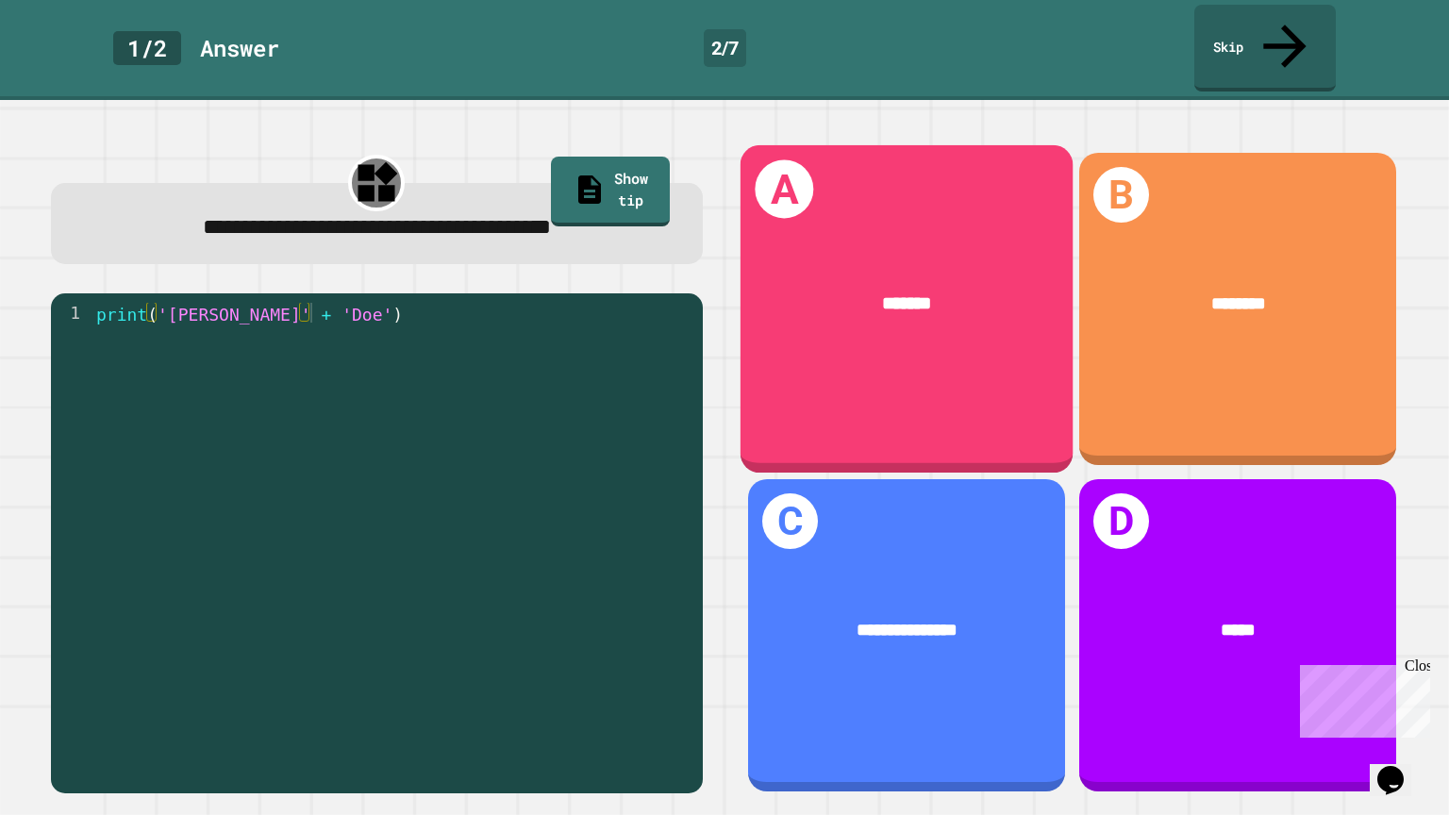
click at [837, 353] on div "A *******" at bounding box center [906, 308] width 332 height 327
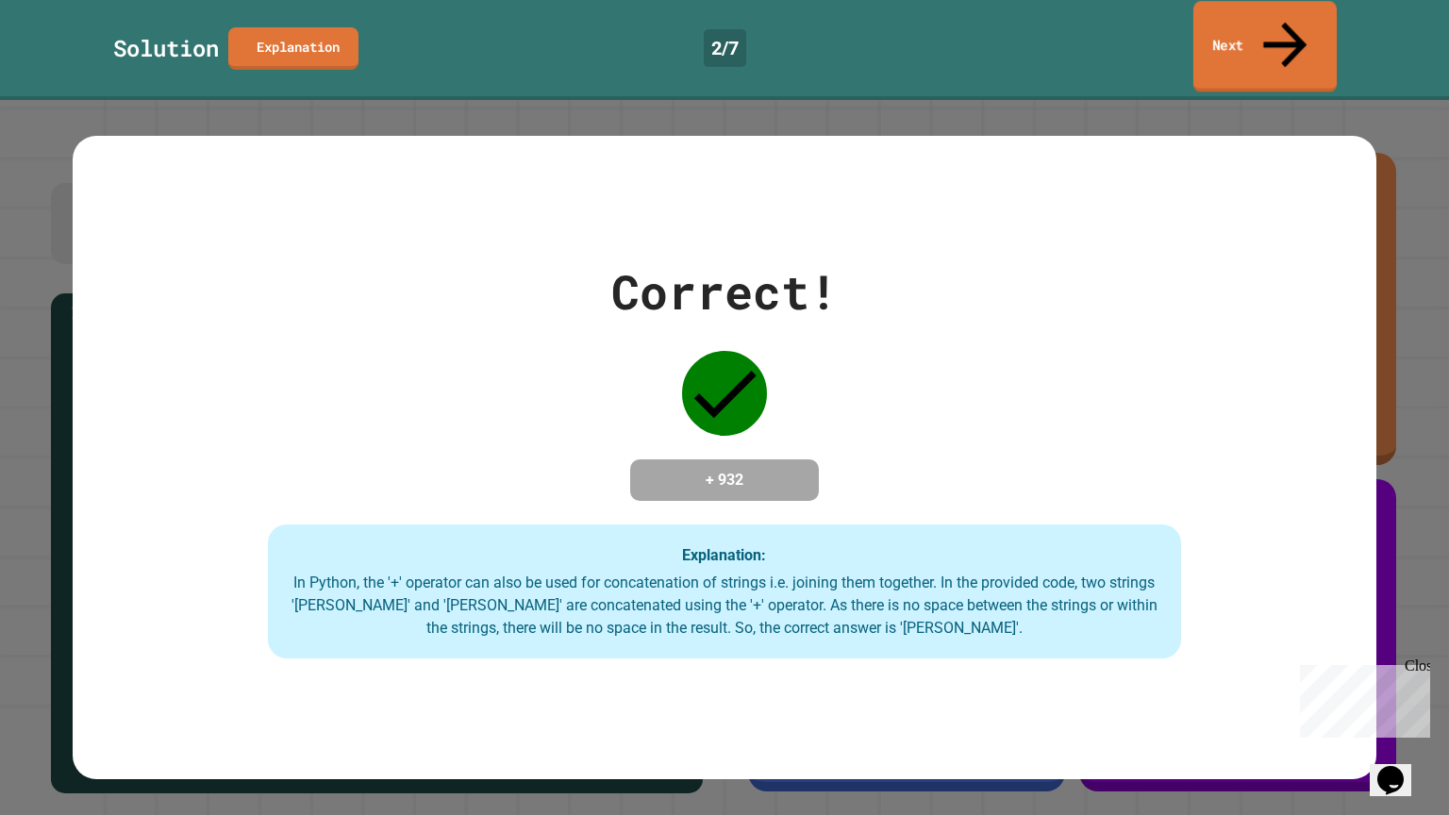
click at [1239, 21] on link "Next" at bounding box center [1264, 46] width 143 height 91
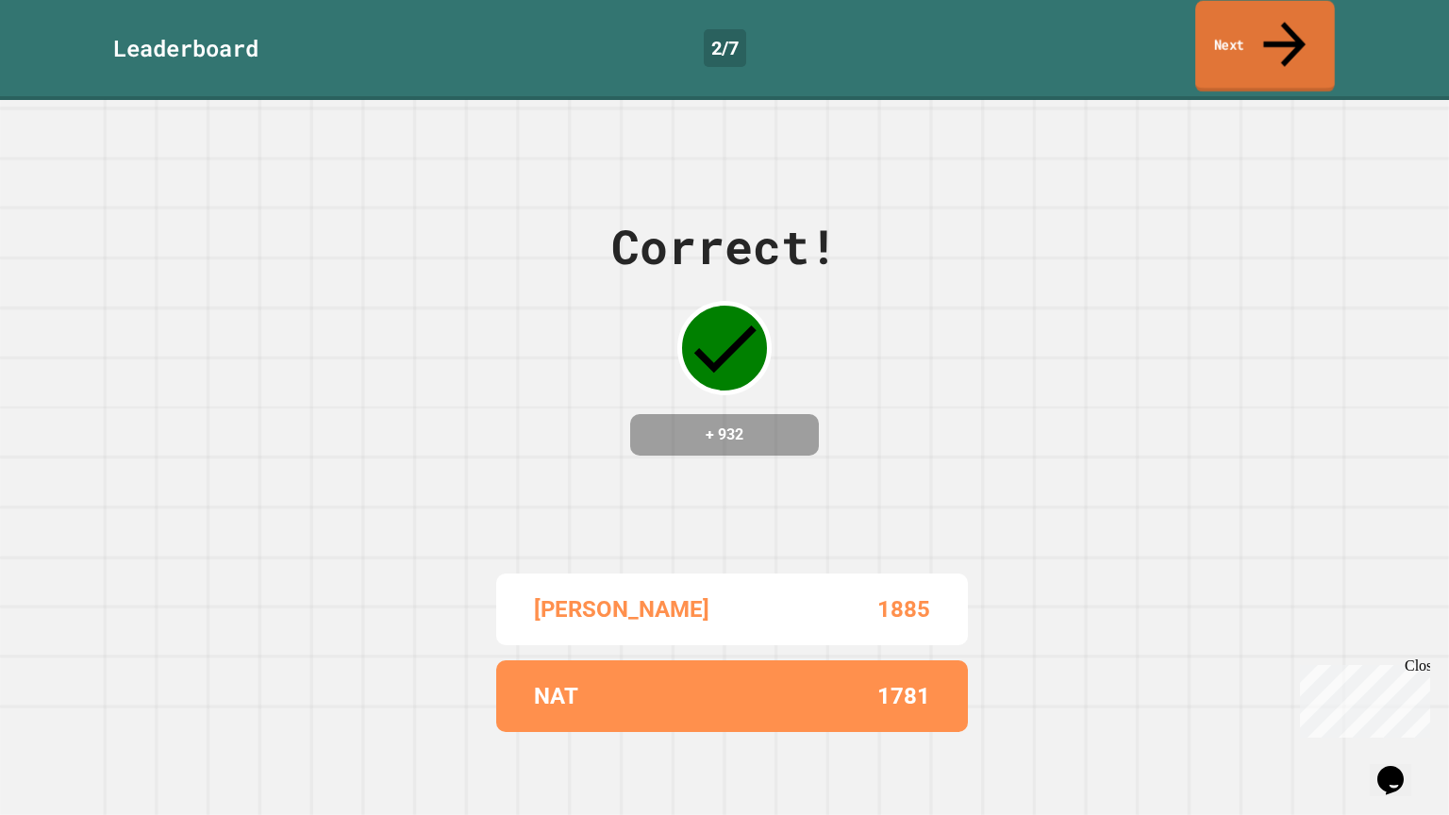
click at [1239, 33] on link "Next" at bounding box center [1265, 46] width 140 height 91
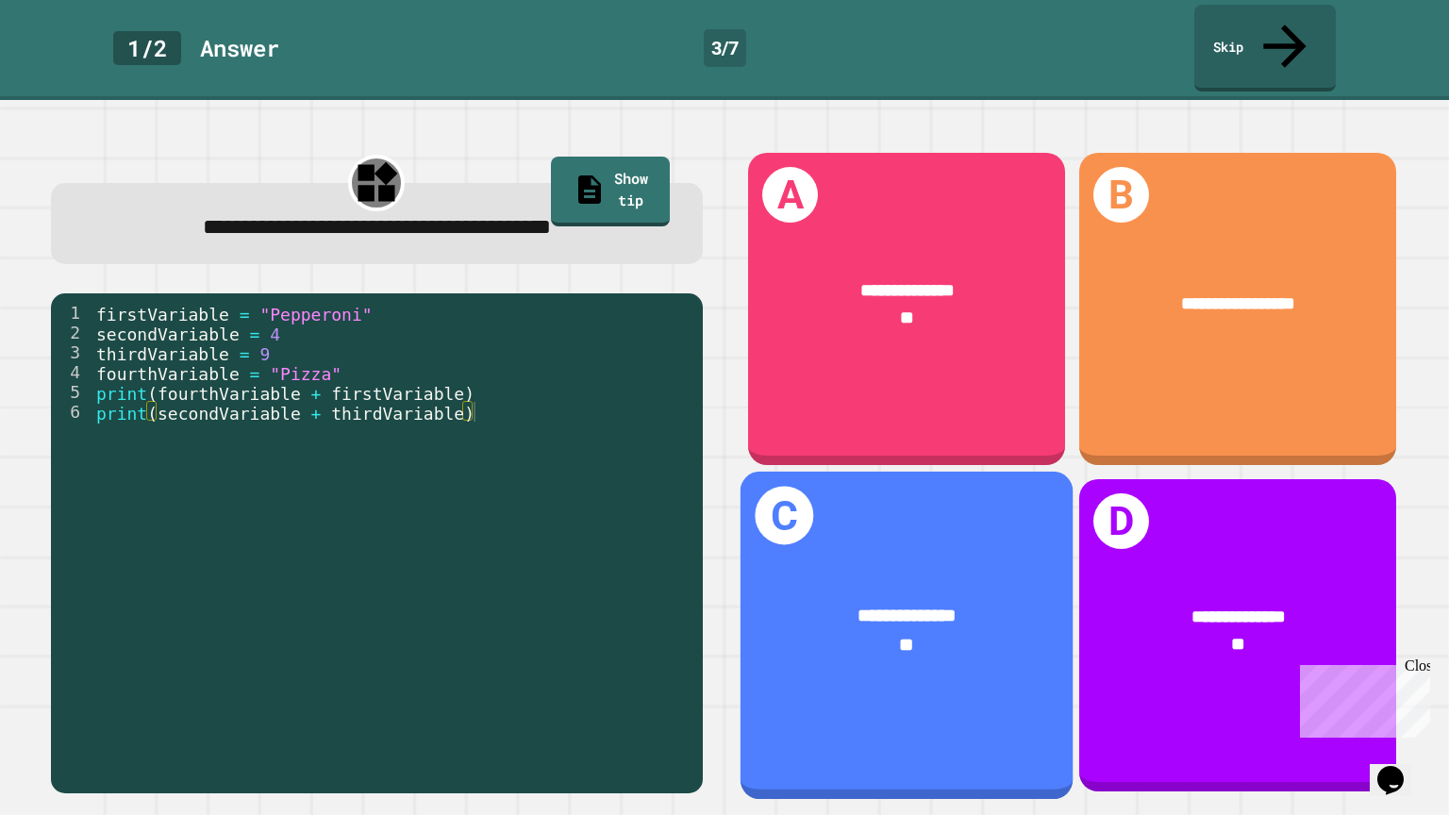
click at [853, 630] on div "**" at bounding box center [907, 644] width 258 height 28
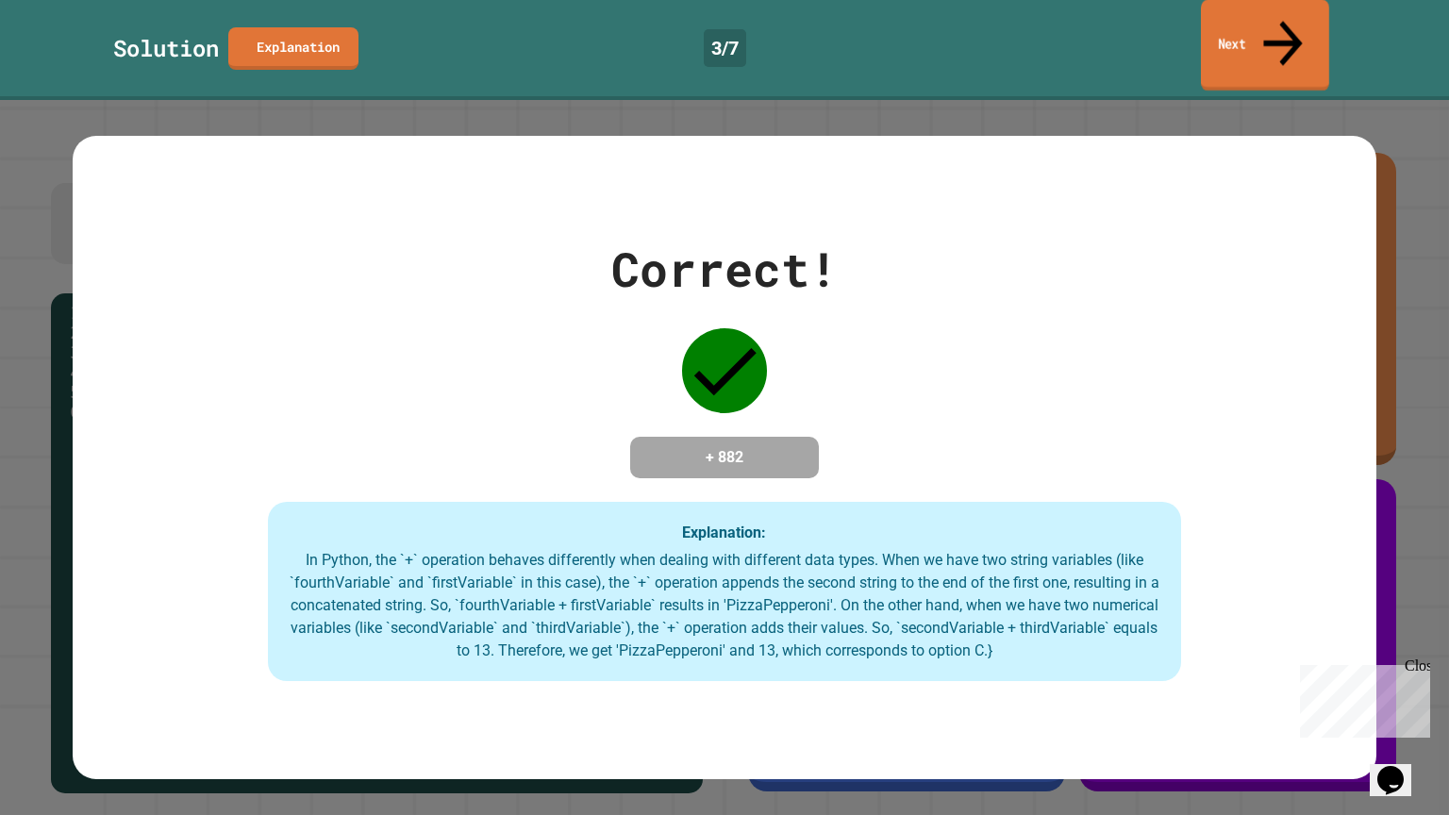
click at [1268, 23] on link "Next" at bounding box center [1265, 45] width 128 height 91
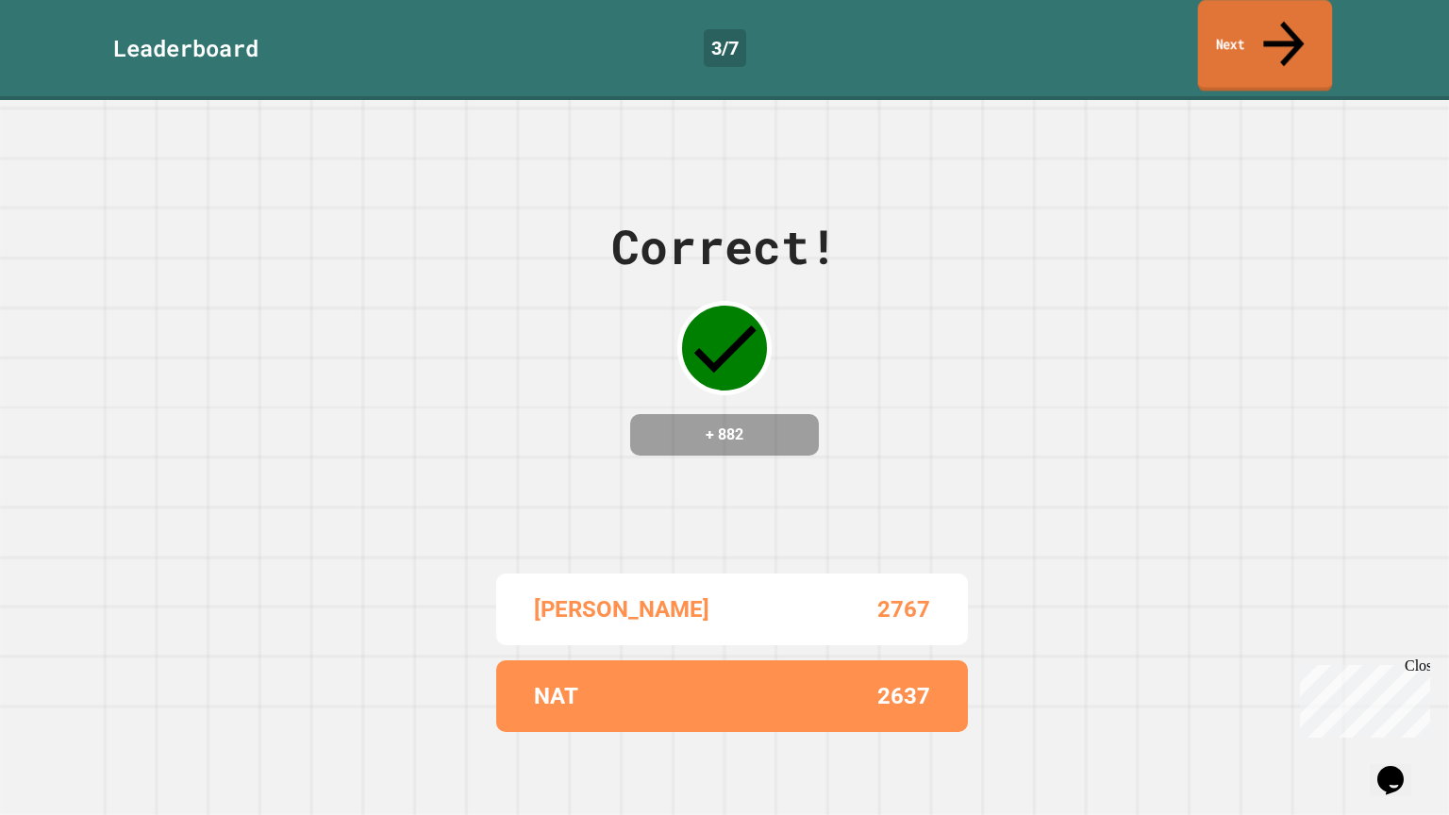
click at [1290, 25] on icon at bounding box center [1284, 43] width 61 height 67
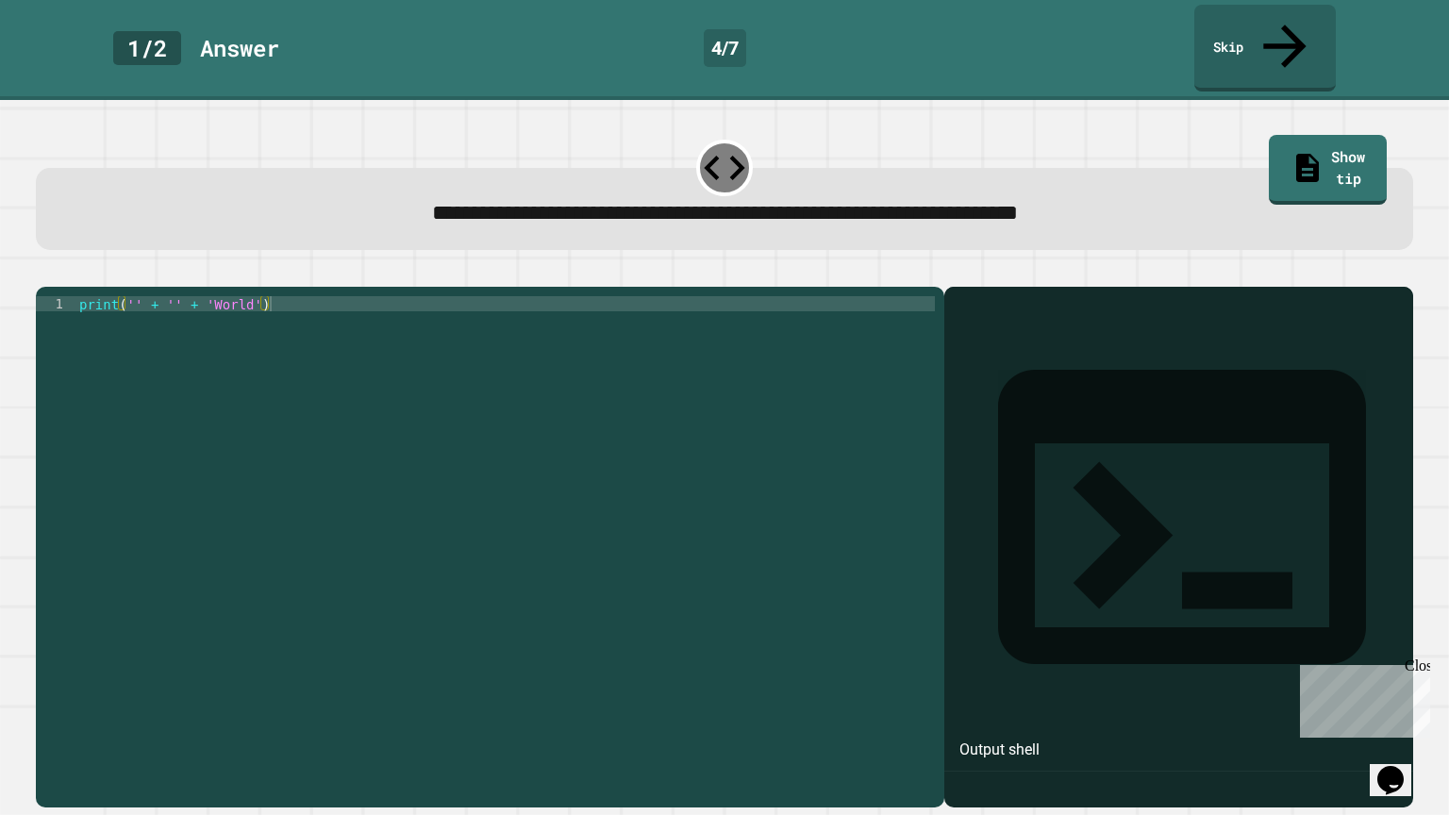
click at [134, 296] on div "print ( '' + '' + 'World' )" at bounding box center [504, 560] width 859 height 528
click at [215, 296] on div "print ( 'Hello' + '' + 'World' )" at bounding box center [504, 560] width 859 height 528
type textarea "**********"
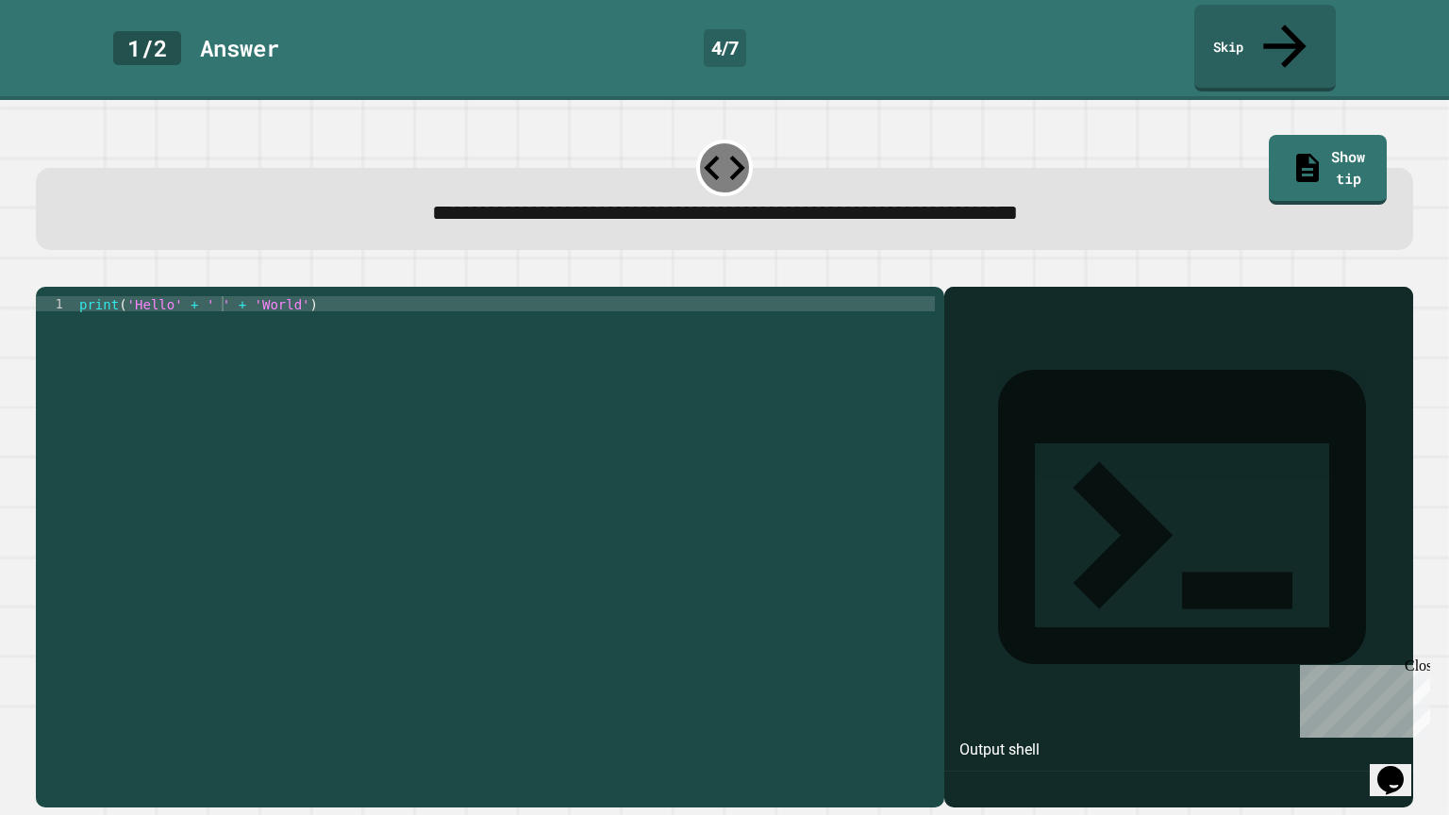
click at [78, 264] on div at bounding box center [724, 275] width 1376 height 23
click at [45, 272] on icon "button" at bounding box center [45, 272] width 0 height 0
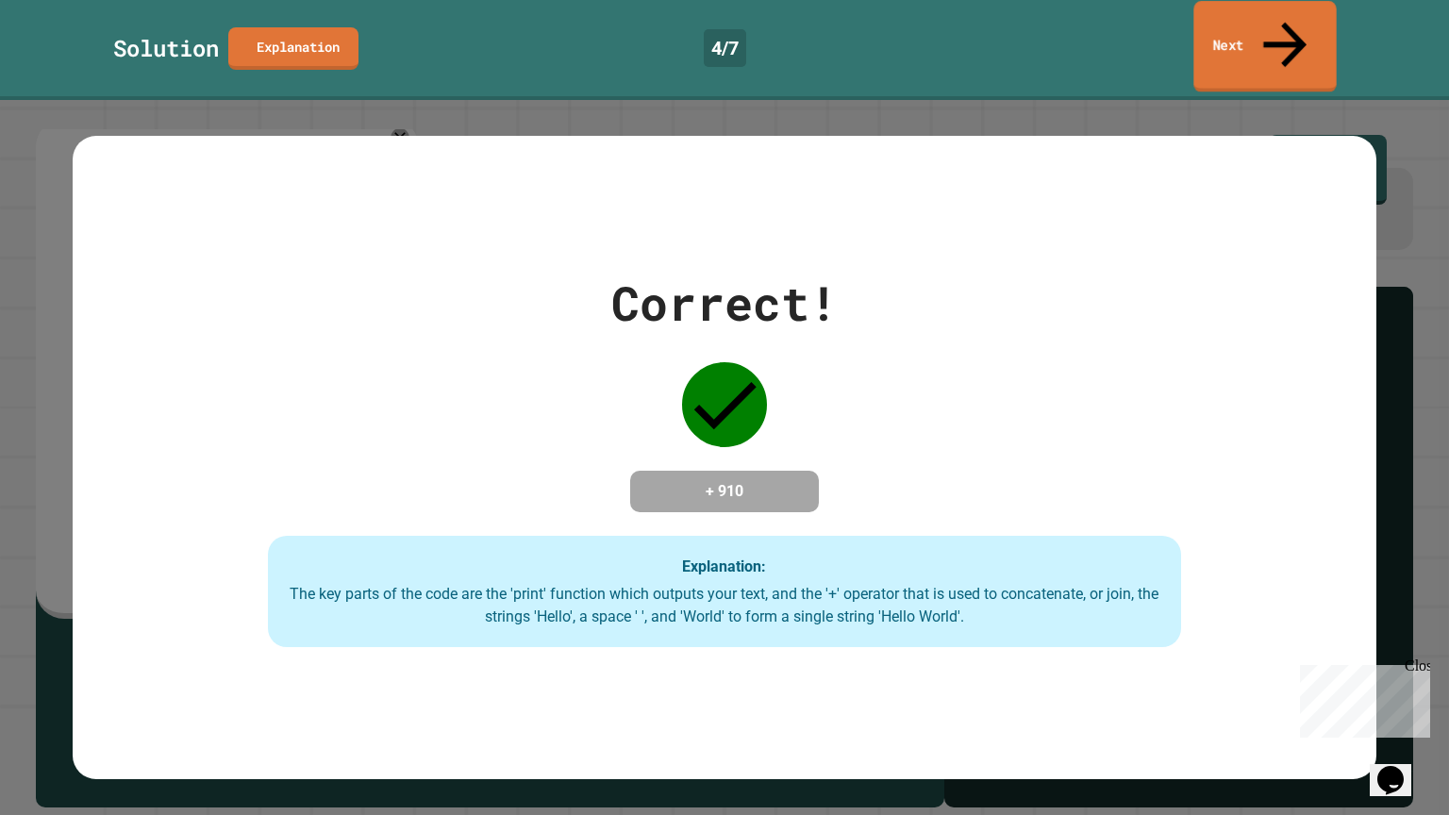
click at [1233, 42] on link "Next" at bounding box center [1264, 46] width 142 height 91
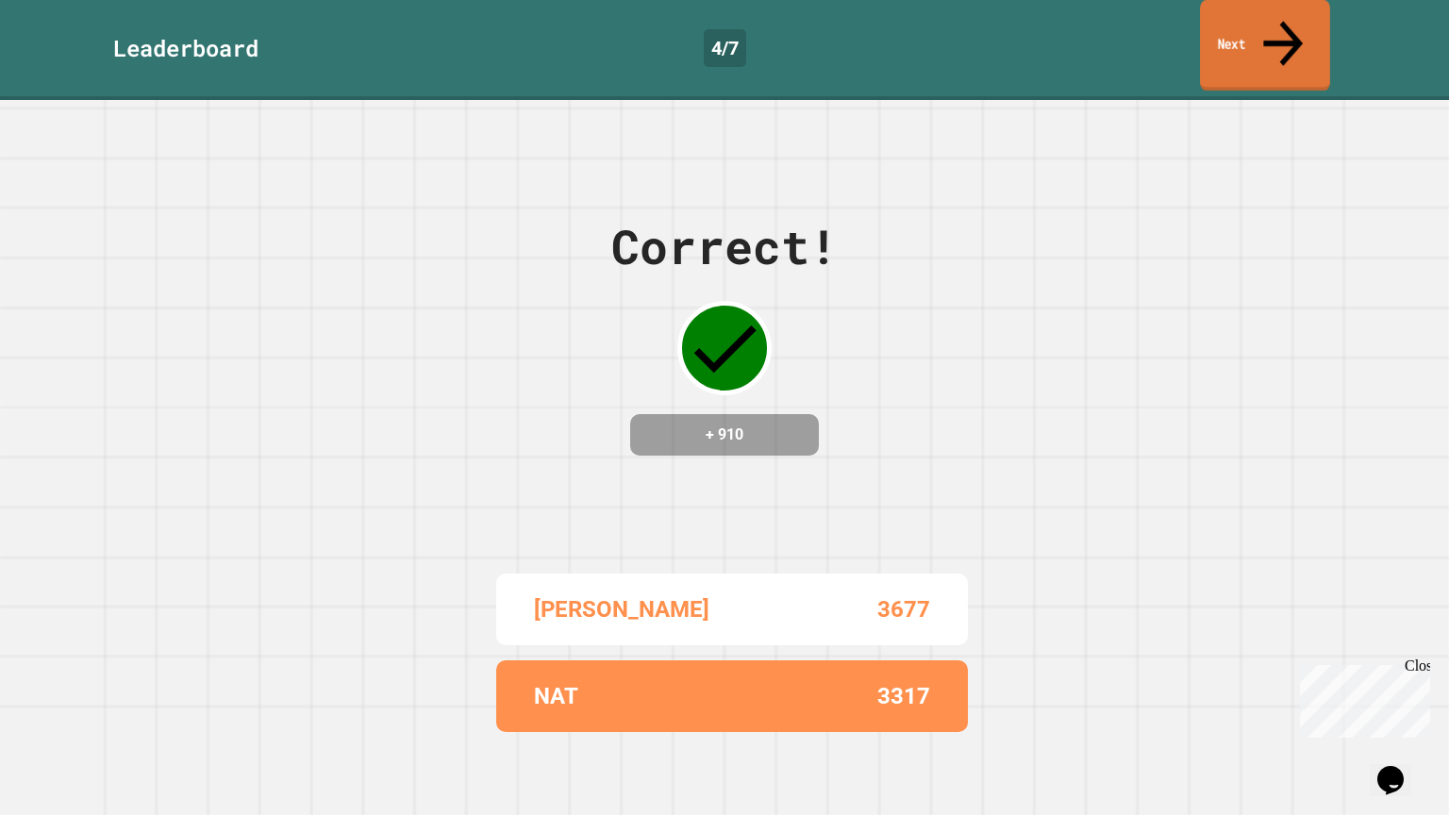
click at [1250, 42] on link "Next" at bounding box center [1265, 45] width 130 height 91
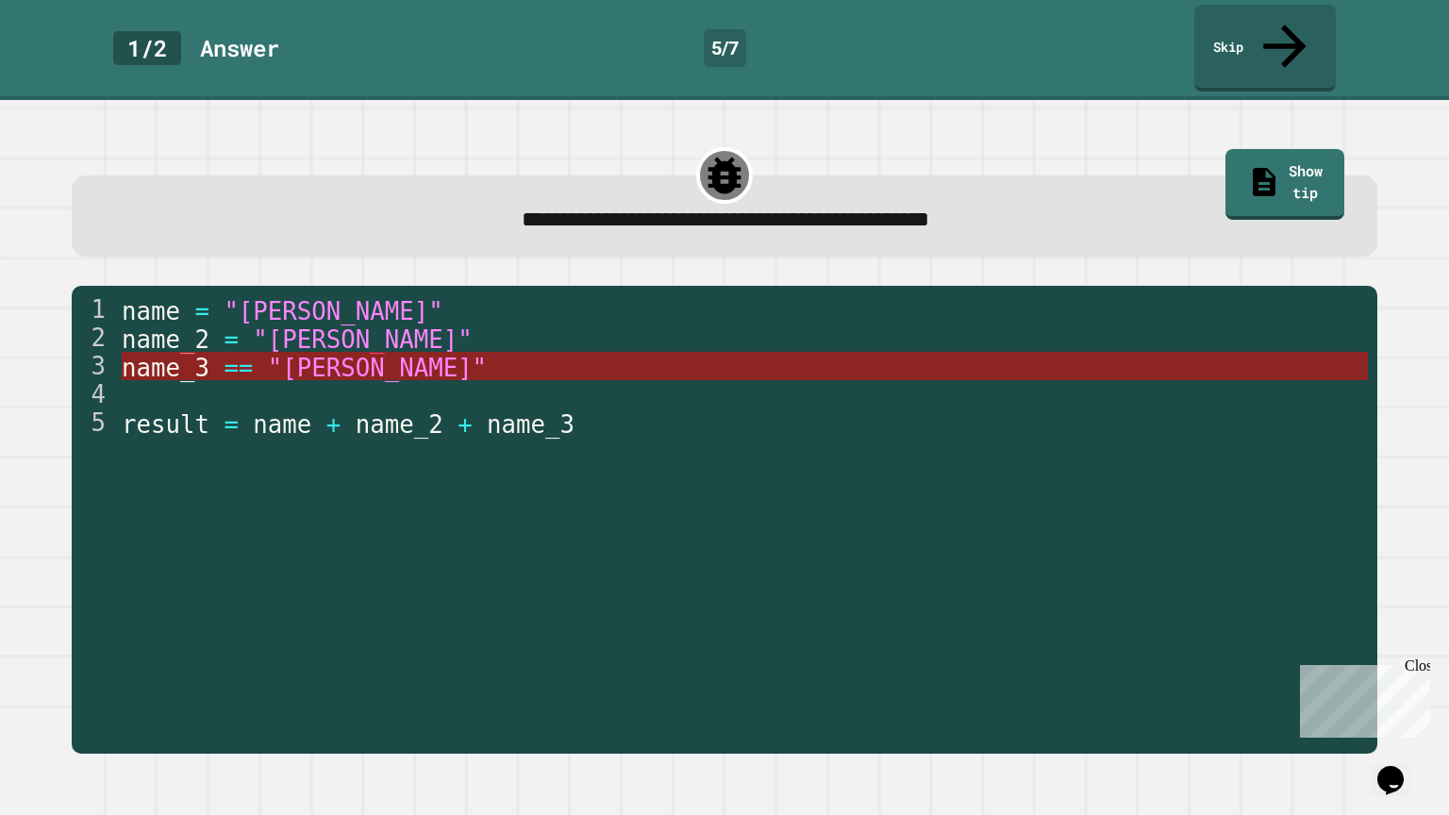
click at [269, 353] on span ""Joe"" at bounding box center [377, 367] width 219 height 28
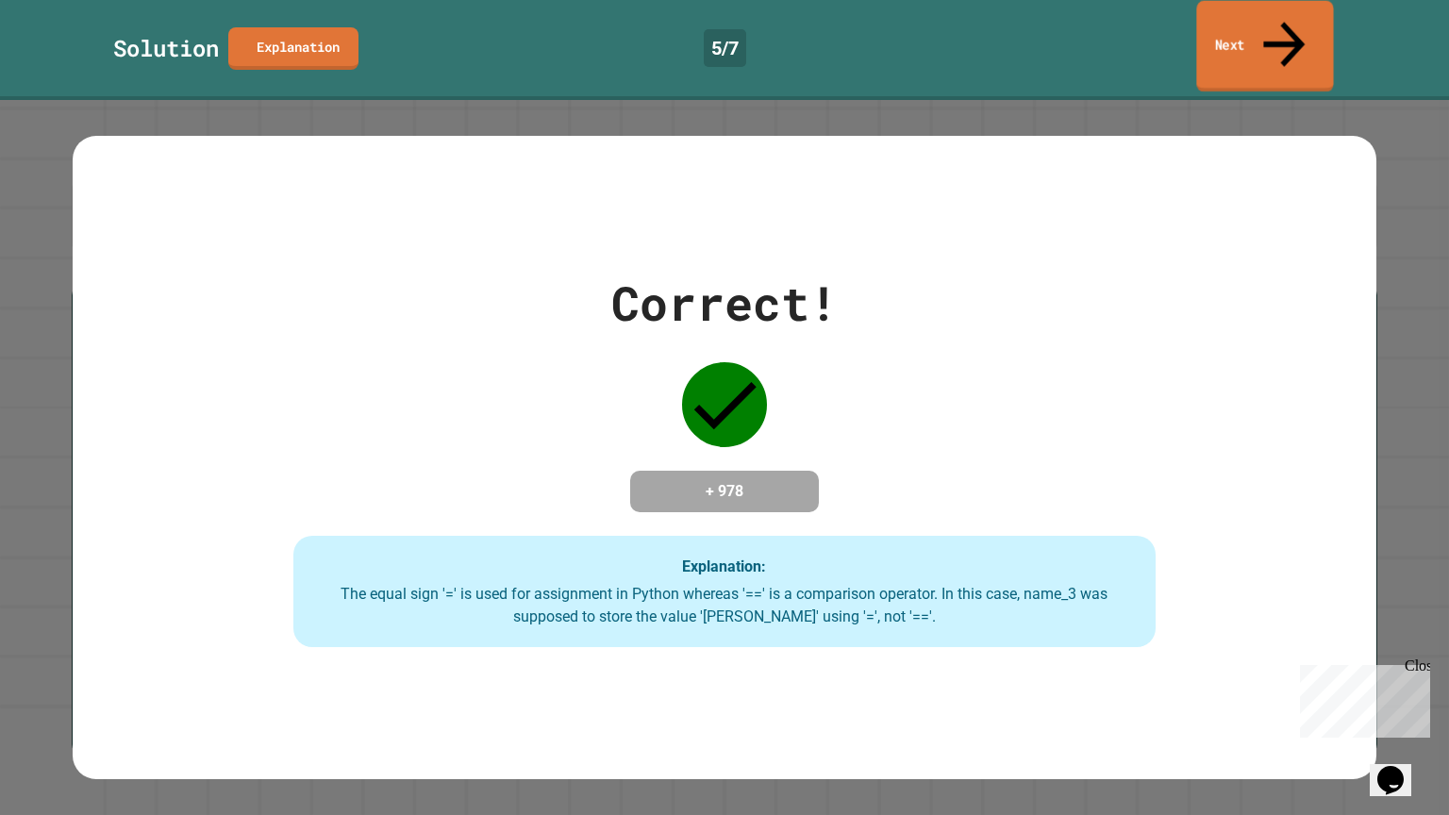
click at [1257, 20] on link "Next" at bounding box center [1264, 46] width 137 height 91
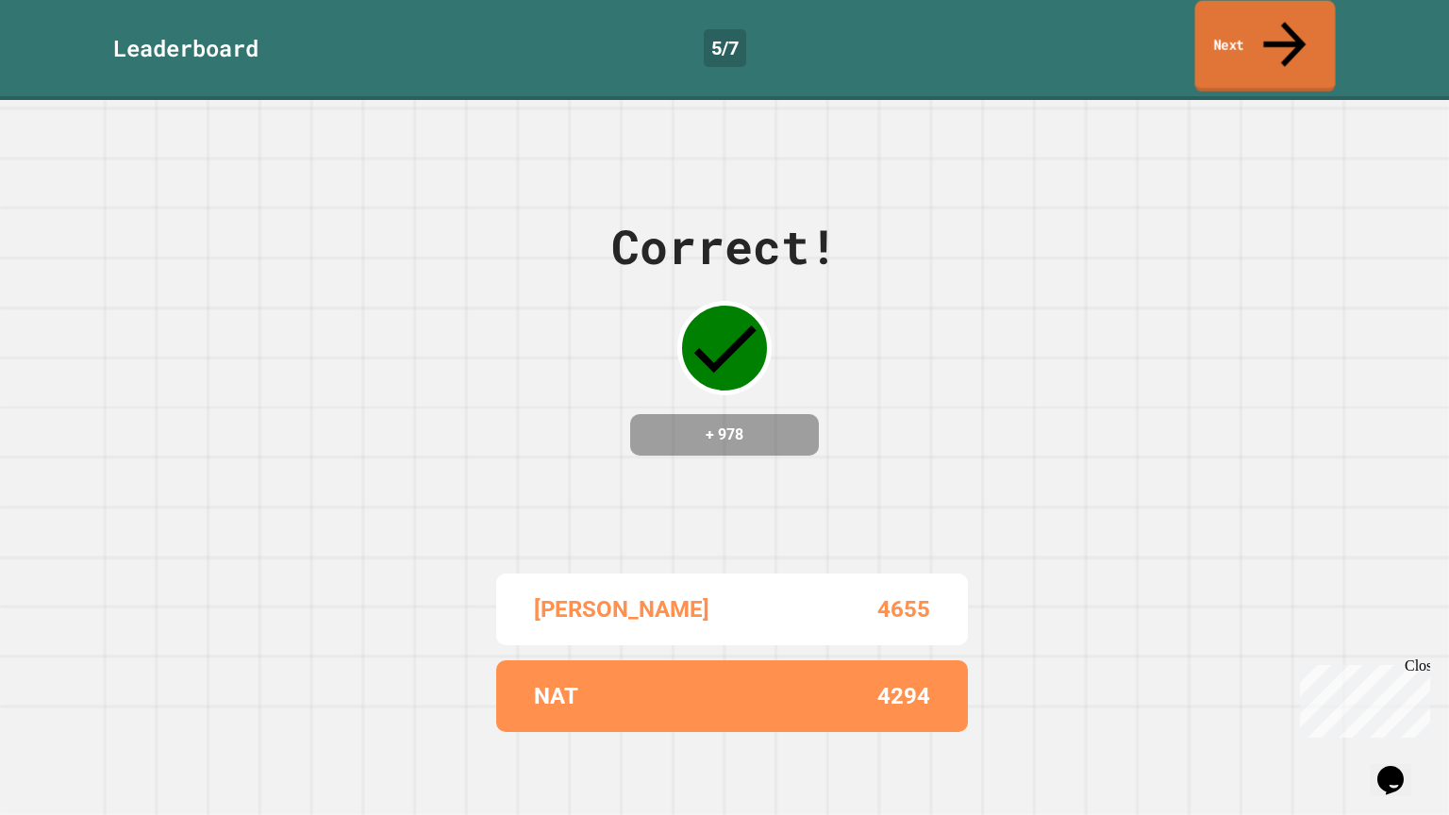
click at [1258, 25] on link "Next" at bounding box center [1265, 46] width 141 height 91
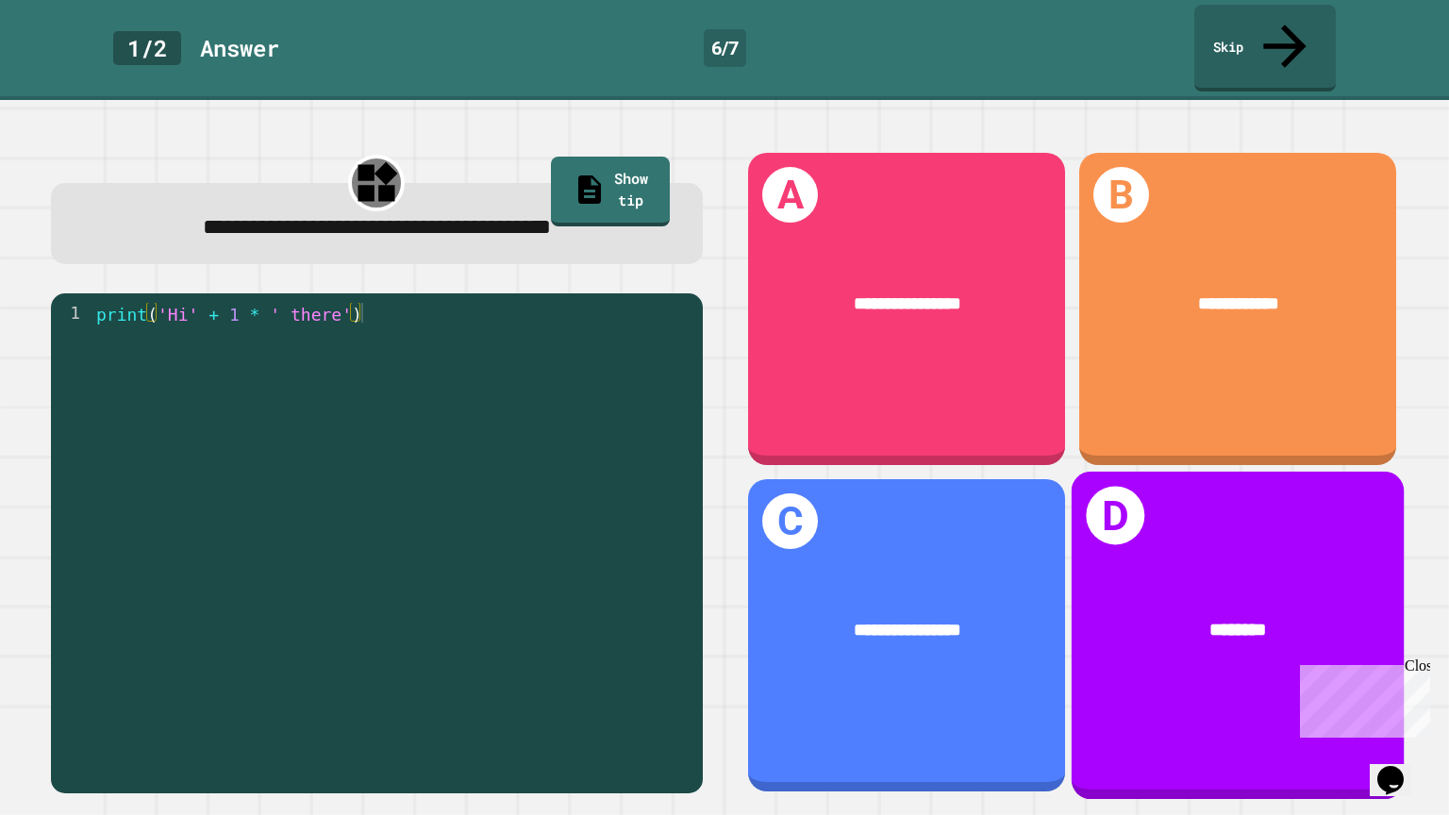
click at [1176, 591] on div "********" at bounding box center [1238, 630] width 332 height 102
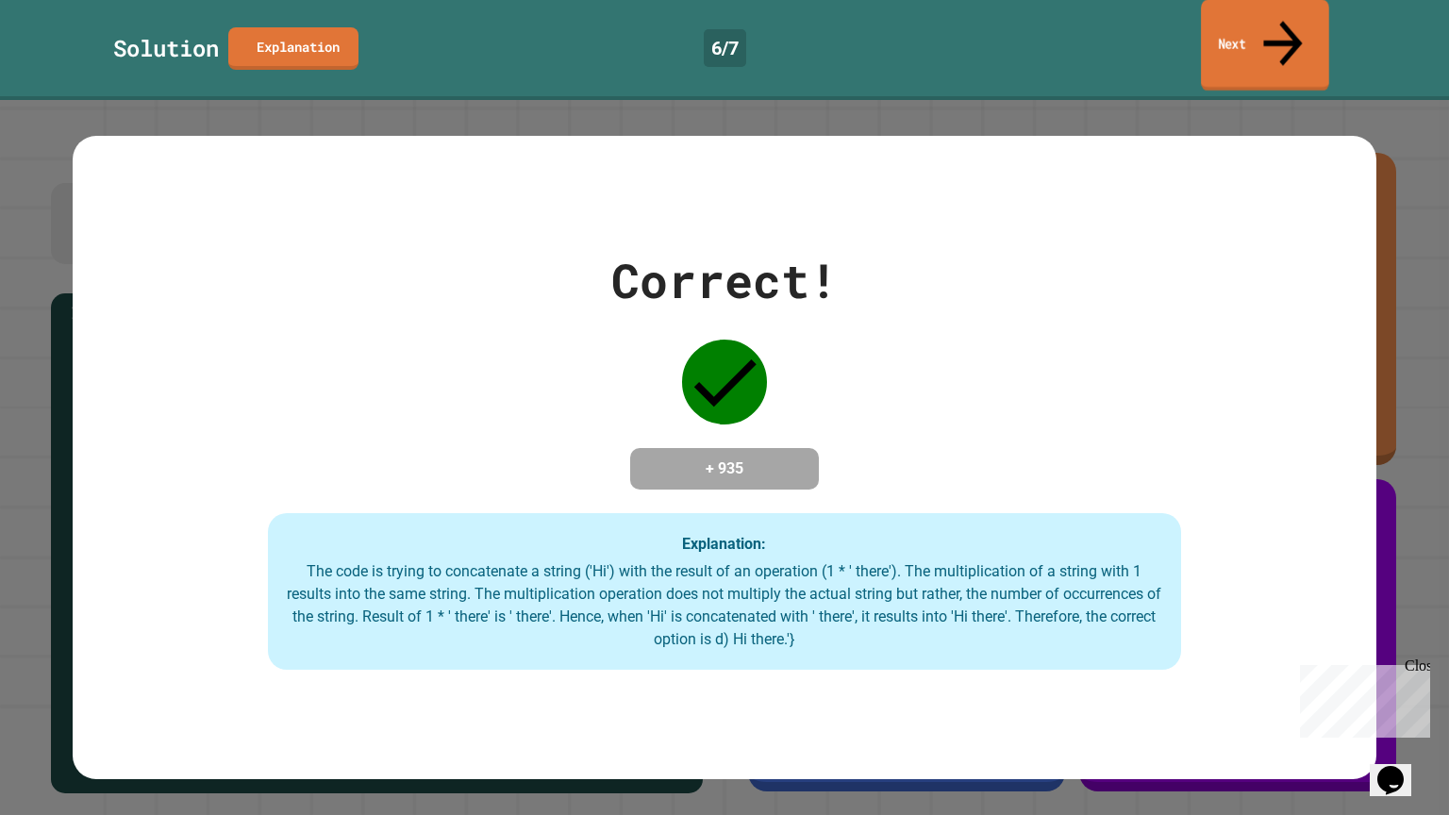
click at [1322, 30] on link "Next" at bounding box center [1265, 45] width 128 height 91
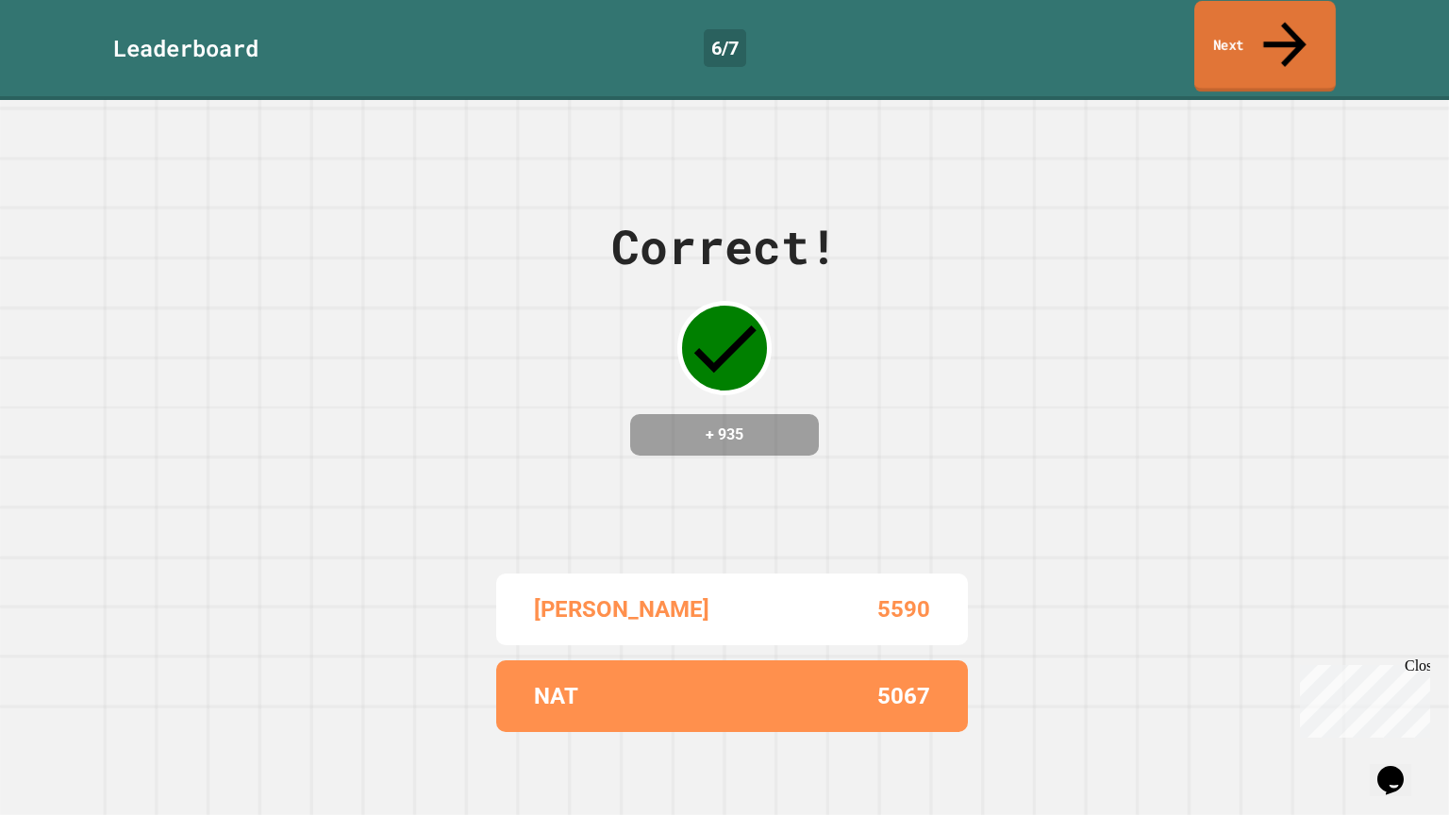
click at [1322, 30] on link "Next" at bounding box center [1264, 46] width 141 height 91
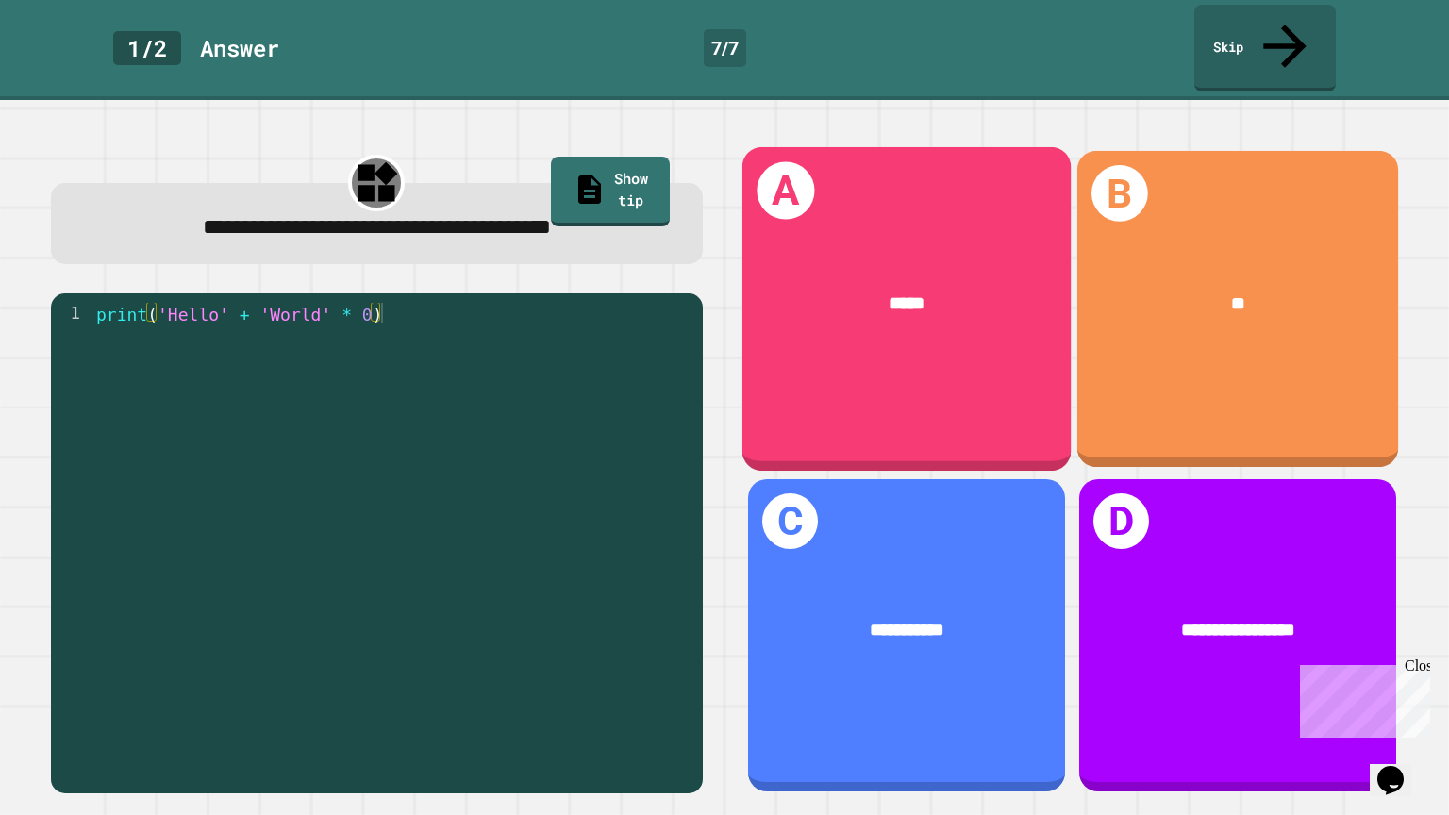
click at [971, 366] on div "A *****" at bounding box center [906, 309] width 328 height 324
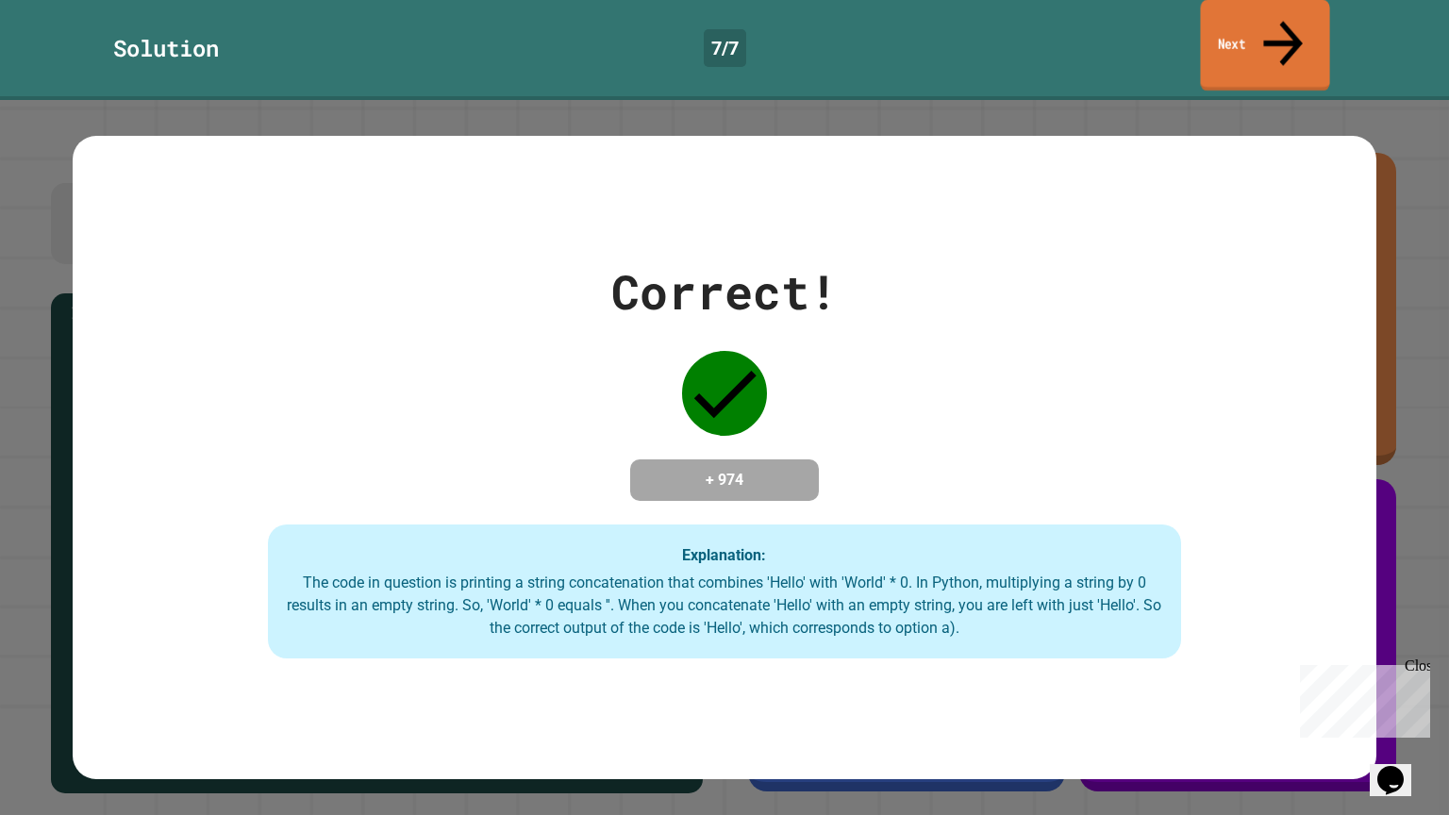
click at [1283, 33] on link "Next" at bounding box center [1264, 45] width 129 height 91
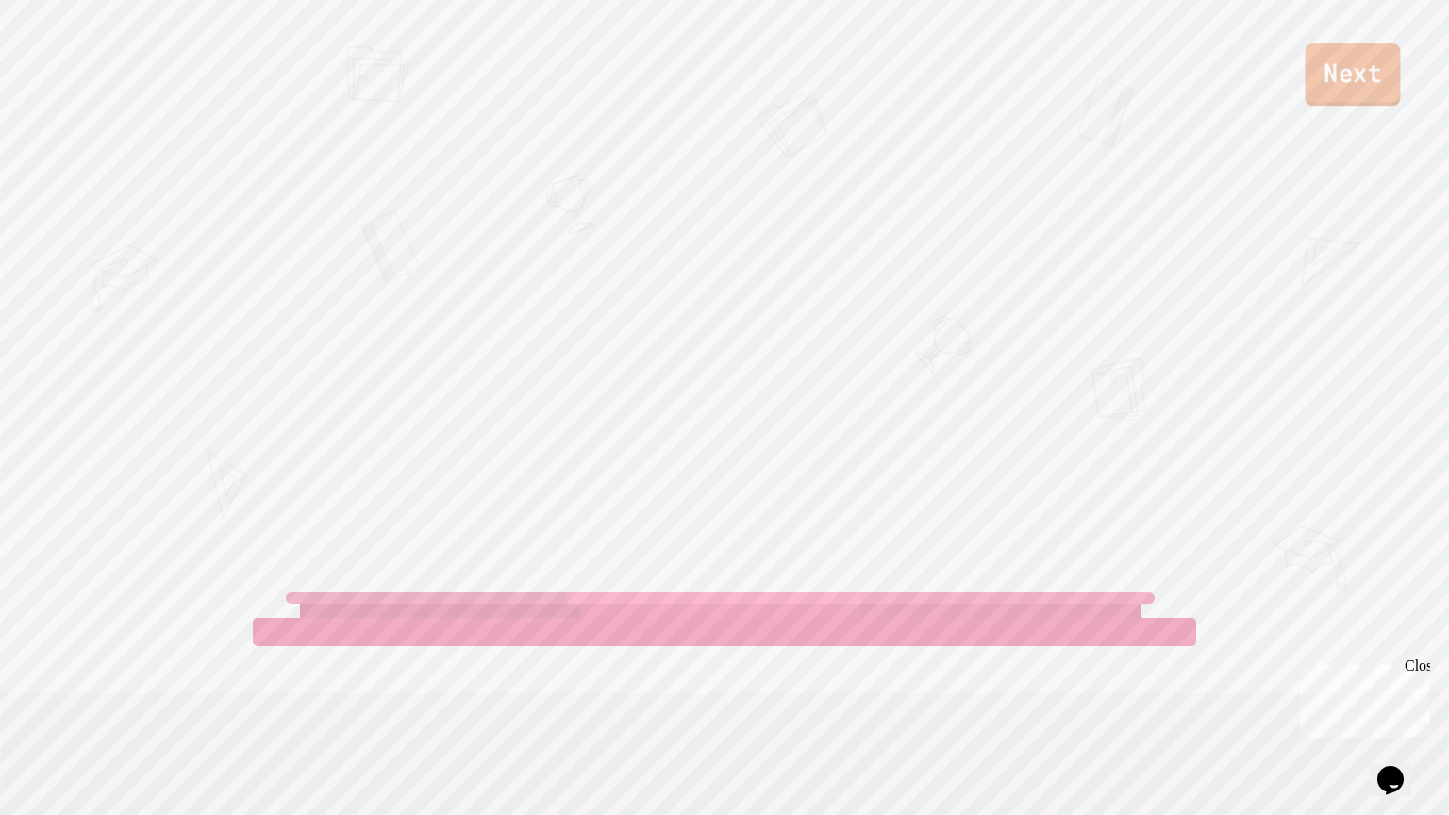
click at [1331, 82] on link "Next" at bounding box center [1352, 74] width 95 height 62
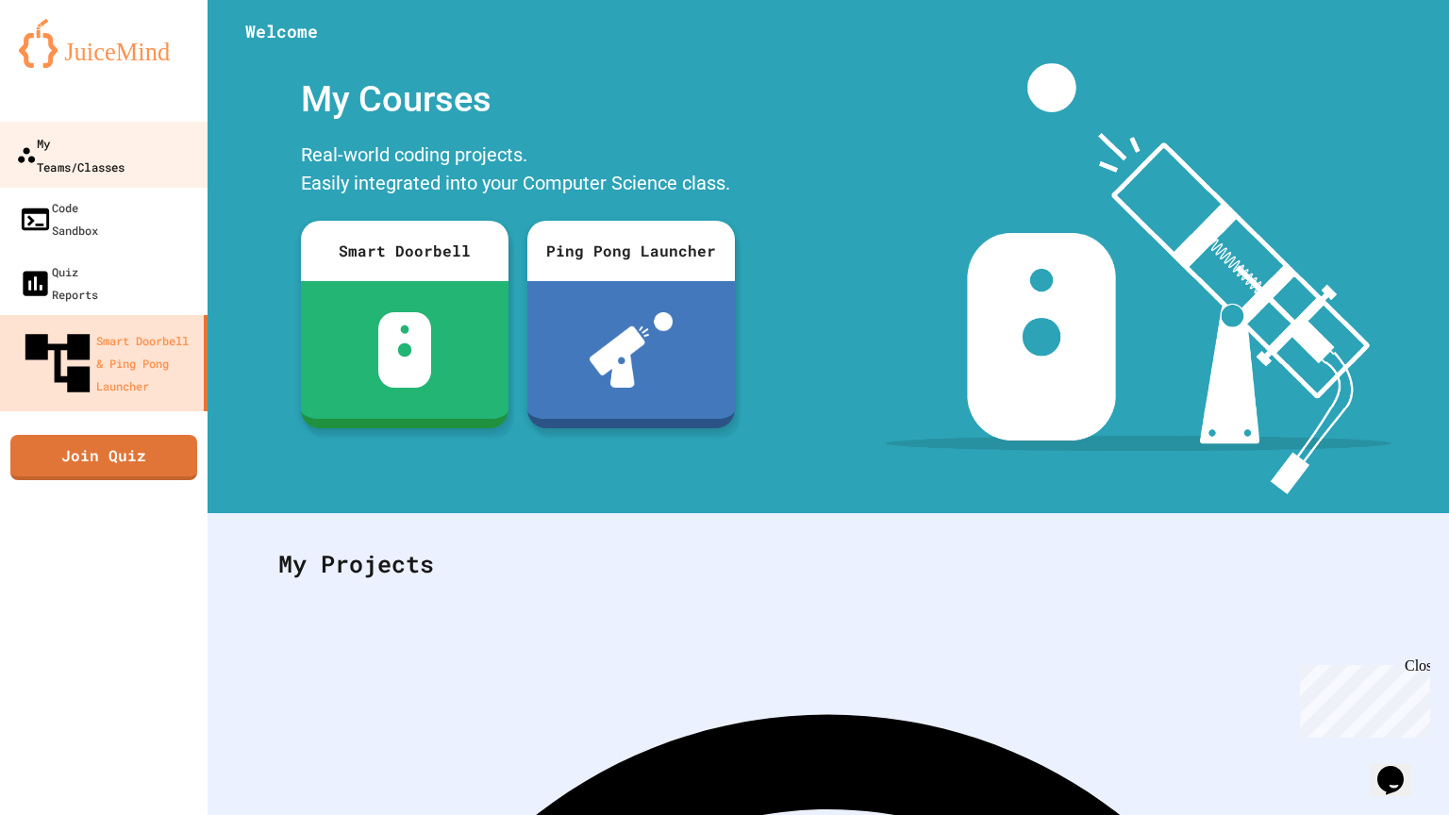
click at [75, 145] on div "My Teams/Classes" at bounding box center [70, 154] width 108 height 46
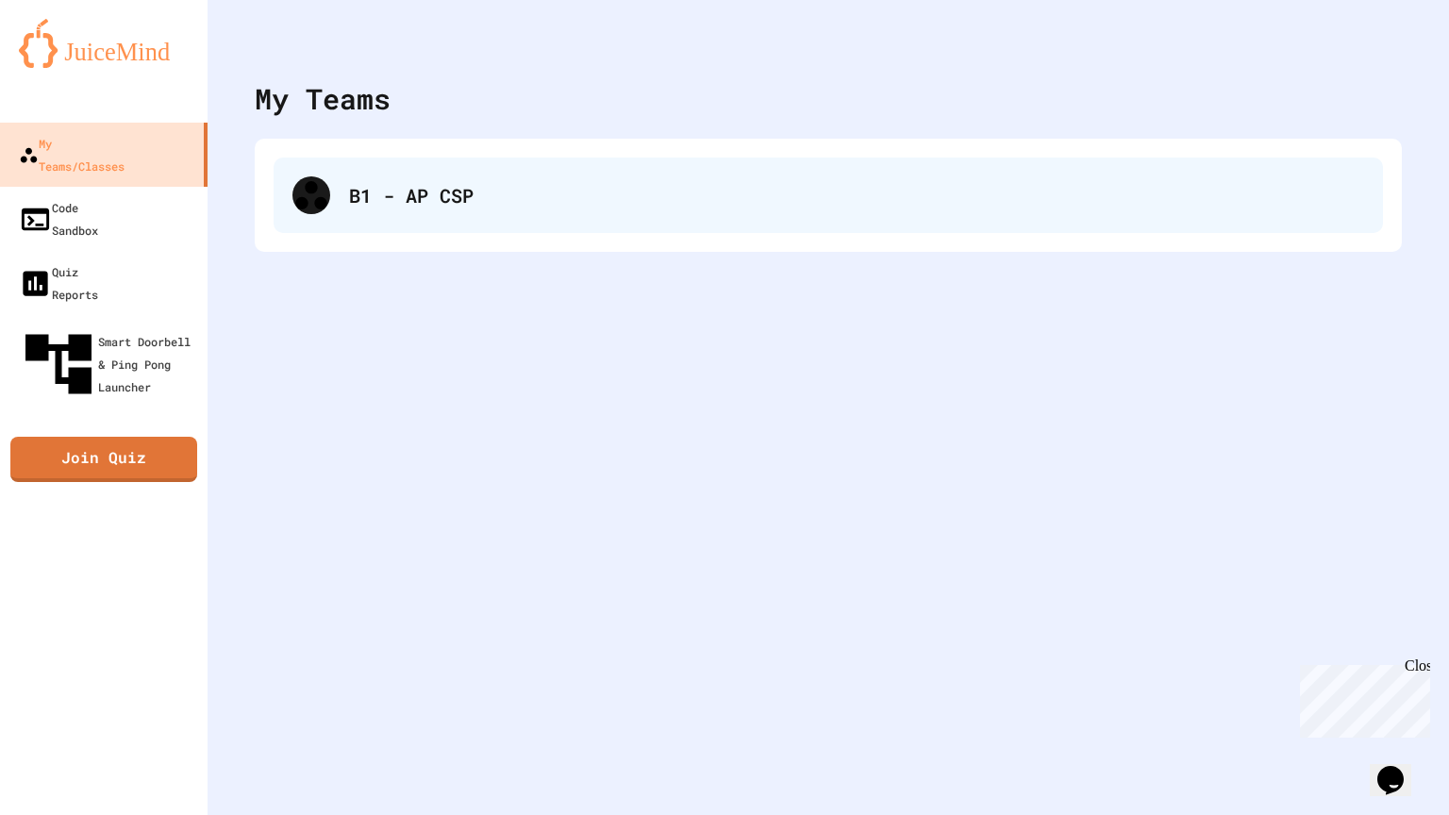
click at [383, 170] on div "B1 - AP CSP" at bounding box center [828, 195] width 1109 height 75
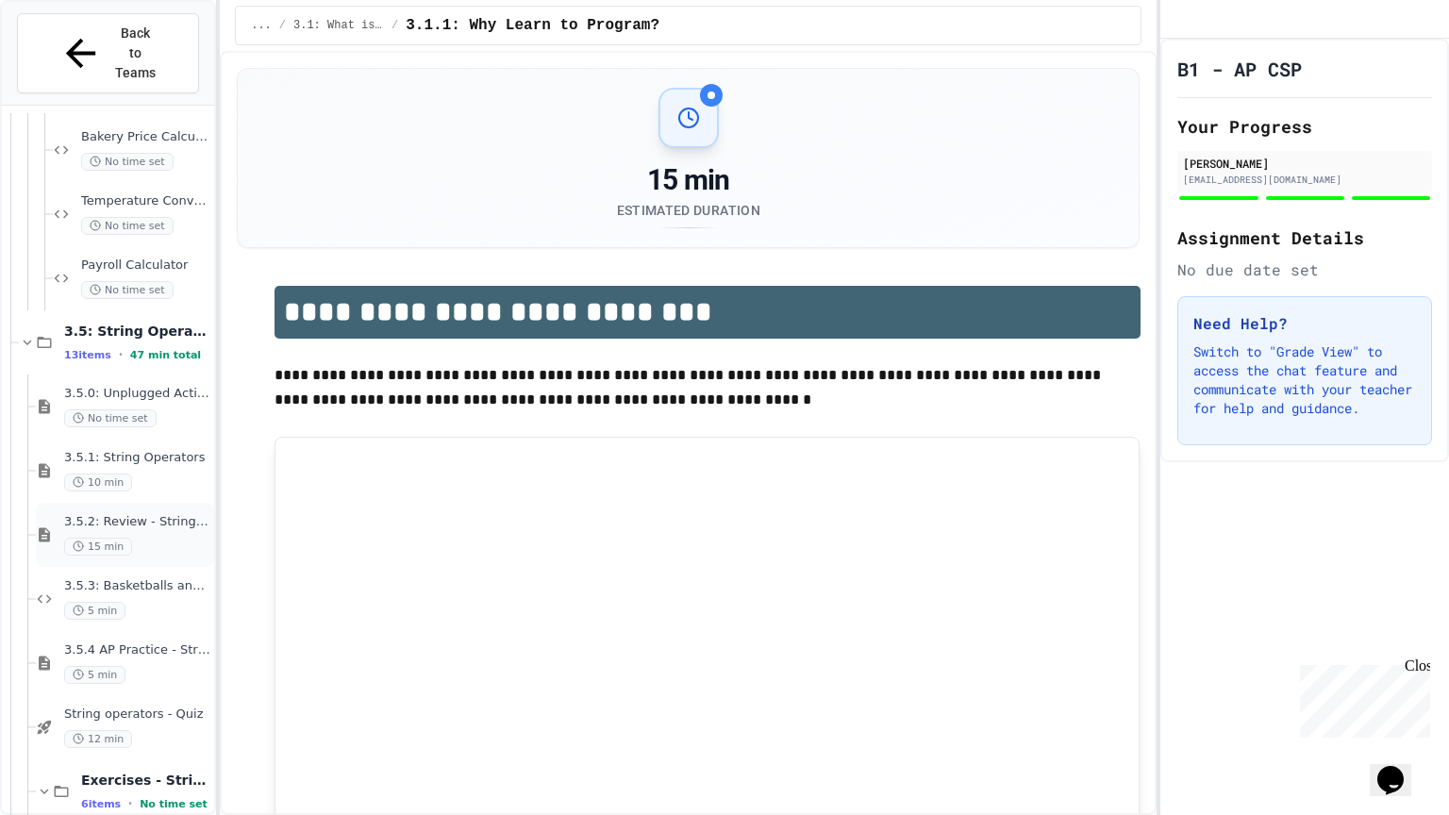
scroll to position [1032, 0]
click at [154, 350] on span "47 min total" at bounding box center [165, 356] width 71 height 12
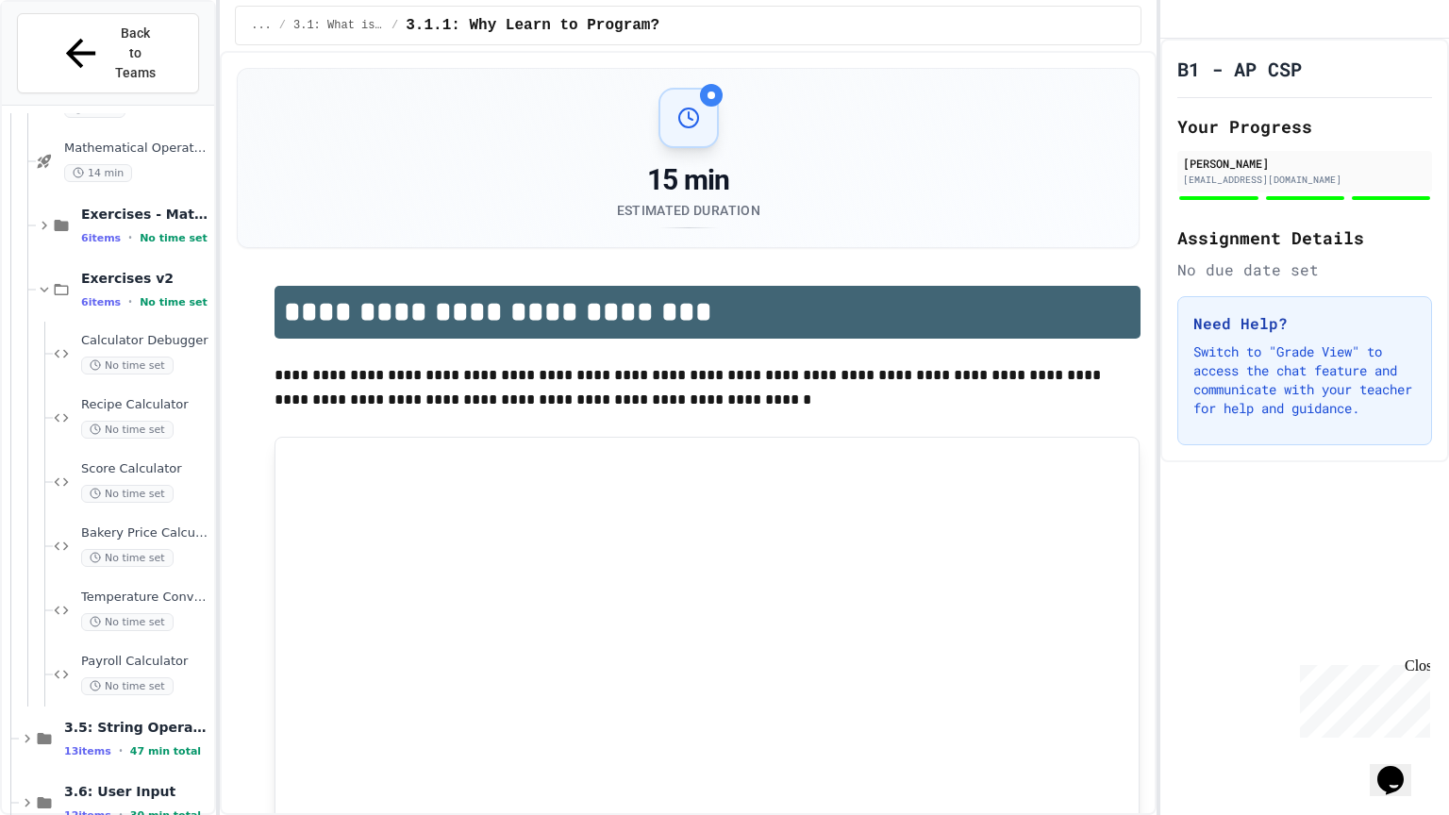
scroll to position [613, 0]
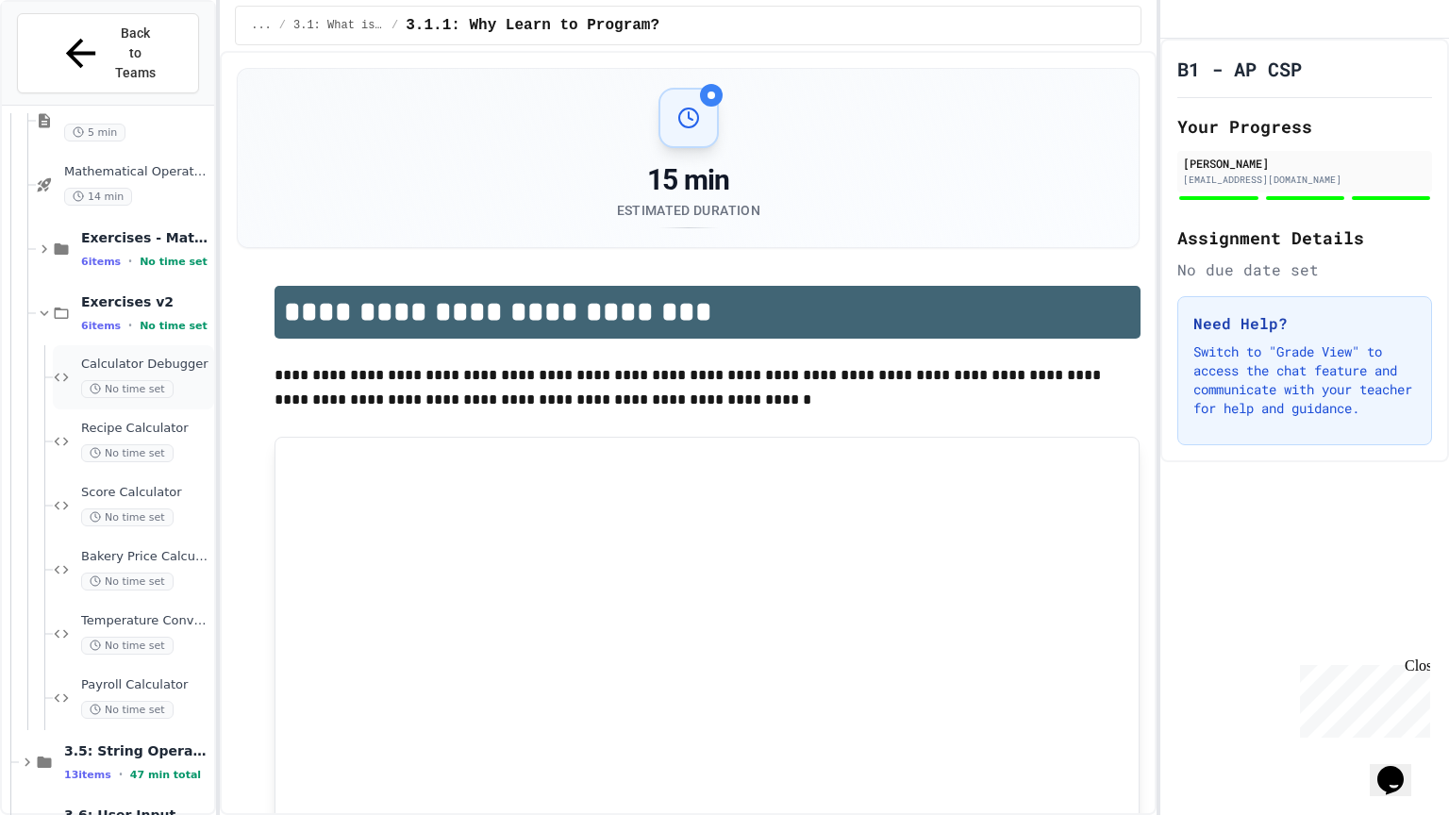
click at [156, 345] on div "Calculator Debugger No time set" at bounding box center [133, 377] width 161 height 64
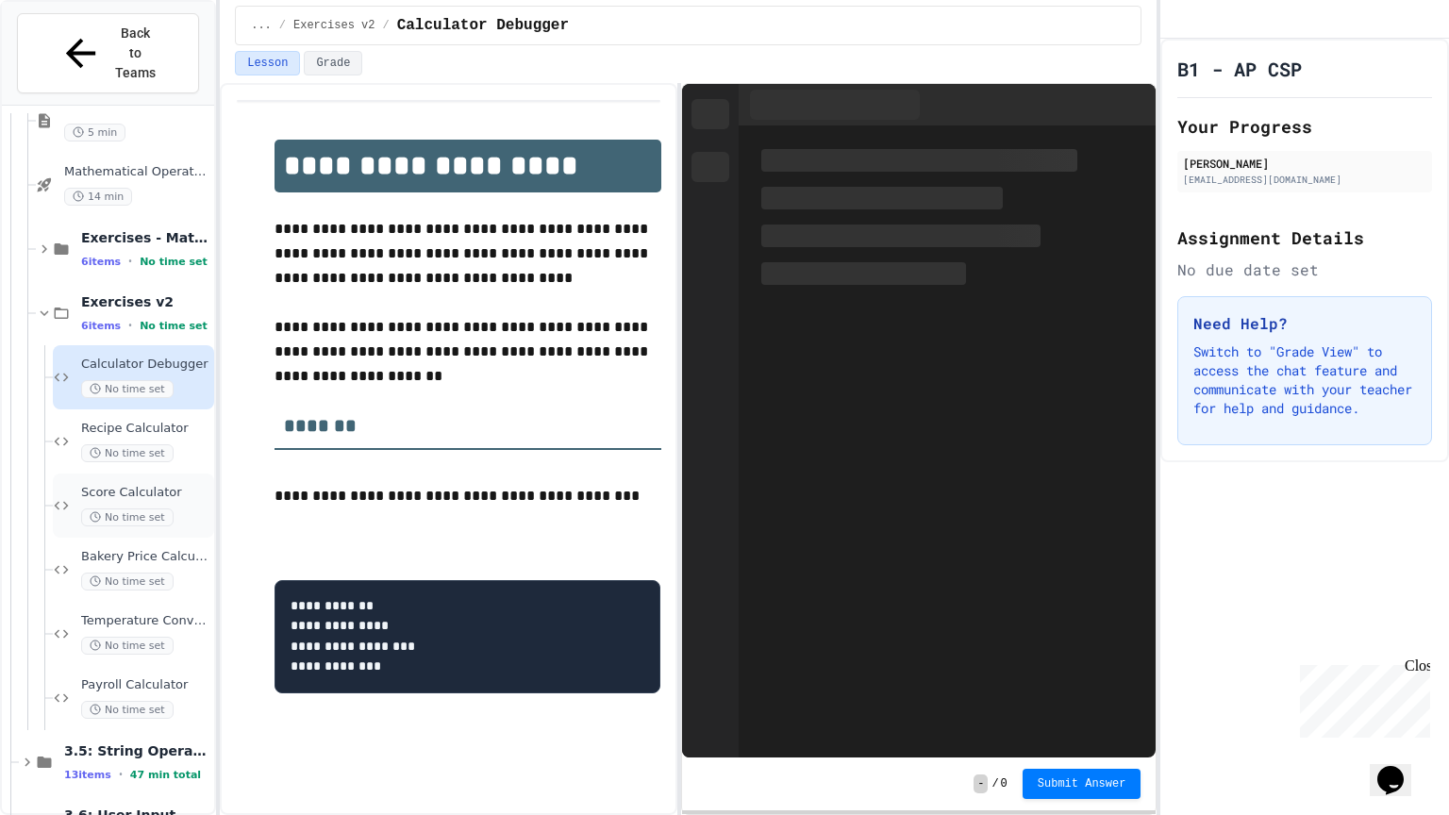
scroll to position [636, 0]
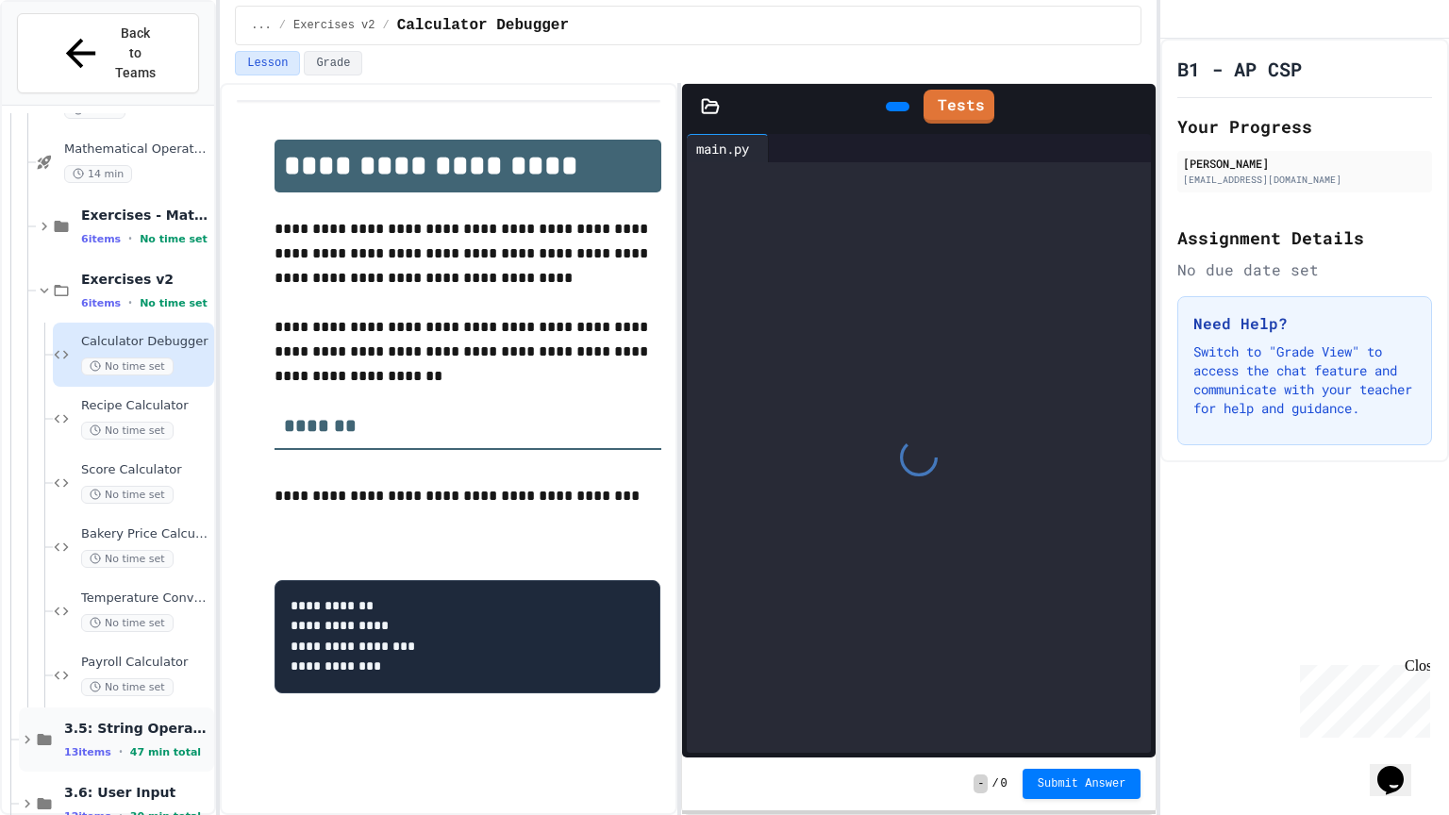
click at [117, 744] on div "13 items • 47 min total" at bounding box center [137, 751] width 146 height 15
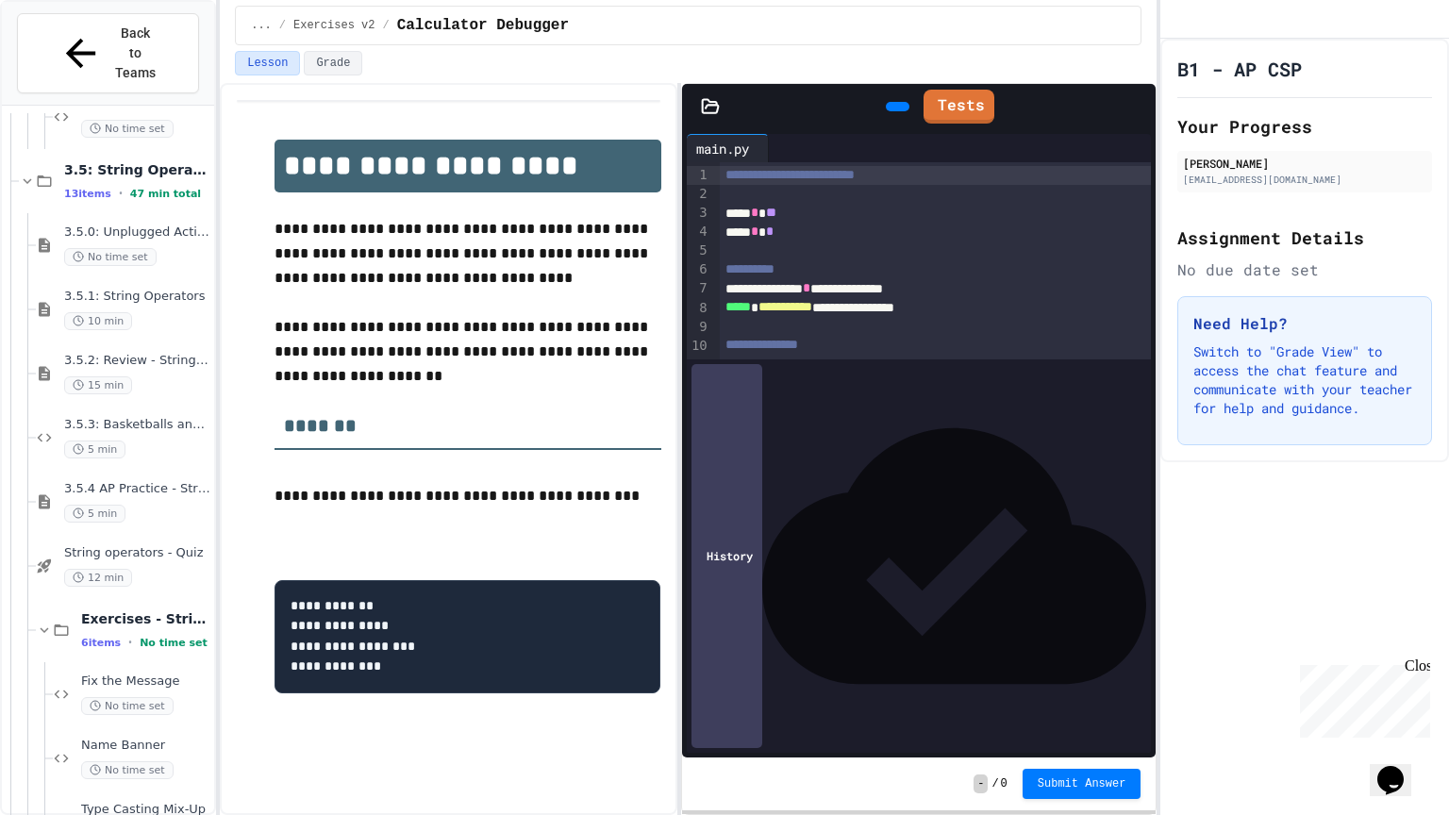
scroll to position [1219, 0]
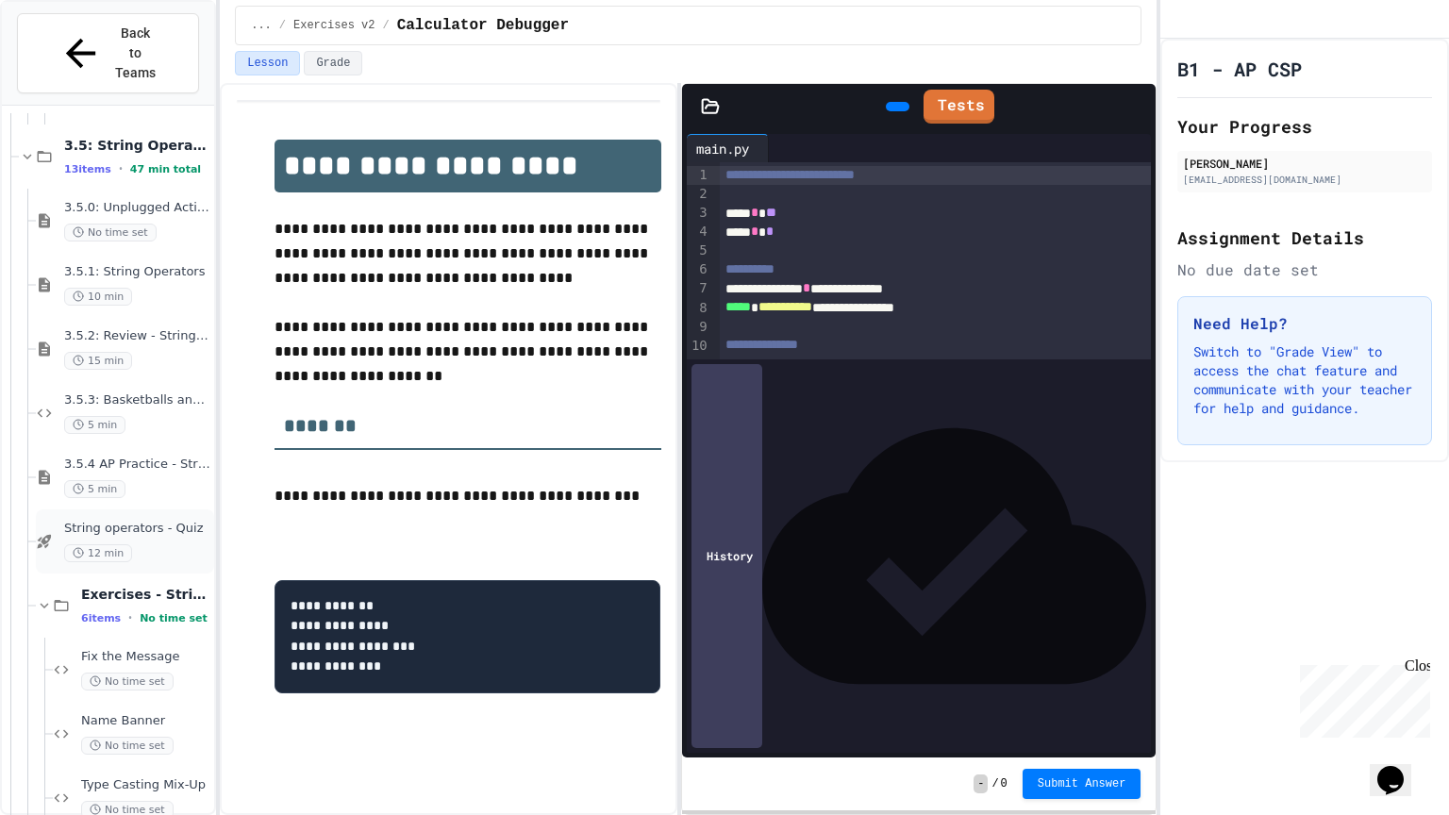
click at [140, 544] on div "12 min" at bounding box center [137, 553] width 146 height 18
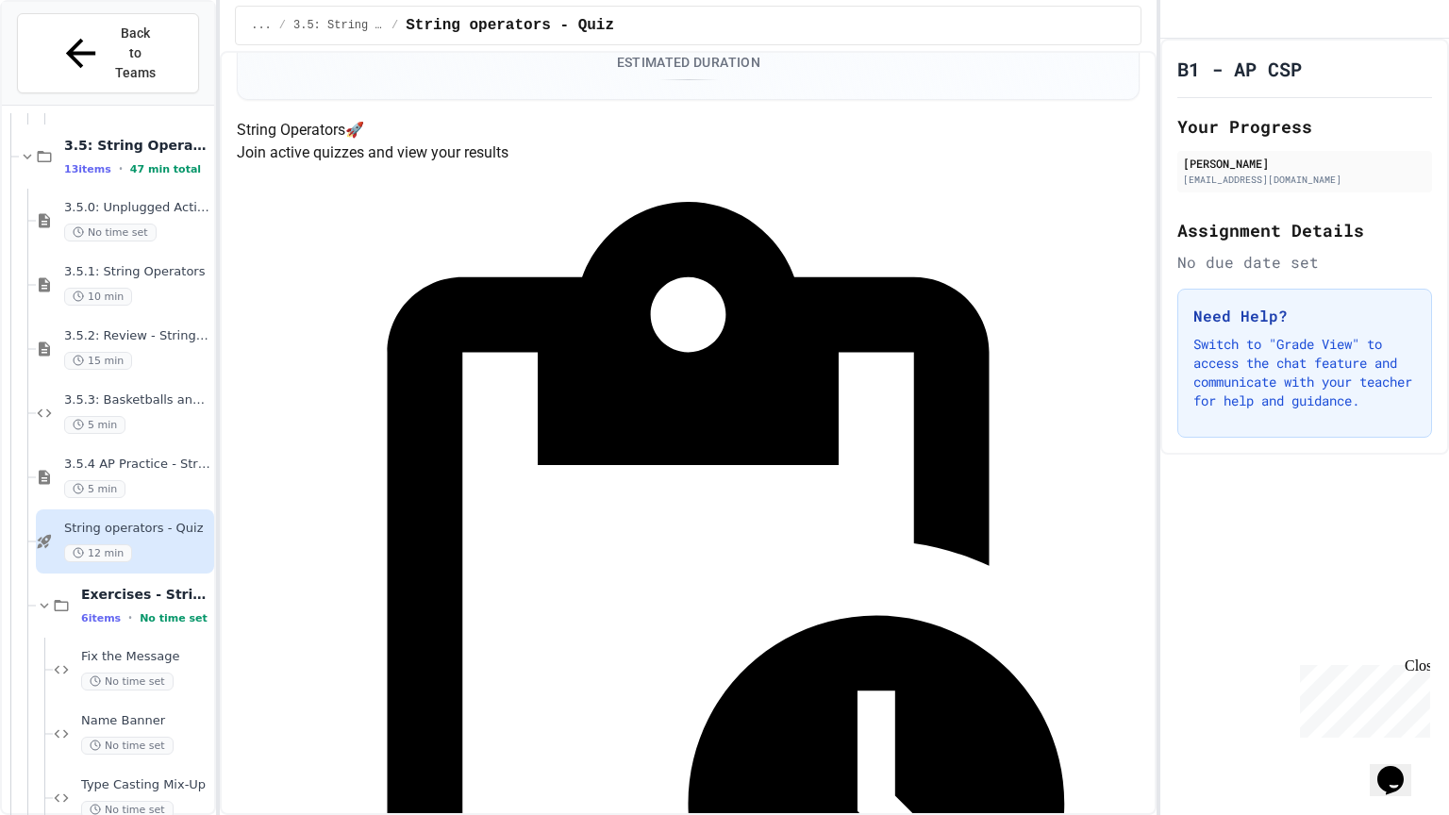
scroll to position [138, 0]
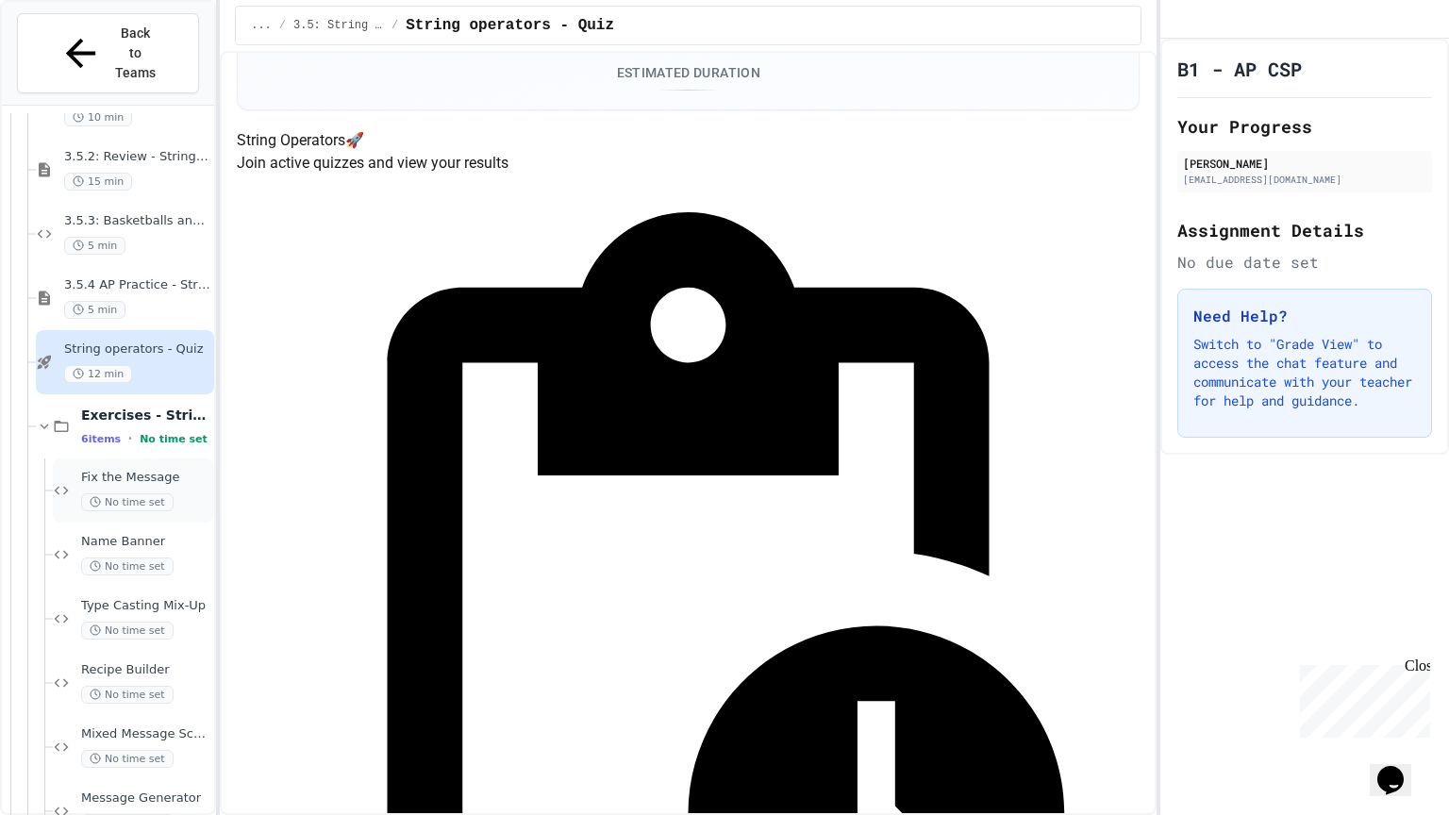
scroll to position [1377, 0]
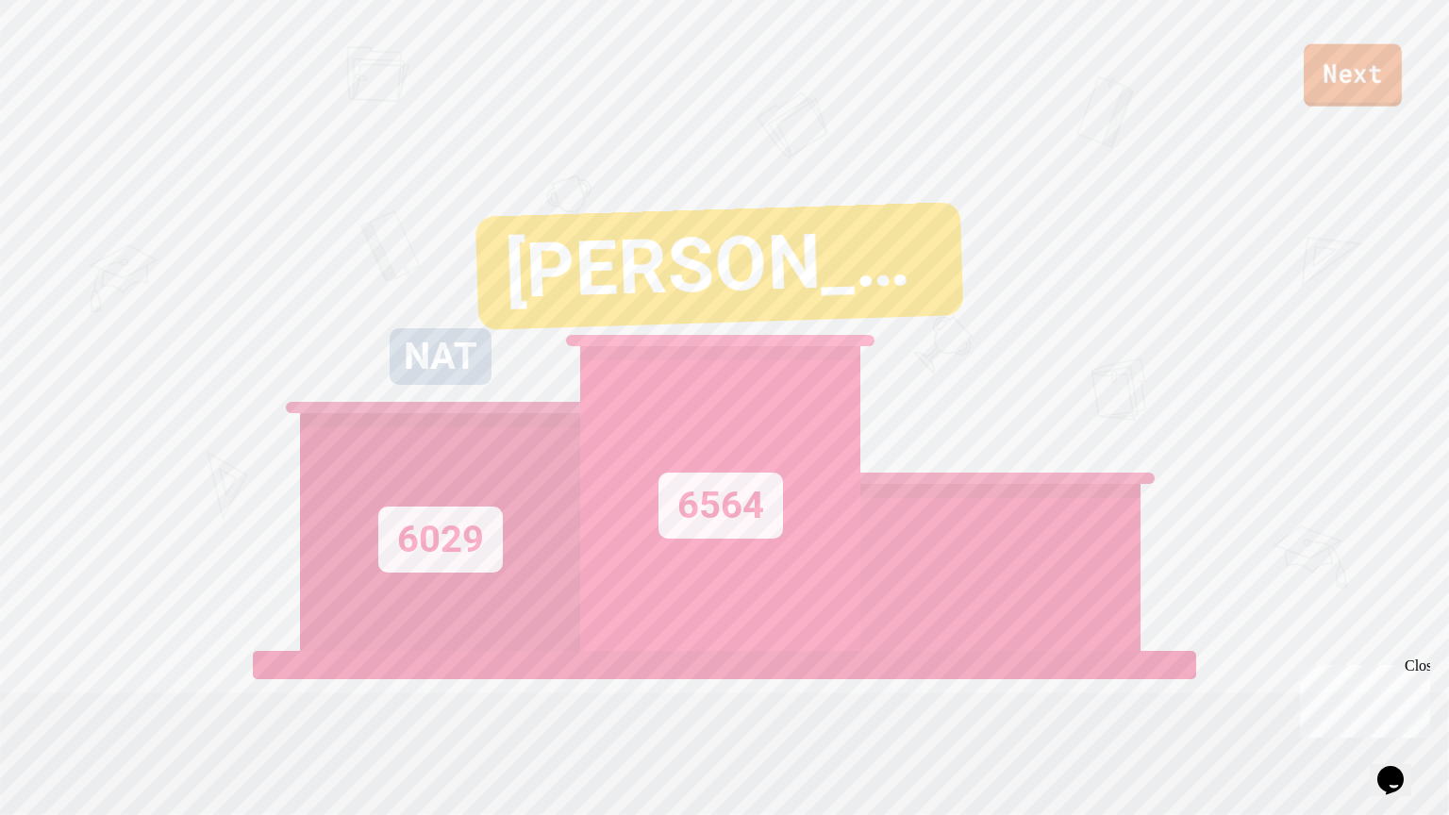
click at [1317, 103] on link "Next" at bounding box center [1353, 75] width 98 height 62
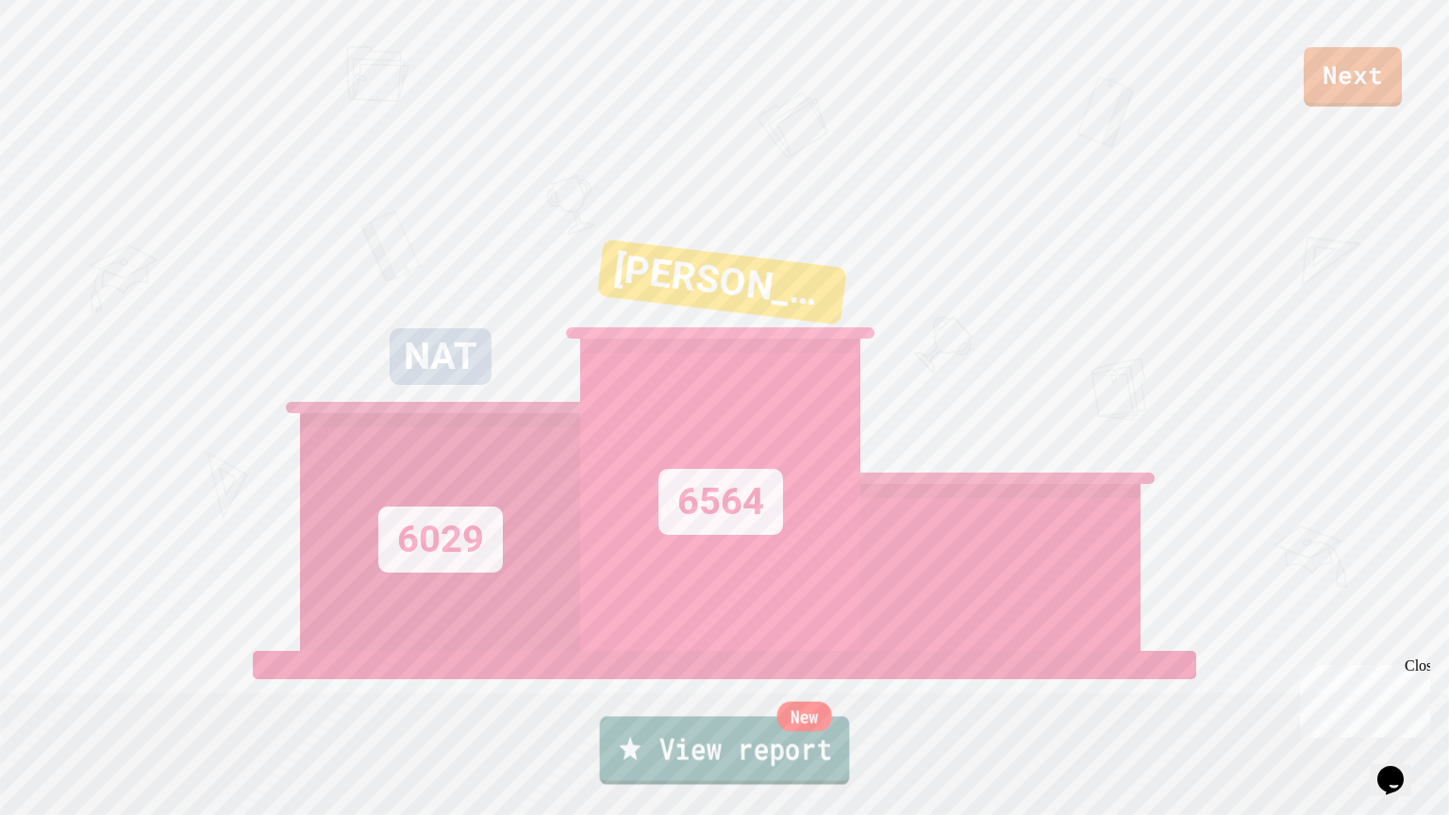
click at [656, 732] on link "New View report" at bounding box center [725, 750] width 250 height 68
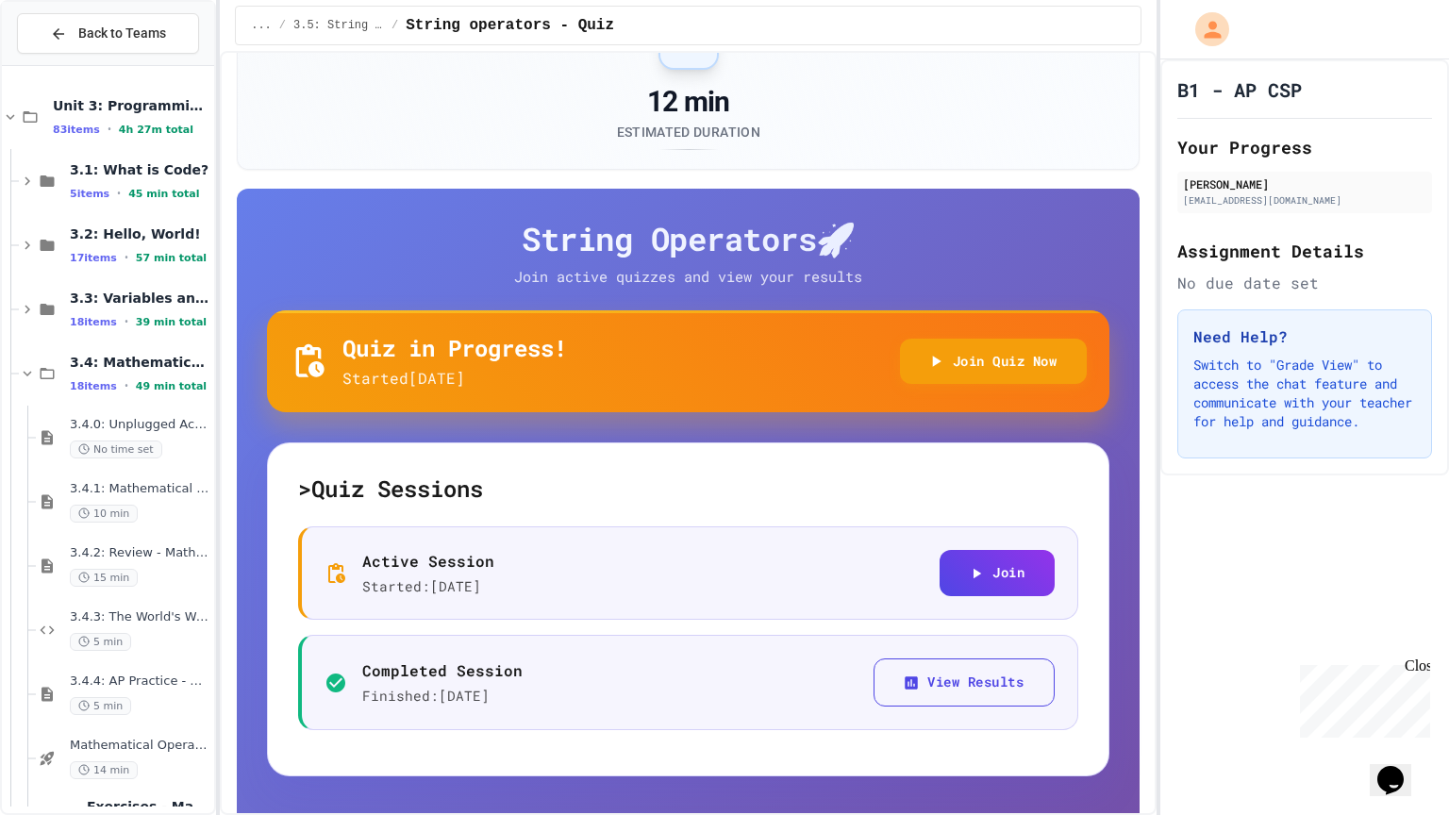
scroll to position [23, 0]
